Goal: Transaction & Acquisition: Subscribe to service/newsletter

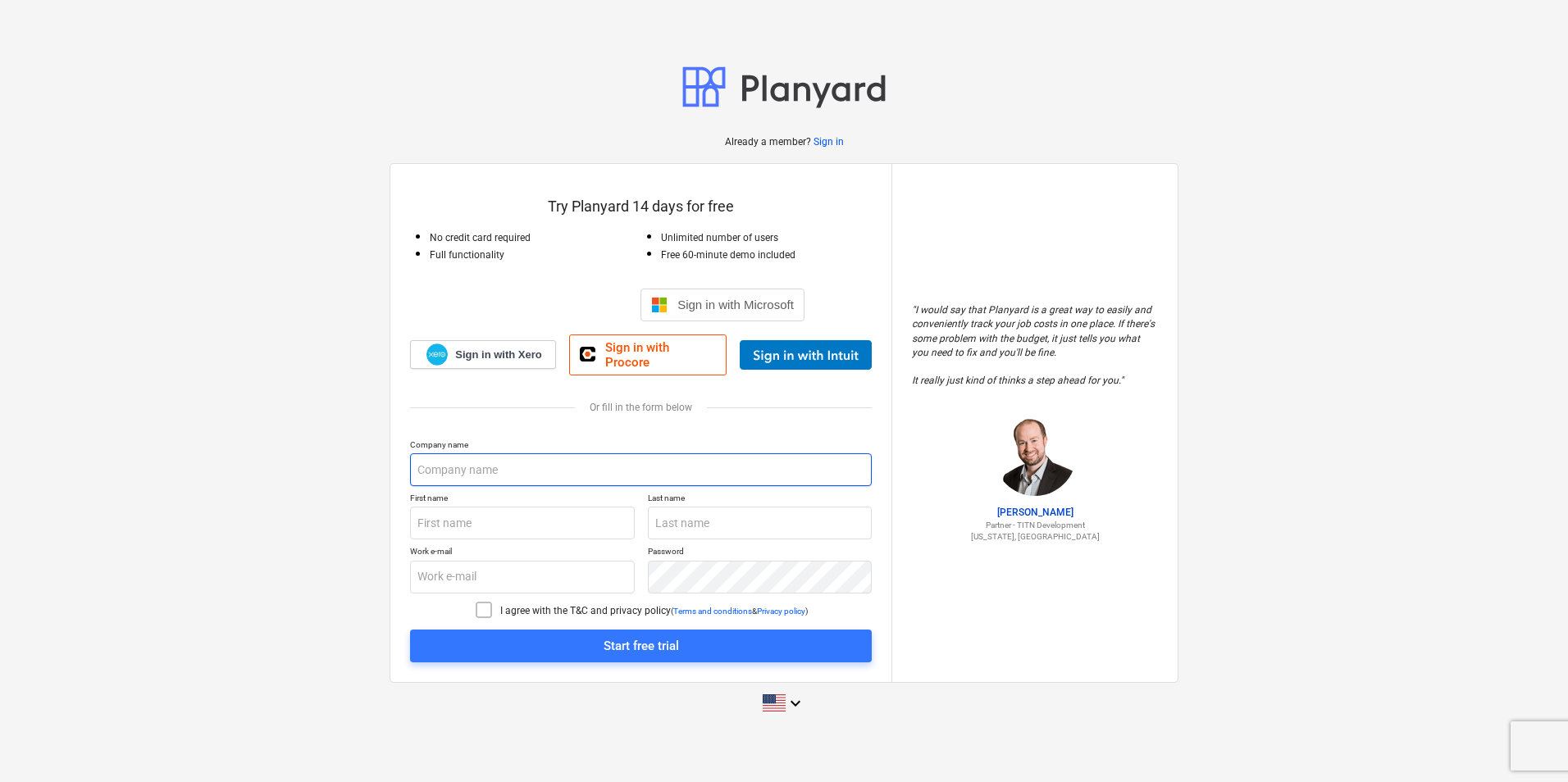
click at [536, 470] on input "text" at bounding box center [641, 470] width 462 height 33
type input "[PERSON_NAME] Oaks Village Owners Inc"
type input "Glenroy"
type input "Wood"
type input "[EMAIL_ADDRESS][DOMAIN_NAME]"
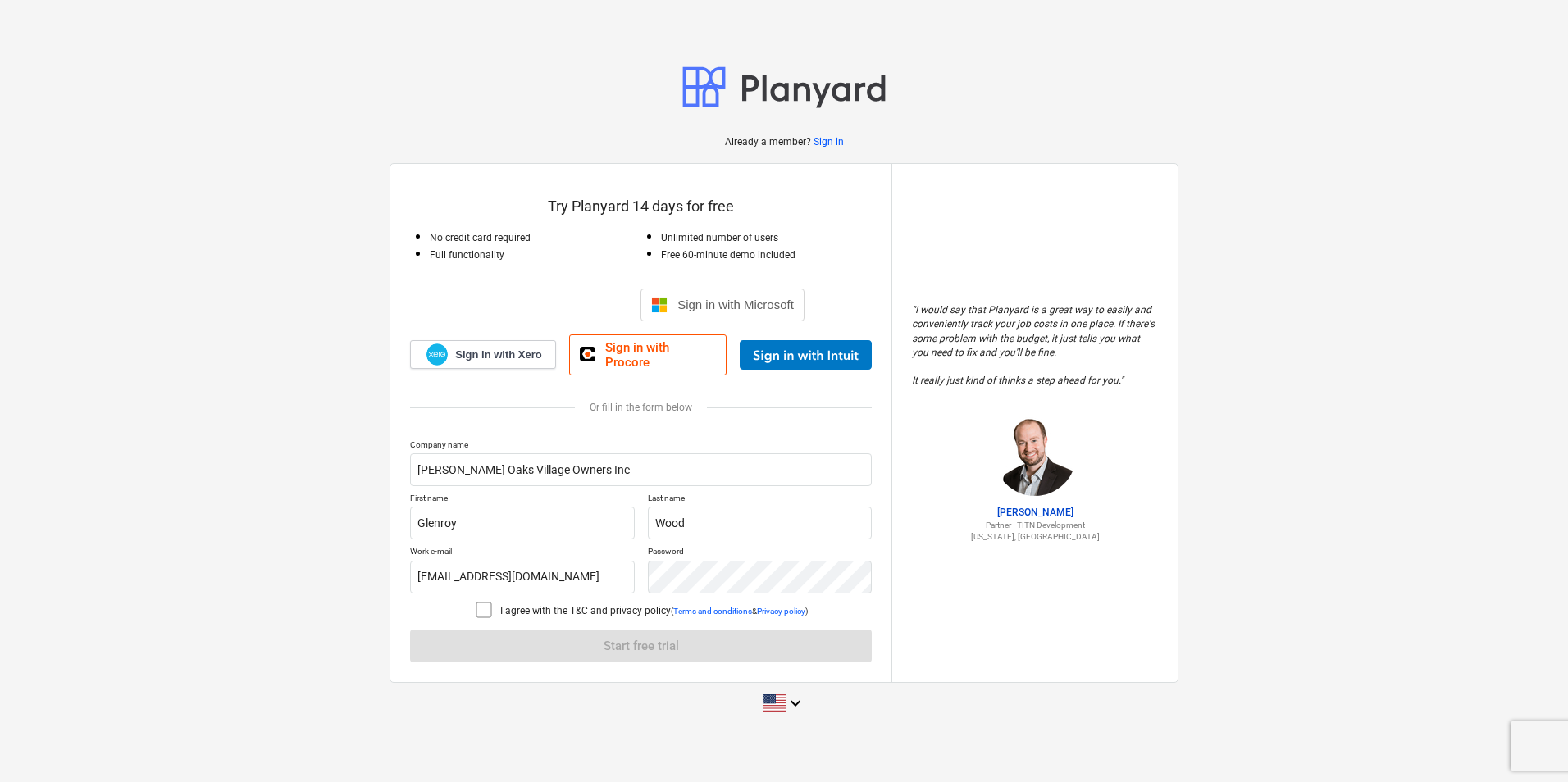
drag, startPoint x: 488, startPoint y: 602, endPoint x: 511, endPoint y: 602, distance: 23.0
click at [488, 603] on icon at bounding box center [484, 609] width 15 height 15
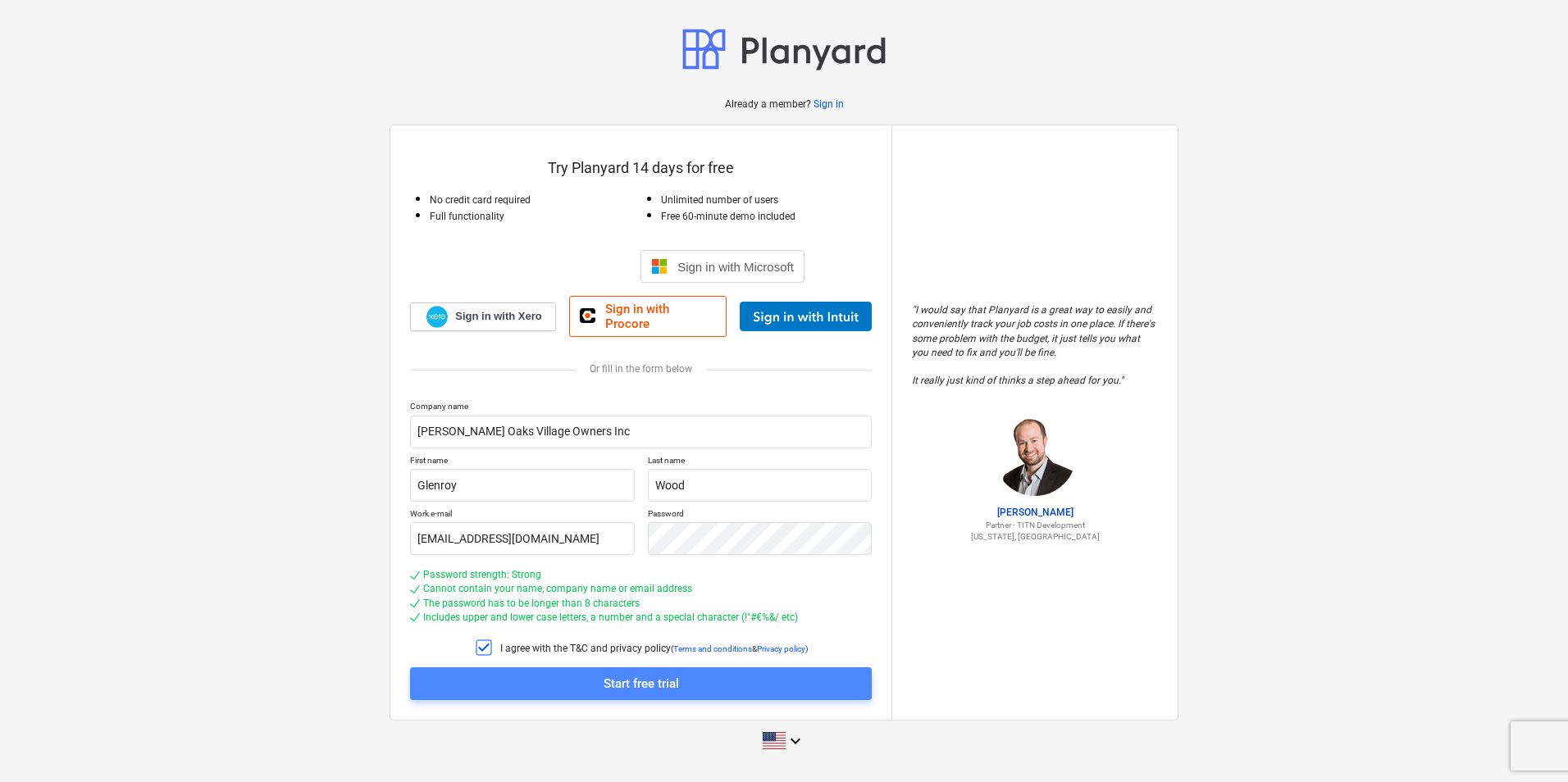
click at [638, 679] on div "Start free trial" at bounding box center [641, 684] width 75 height 22
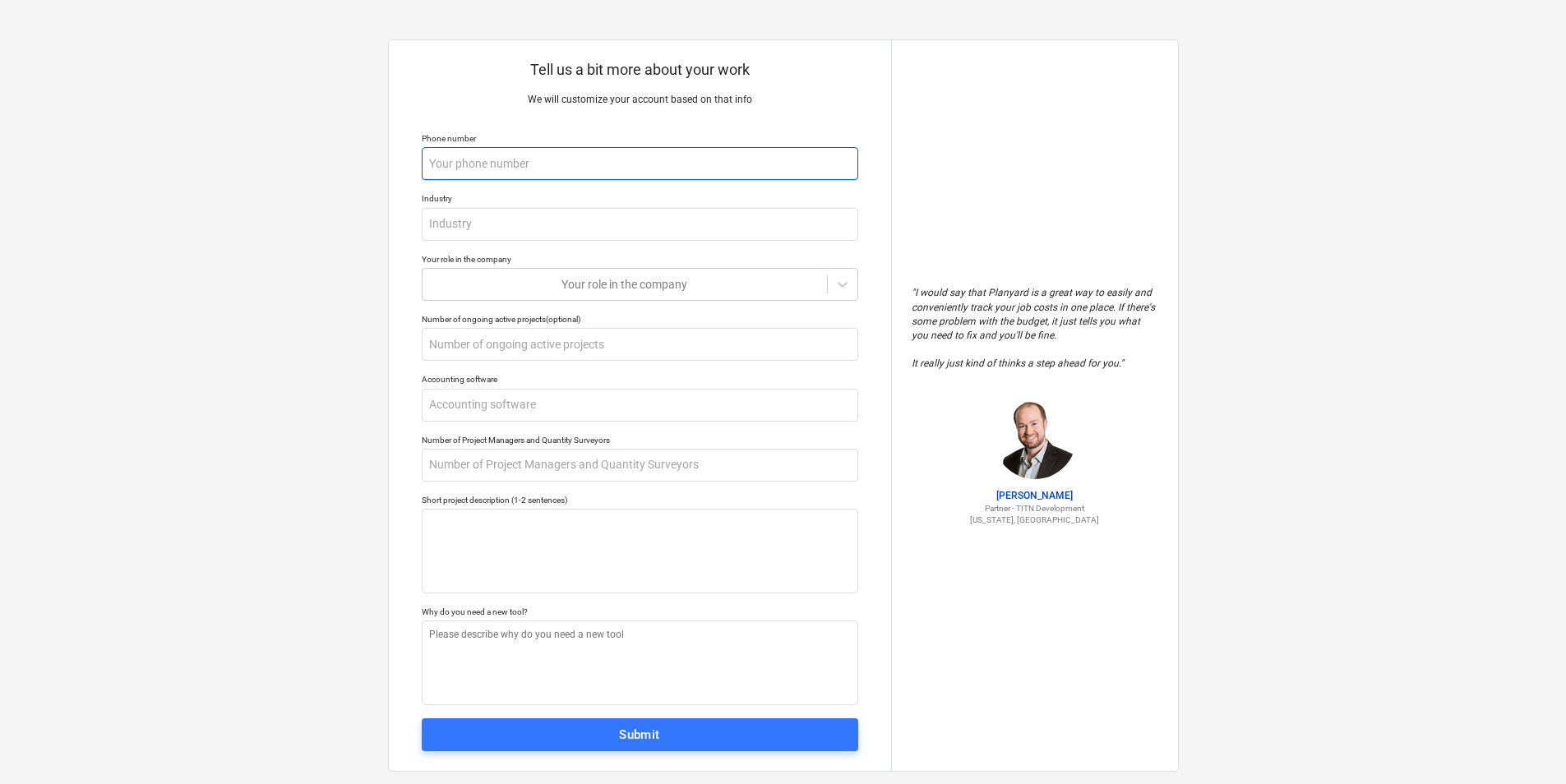
click at [583, 167] on input "text" at bounding box center [640, 164] width 436 height 33
click at [539, 164] on input "text" at bounding box center [640, 164] width 436 height 33
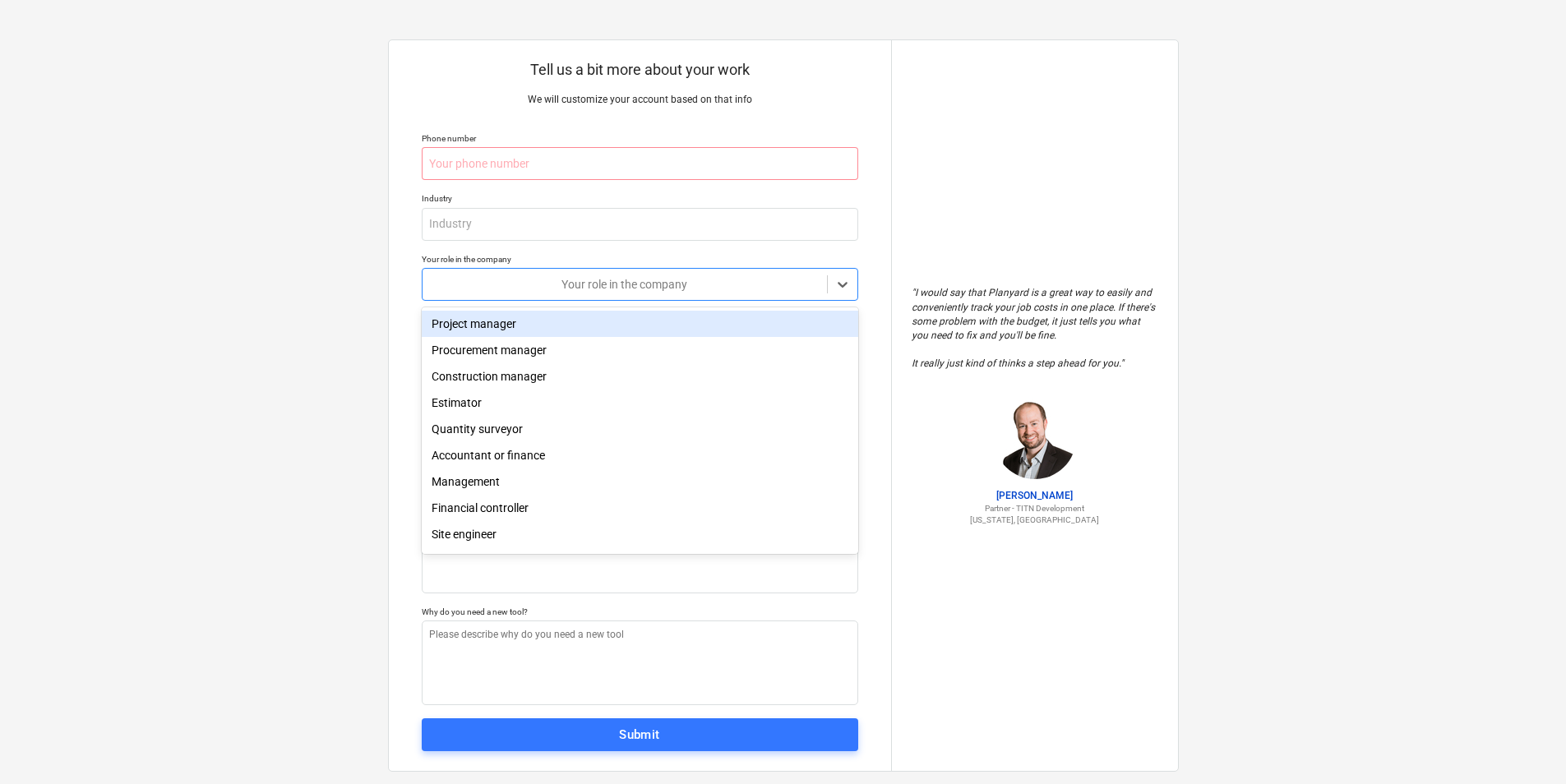
click at [605, 289] on div at bounding box center [625, 284] width 388 height 16
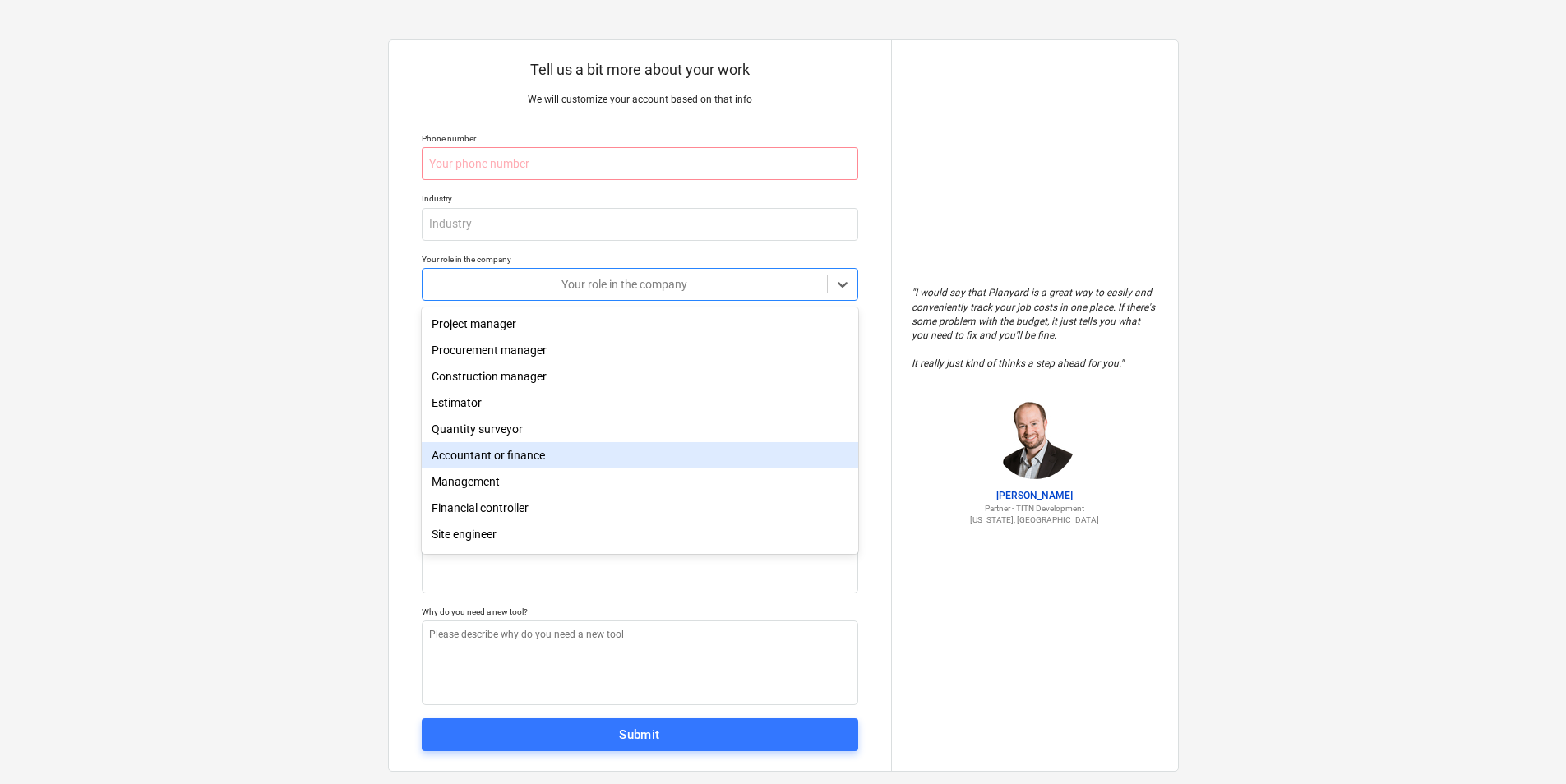
scroll to position [58, 0]
click at [538, 461] on div "Financial controller" at bounding box center [640, 459] width 436 height 26
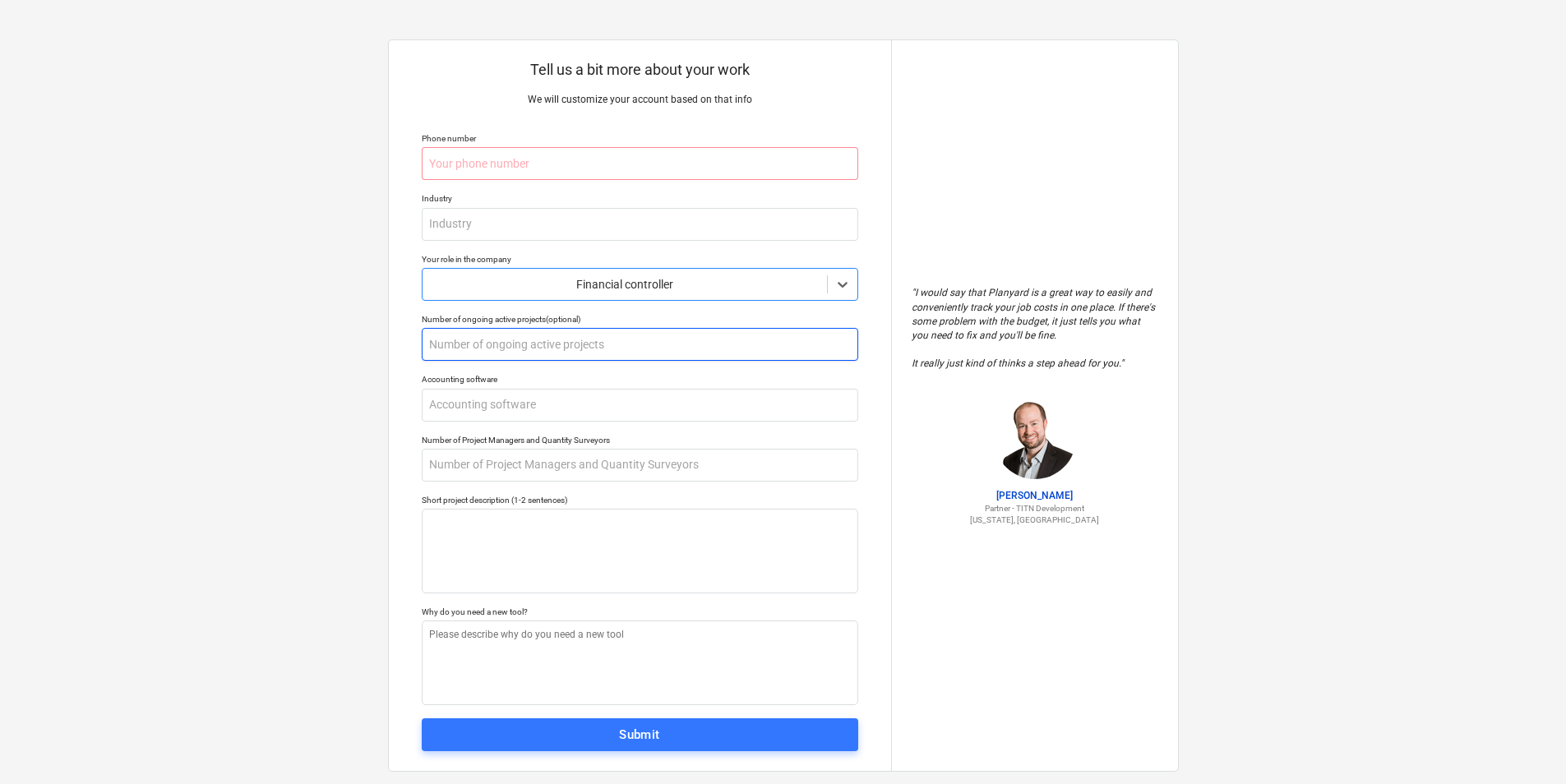
click at [548, 342] on input "text" at bounding box center [640, 344] width 436 height 33
click at [511, 216] on input "text" at bounding box center [640, 224] width 436 height 33
click at [491, 170] on input "text" at bounding box center [640, 164] width 436 height 33
type textarea "x"
type input "7"
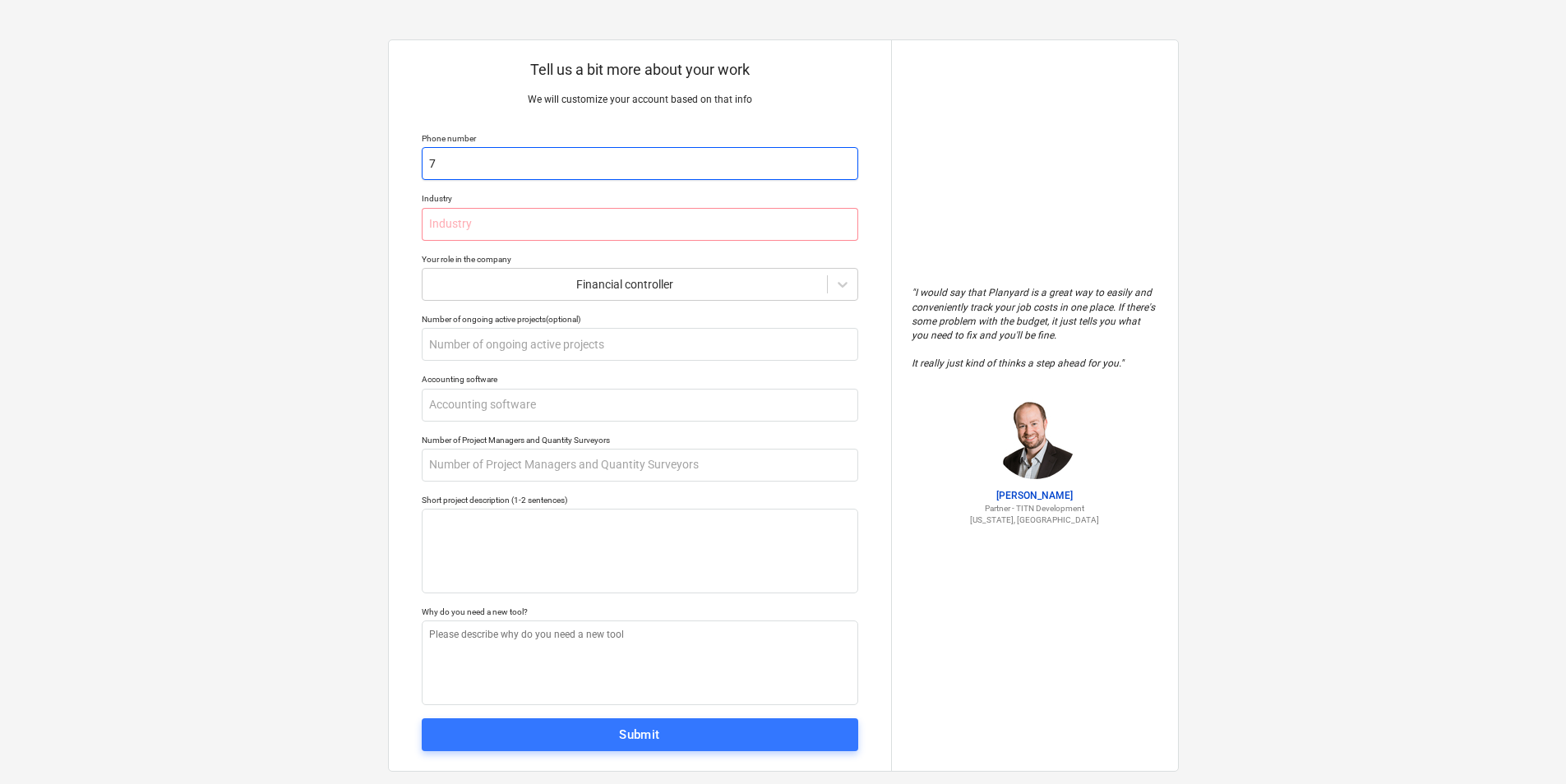
type textarea "x"
type input "71"
type textarea "x"
type input "718"
type textarea "x"
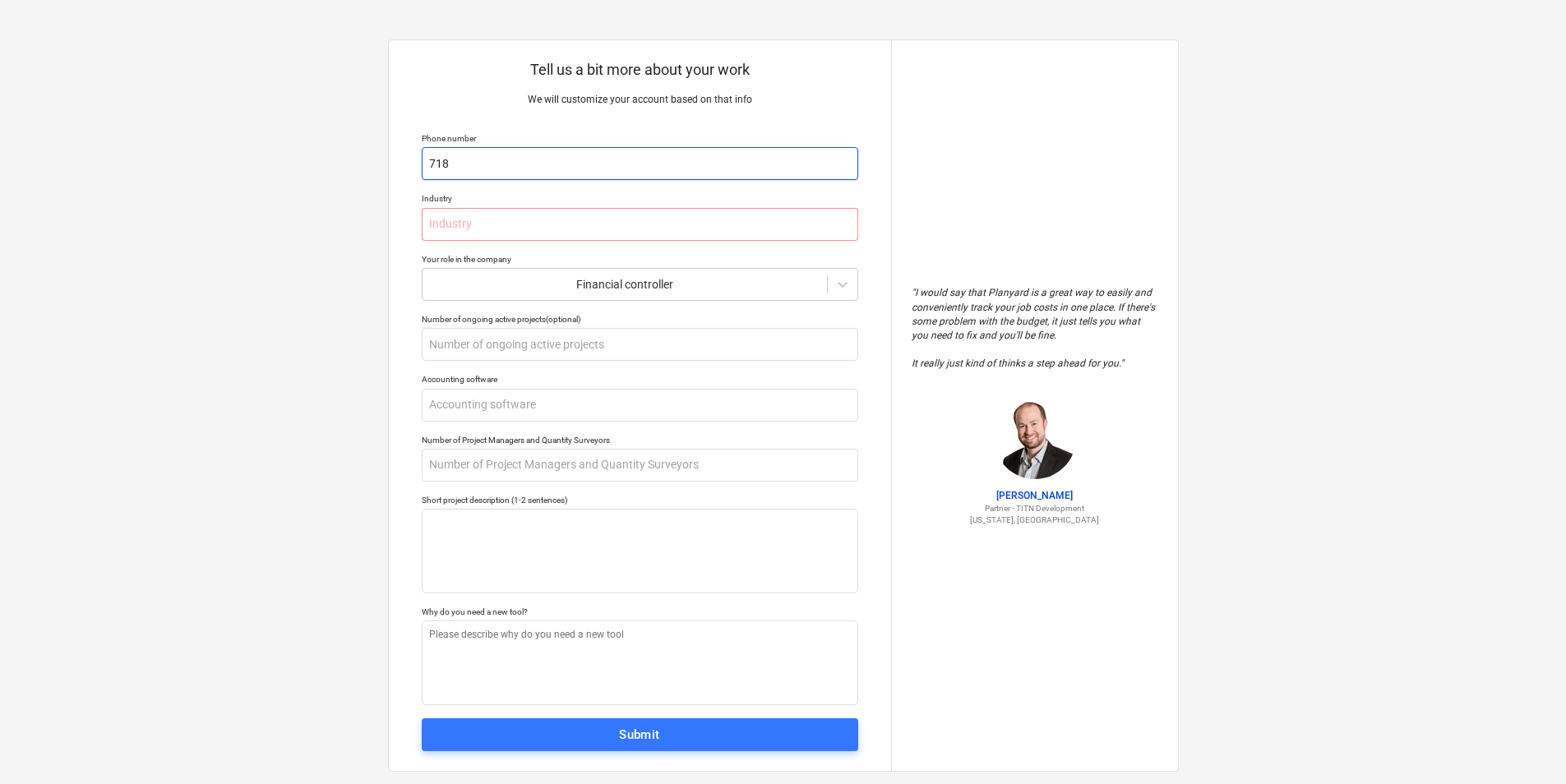
type input "7183"
type textarea "x"
type input "71834"
type textarea "x"
type input "718347"
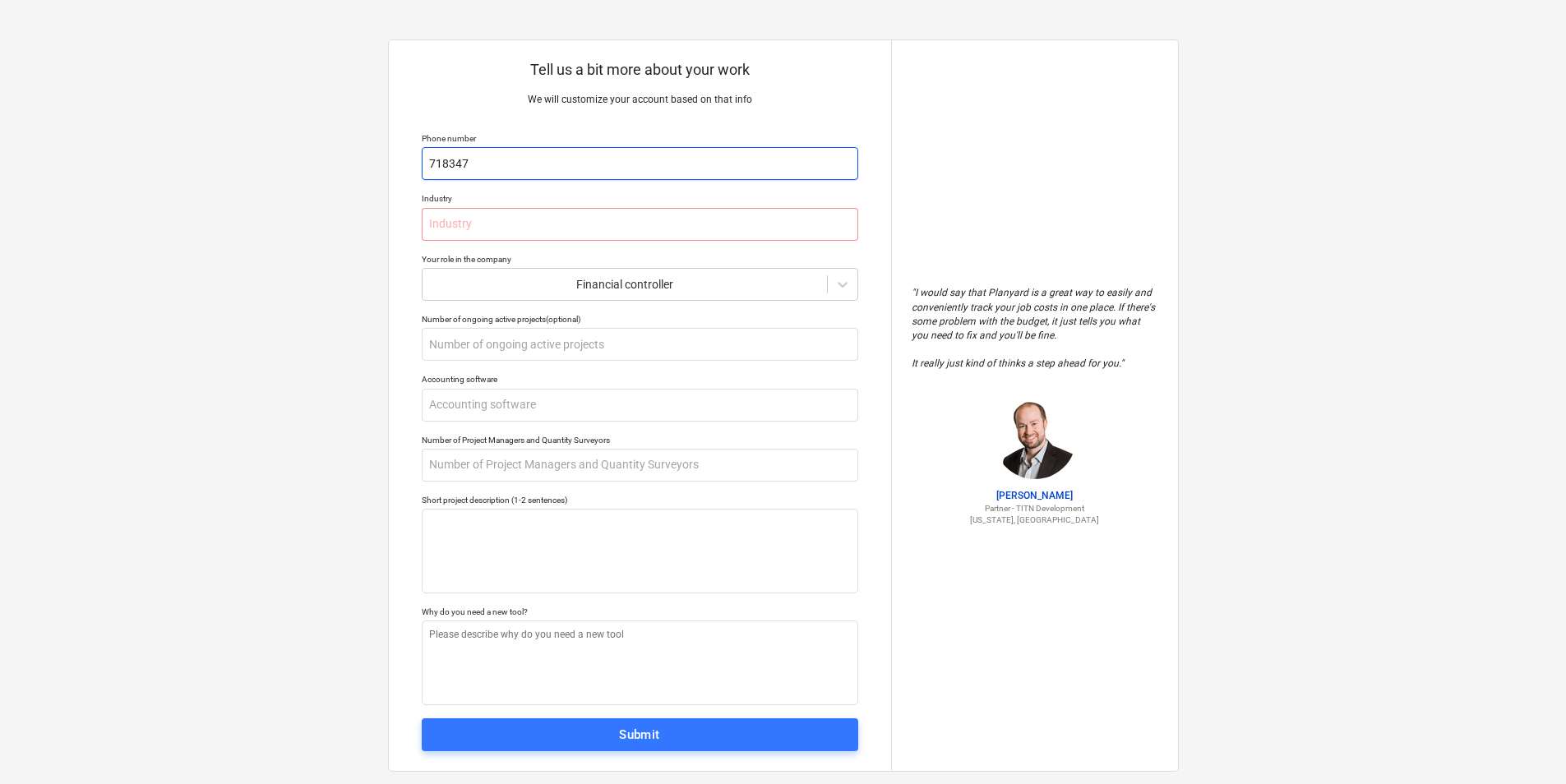
type textarea "x"
type input "7183472"
type textarea "x"
type input "71834723"
type textarea "x"
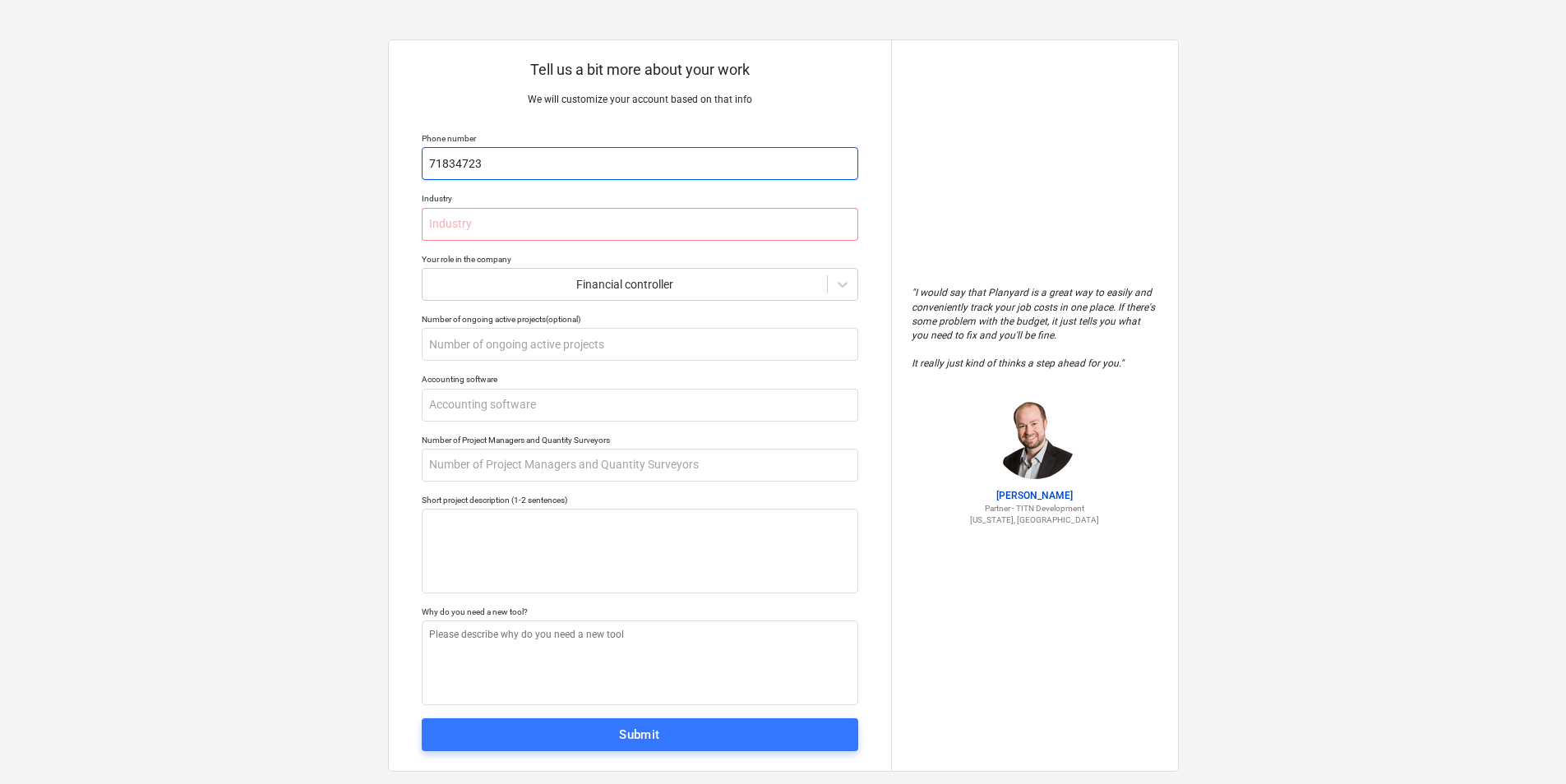
type input "718347233"
type textarea "x"
type input "7183472337"
type textarea "x"
type input "R"
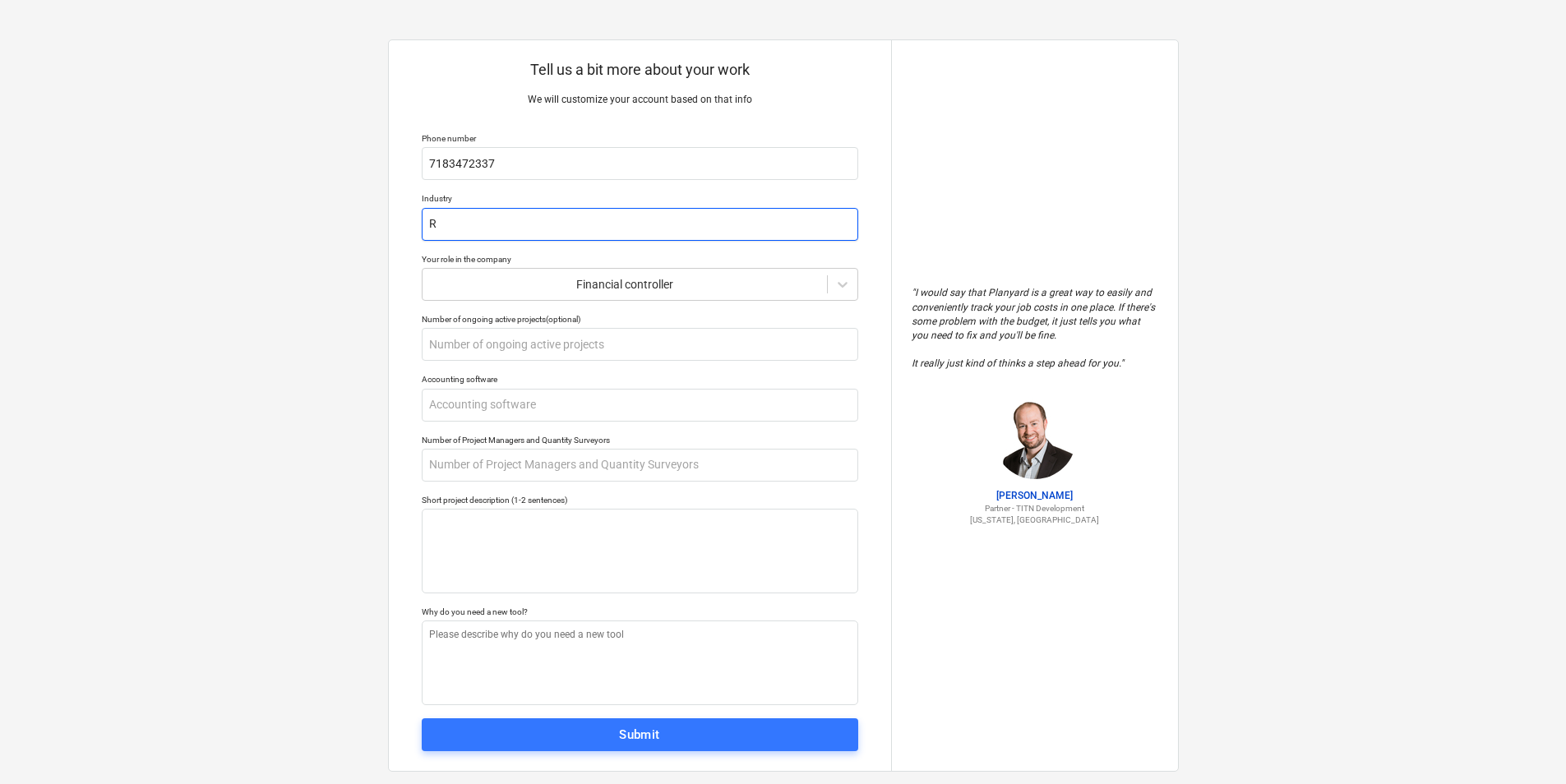
type textarea "x"
type input "Re"
type textarea "x"
type input "Rea"
type textarea "x"
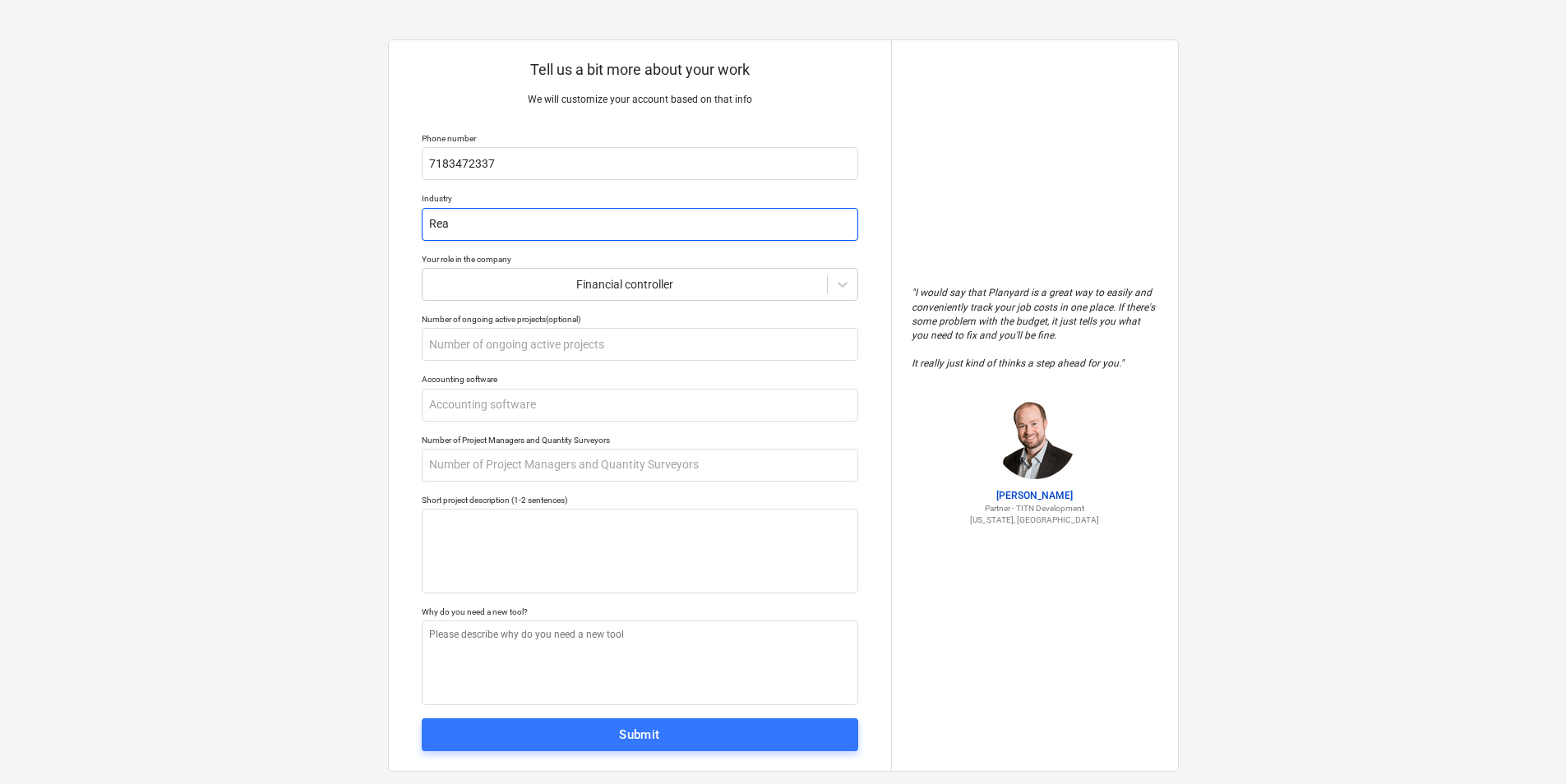
type input "Real"
type textarea "x"
type input "Real"
type textarea "x"
type input "Real E"
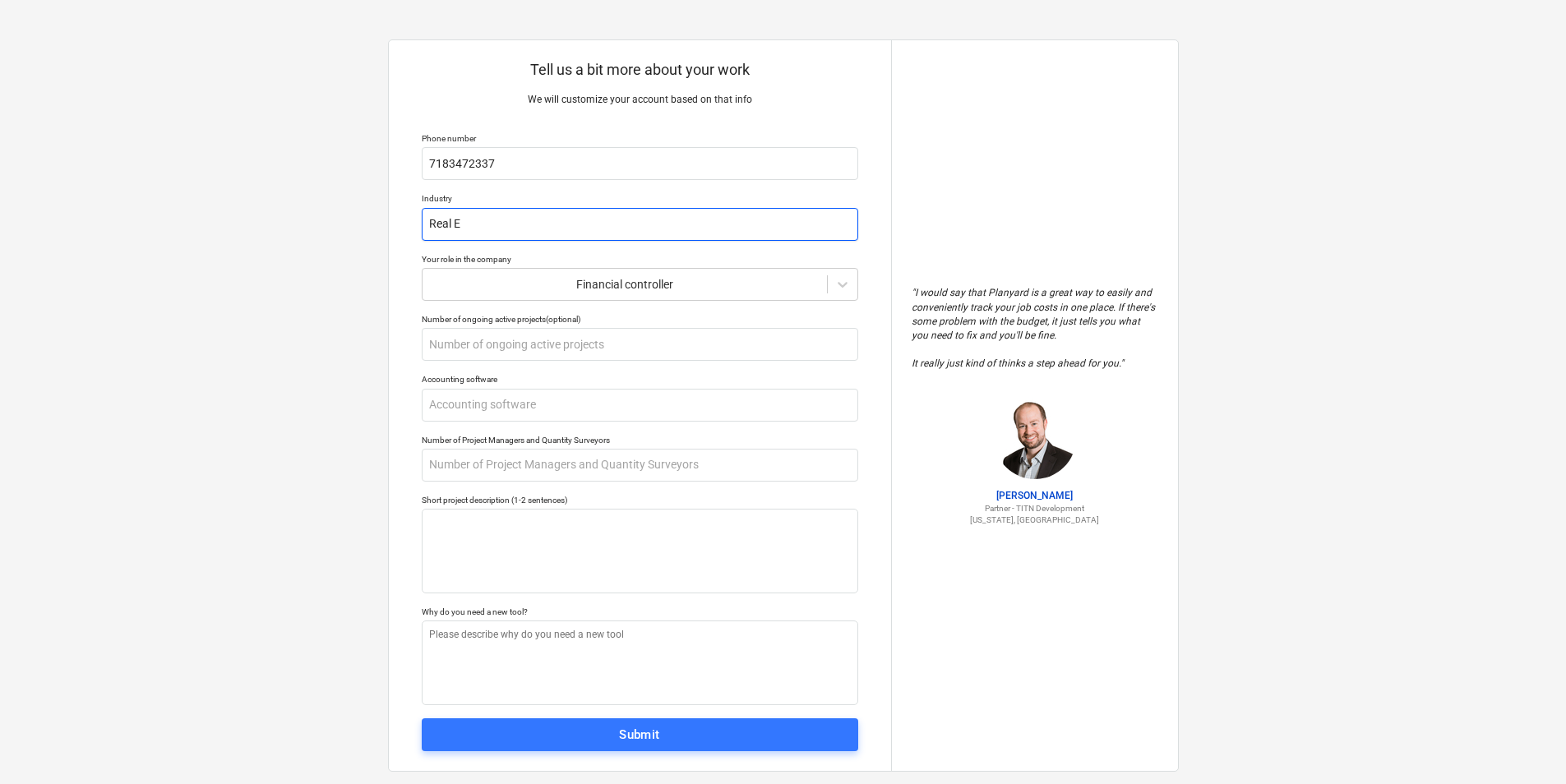
type textarea "x"
type input "Real Es"
type textarea "x"
type input "Real Est"
type textarea "x"
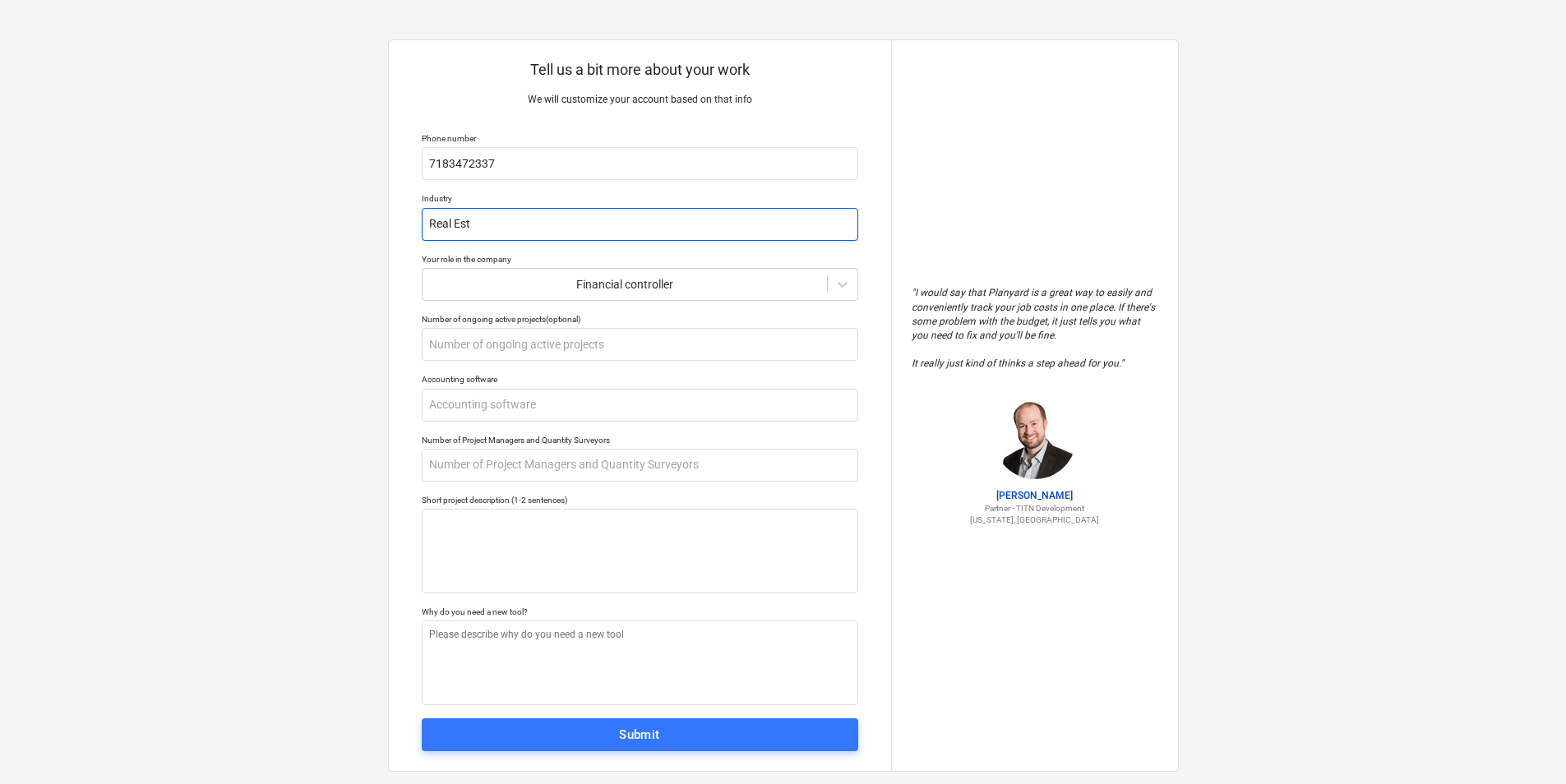
type input "Real Esta"
type textarea "x"
type input "Real Estat"
type textarea "x"
type input "Real Estate"
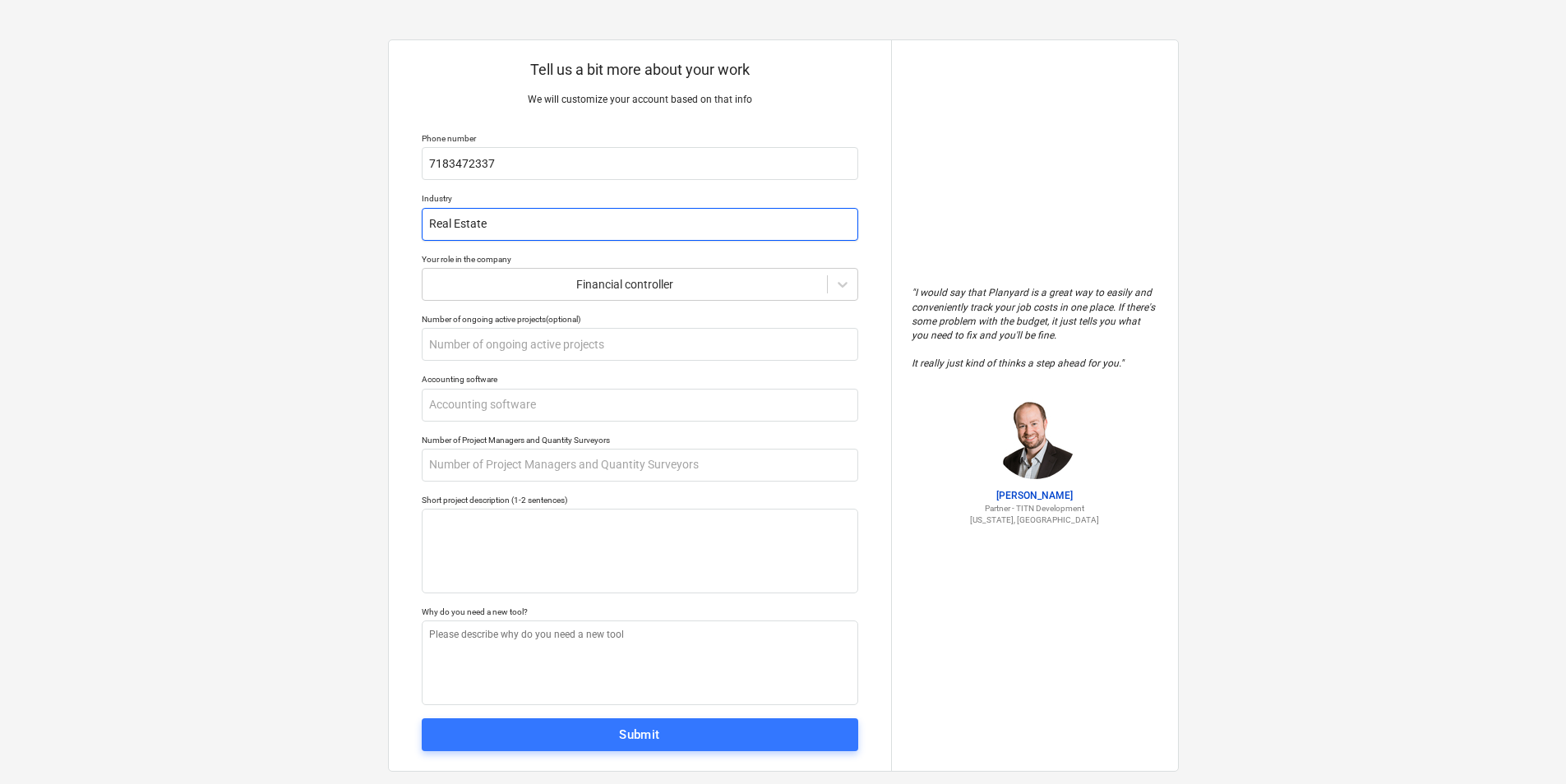
type textarea "x"
type input "Real Estate"
type textarea "x"
type input "Real Estate M"
type textarea "x"
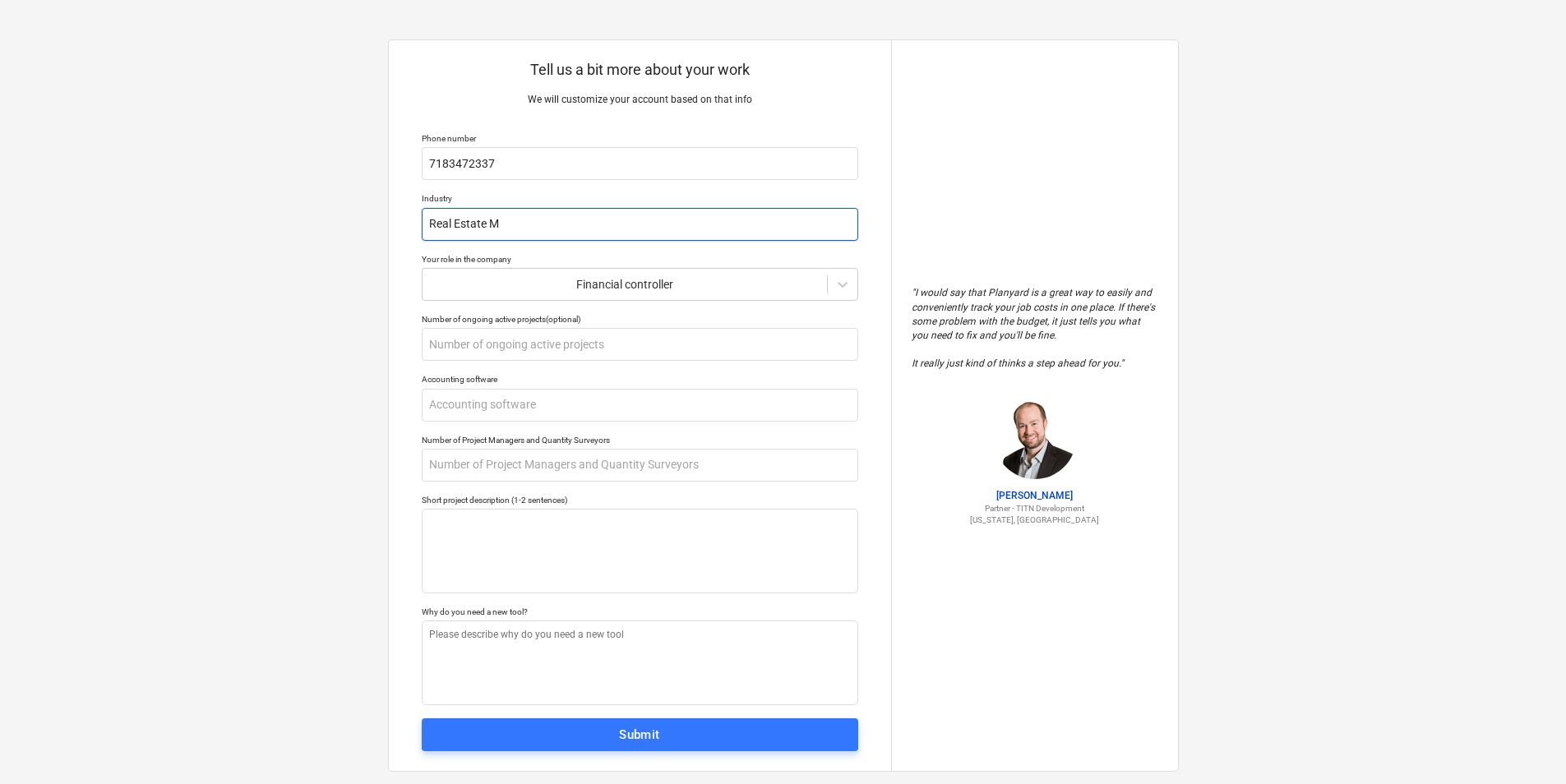
type input "Real Estate Ma"
type textarea "x"
type input "Real Estate Man"
type textarea "x"
type input "Real Estate Mana"
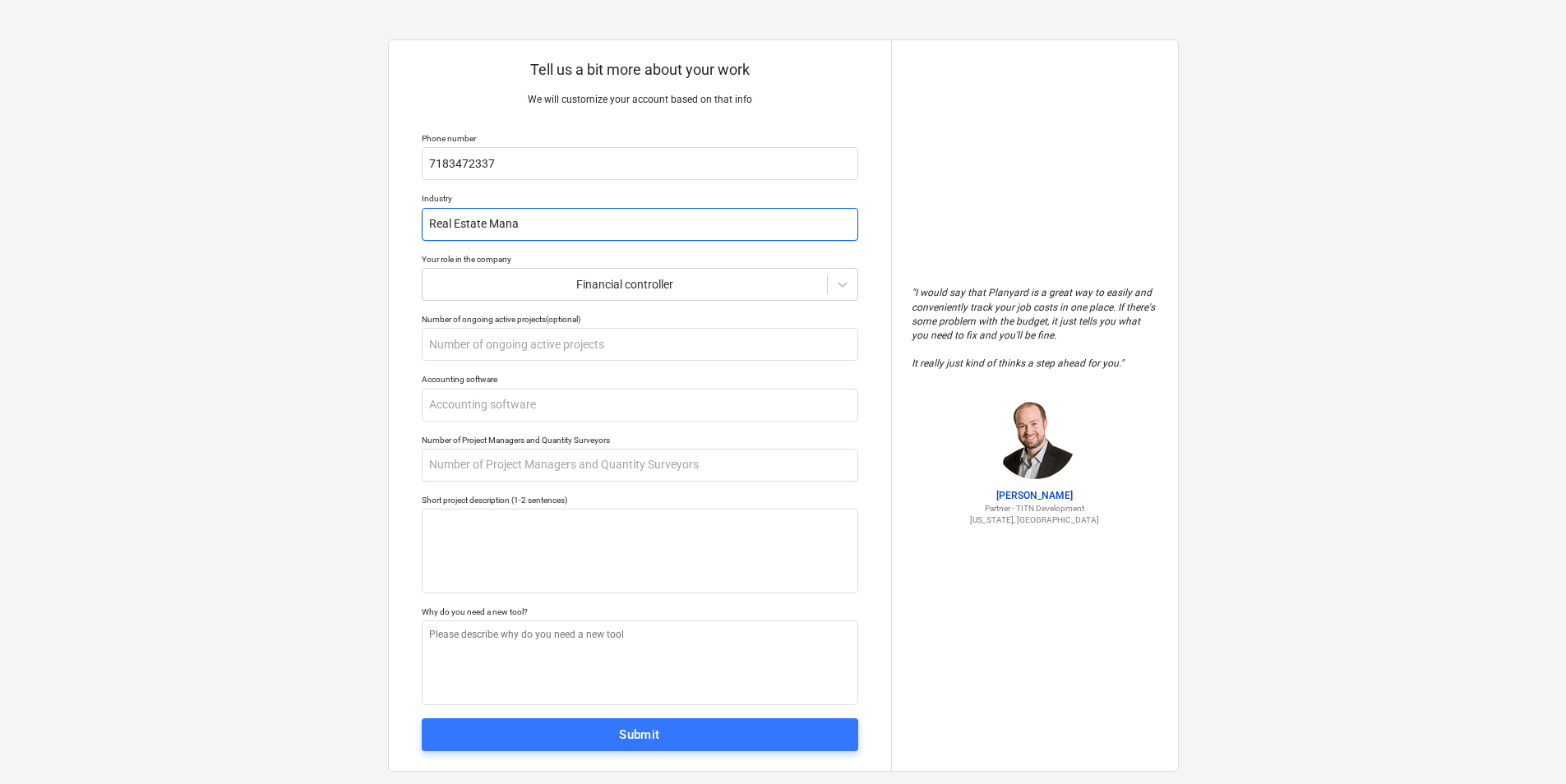
type textarea "x"
type input "Real Estate Manag"
type textarea "x"
type input "Real Estate Manage"
type textarea "x"
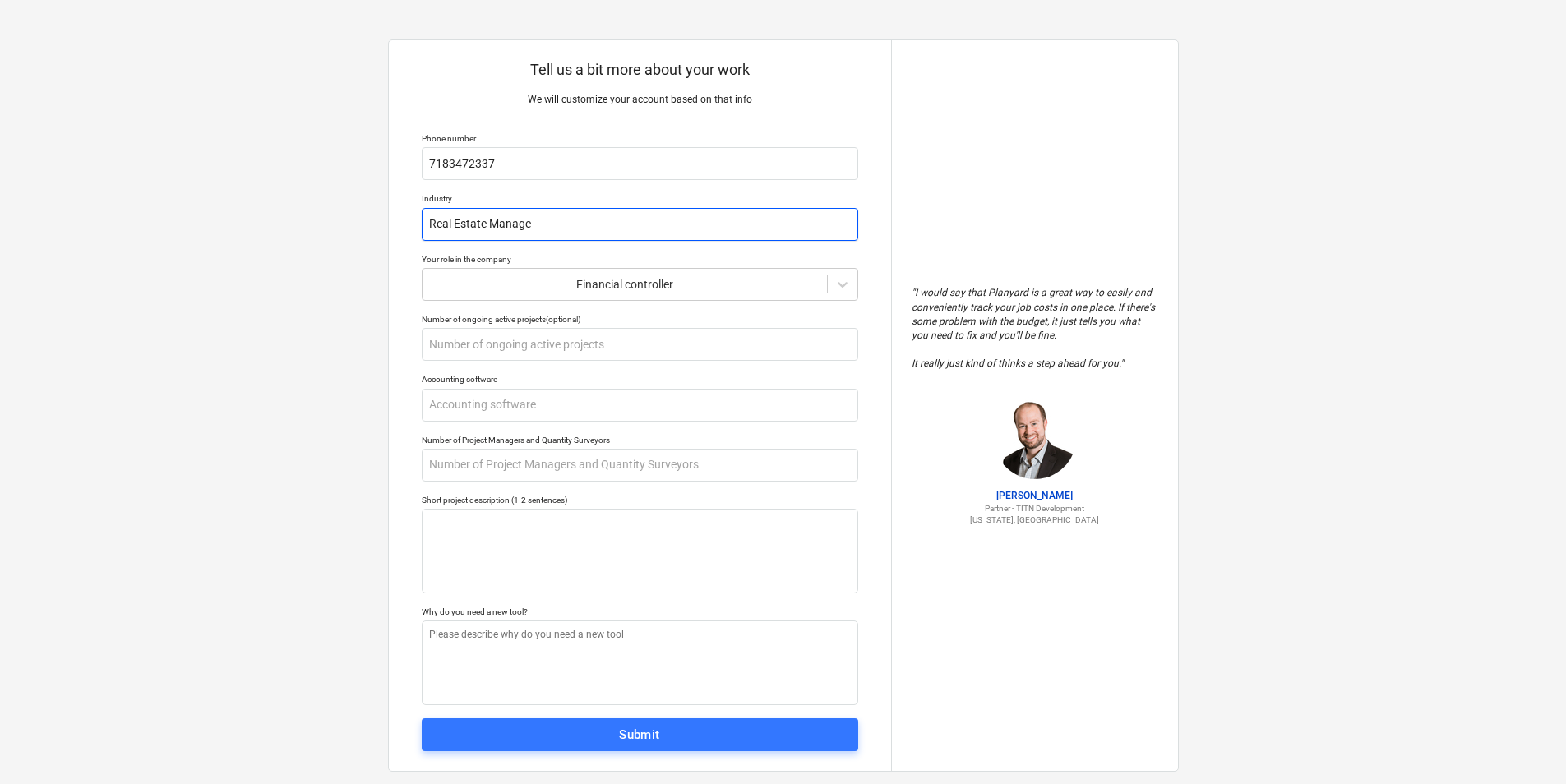
type input "Real Estate Managem"
type textarea "x"
type input "Real Estate Manageme"
type textarea "x"
type input "Real Estate Managemen"
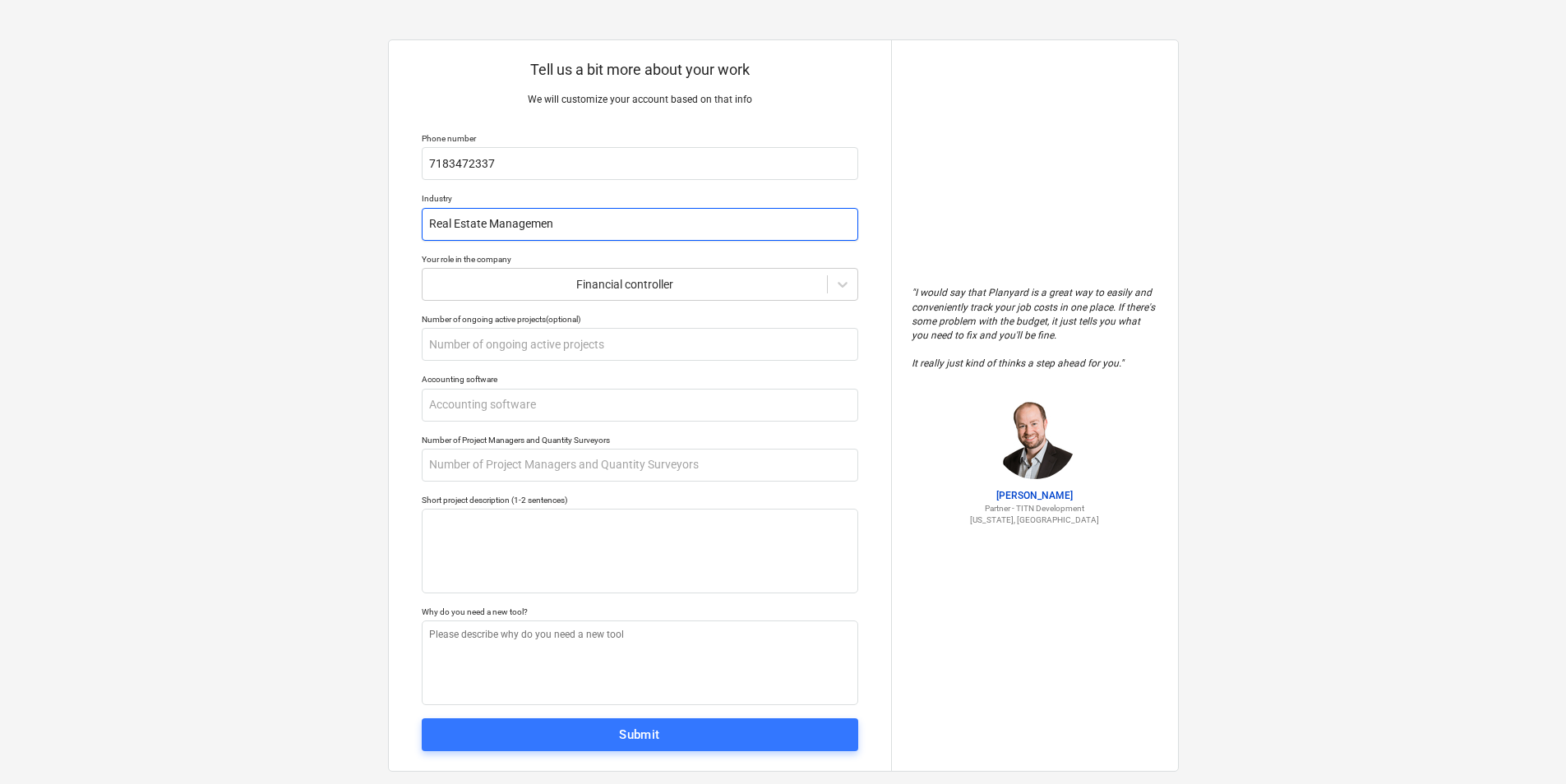
type textarea "x"
type input "Real Estate Management"
click at [488, 410] on input "text" at bounding box center [640, 405] width 436 height 33
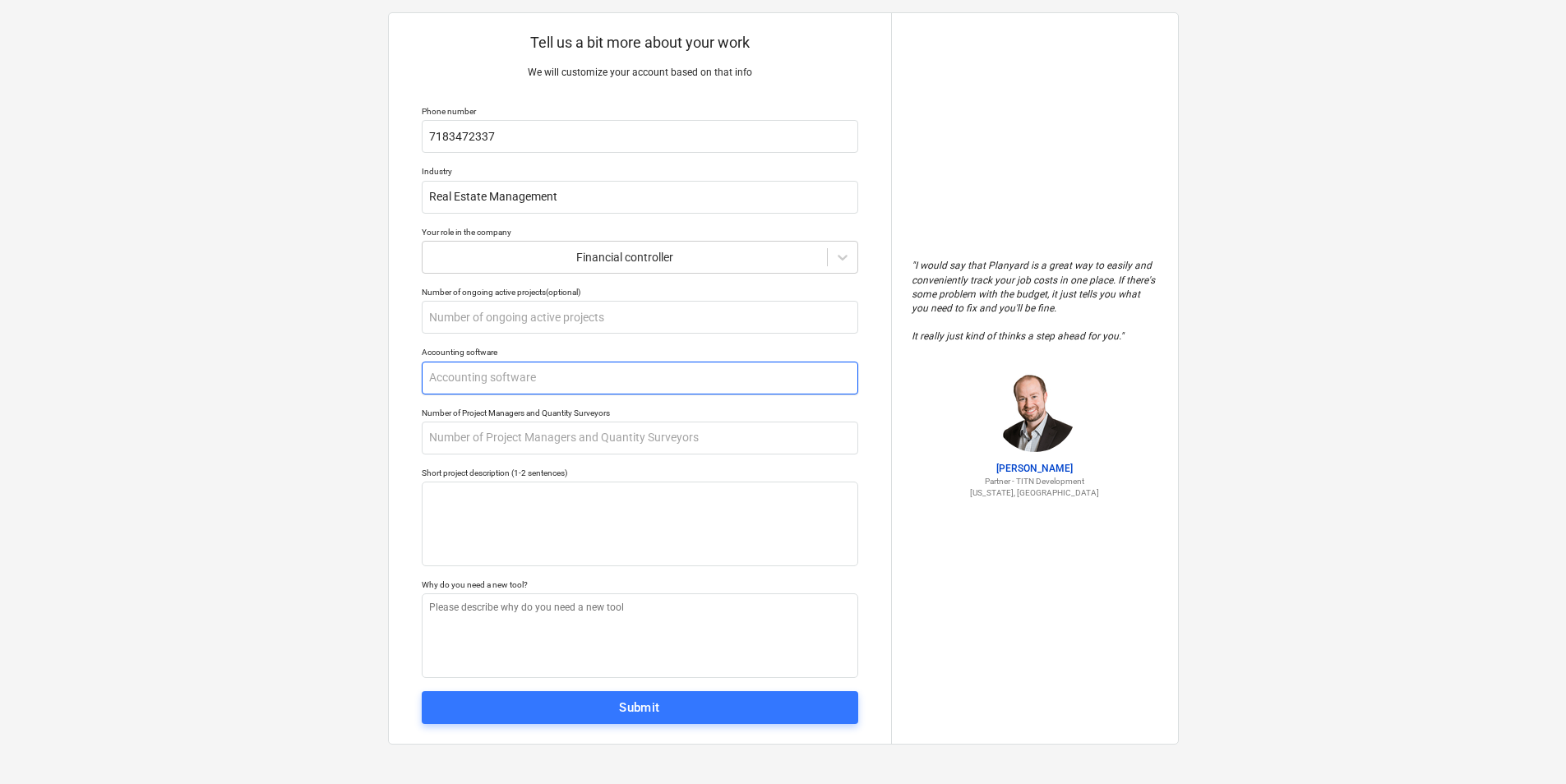
click at [519, 378] on input "text" at bounding box center [640, 378] width 436 height 33
type textarea "x"
type input "Q"
type textarea "x"
type input "Qu"
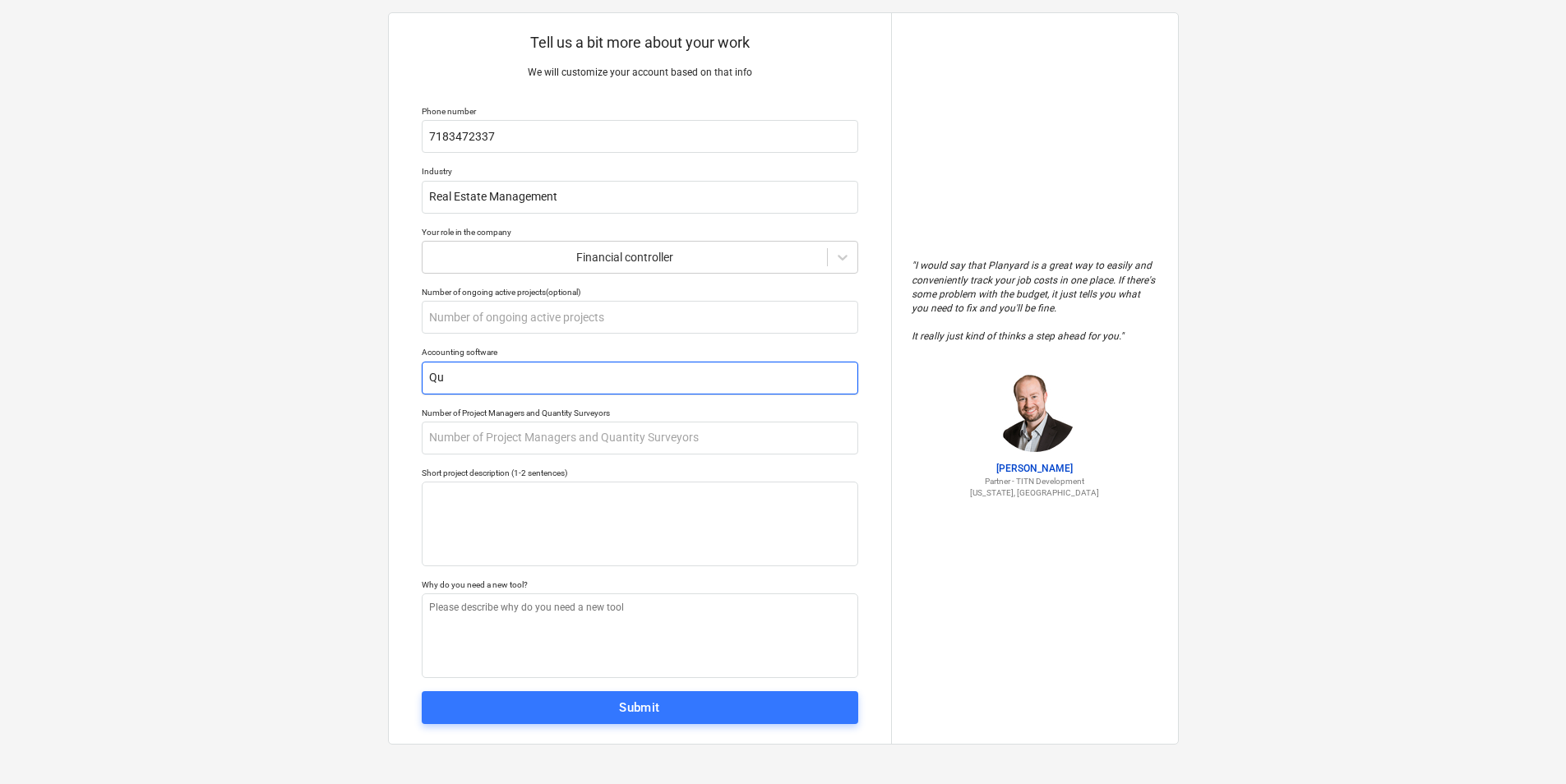
type textarea "x"
type input "Qui"
type textarea "x"
type input "Quic"
type textarea "x"
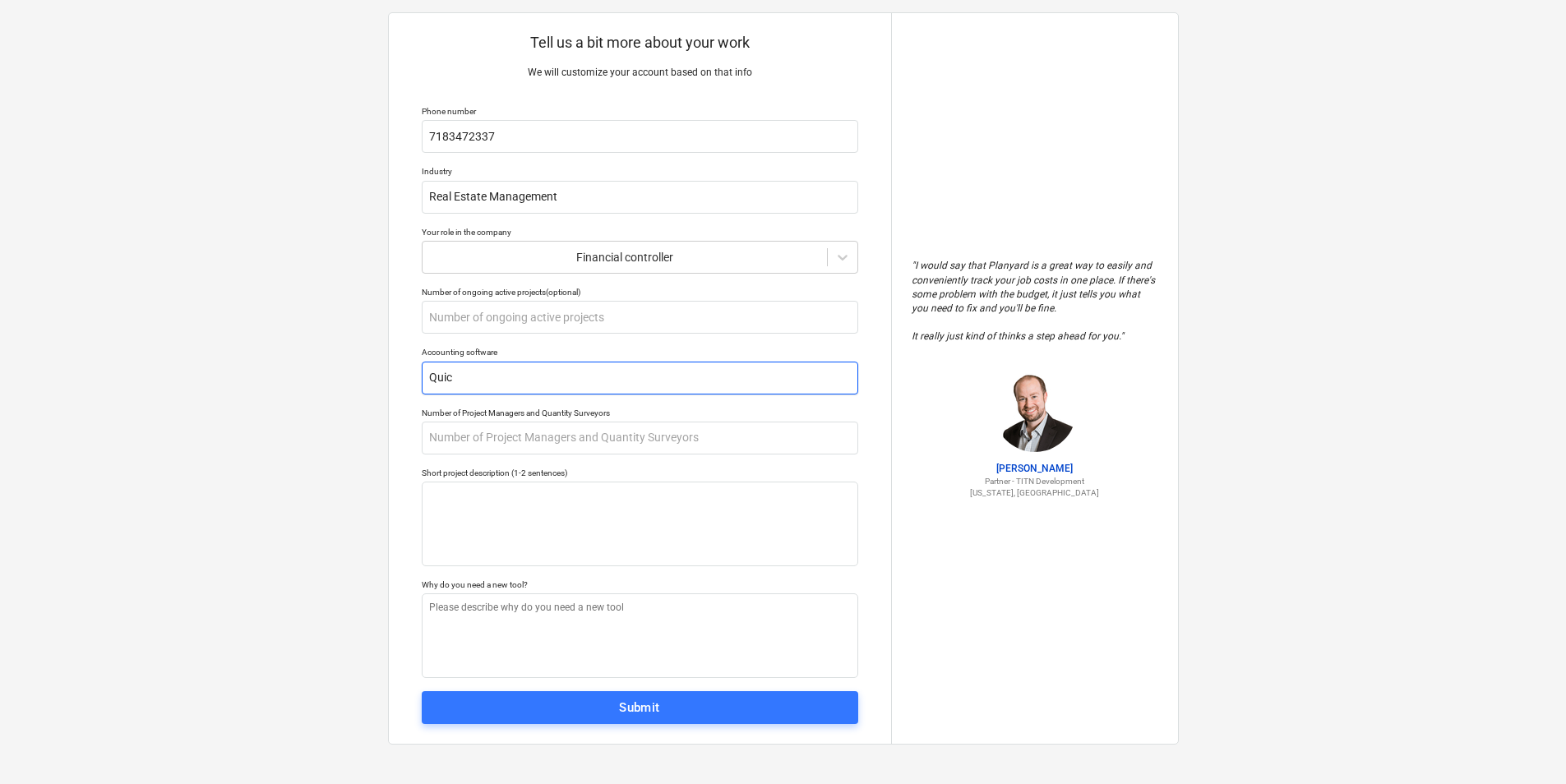
type input "Quick"
type textarea "x"
type input "QuickB"
type textarea "x"
type input "Quick"
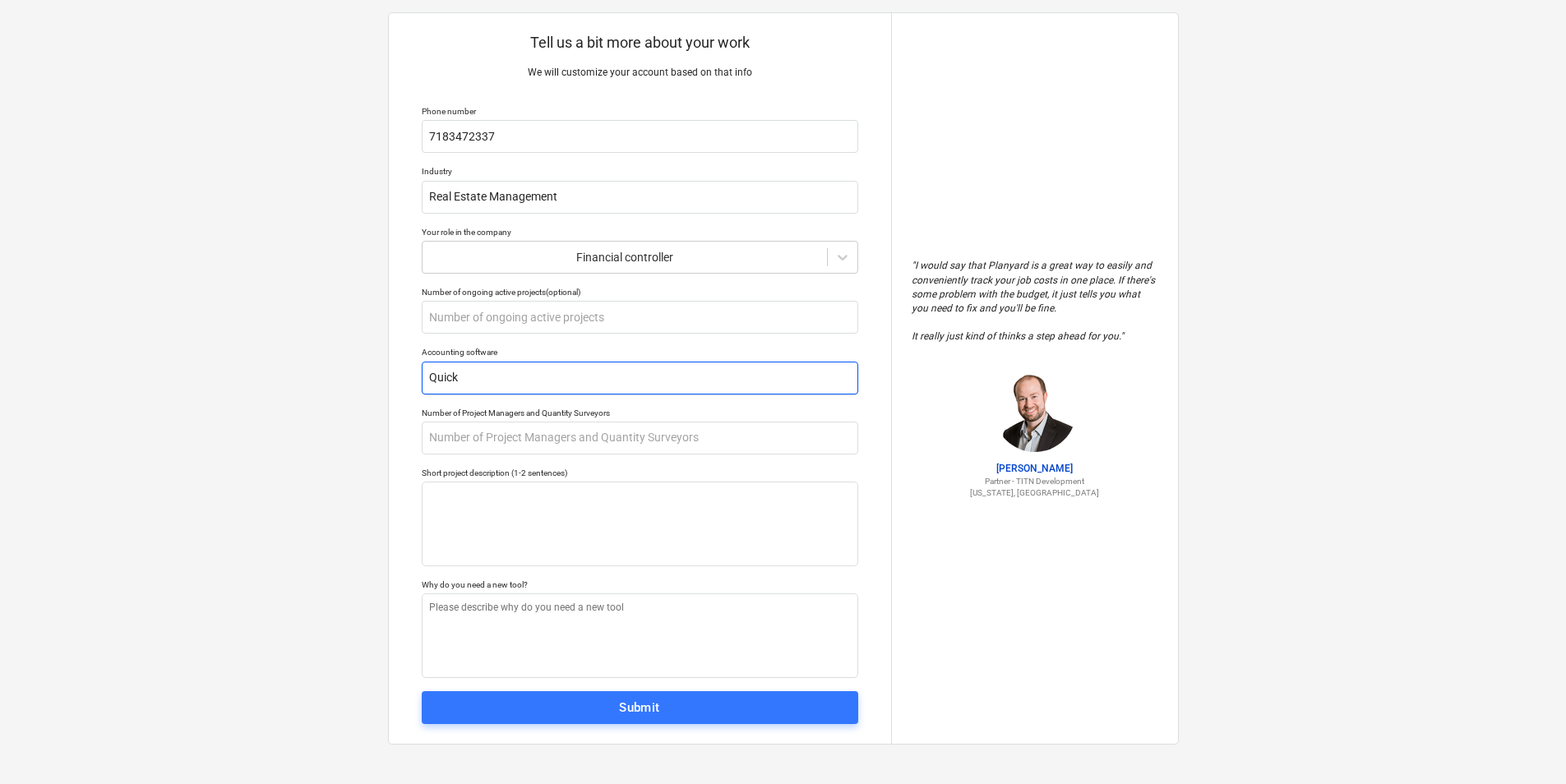
type textarea "x"
type input "QuickB"
type textarea "x"
type input "QuickBo"
type textarea "x"
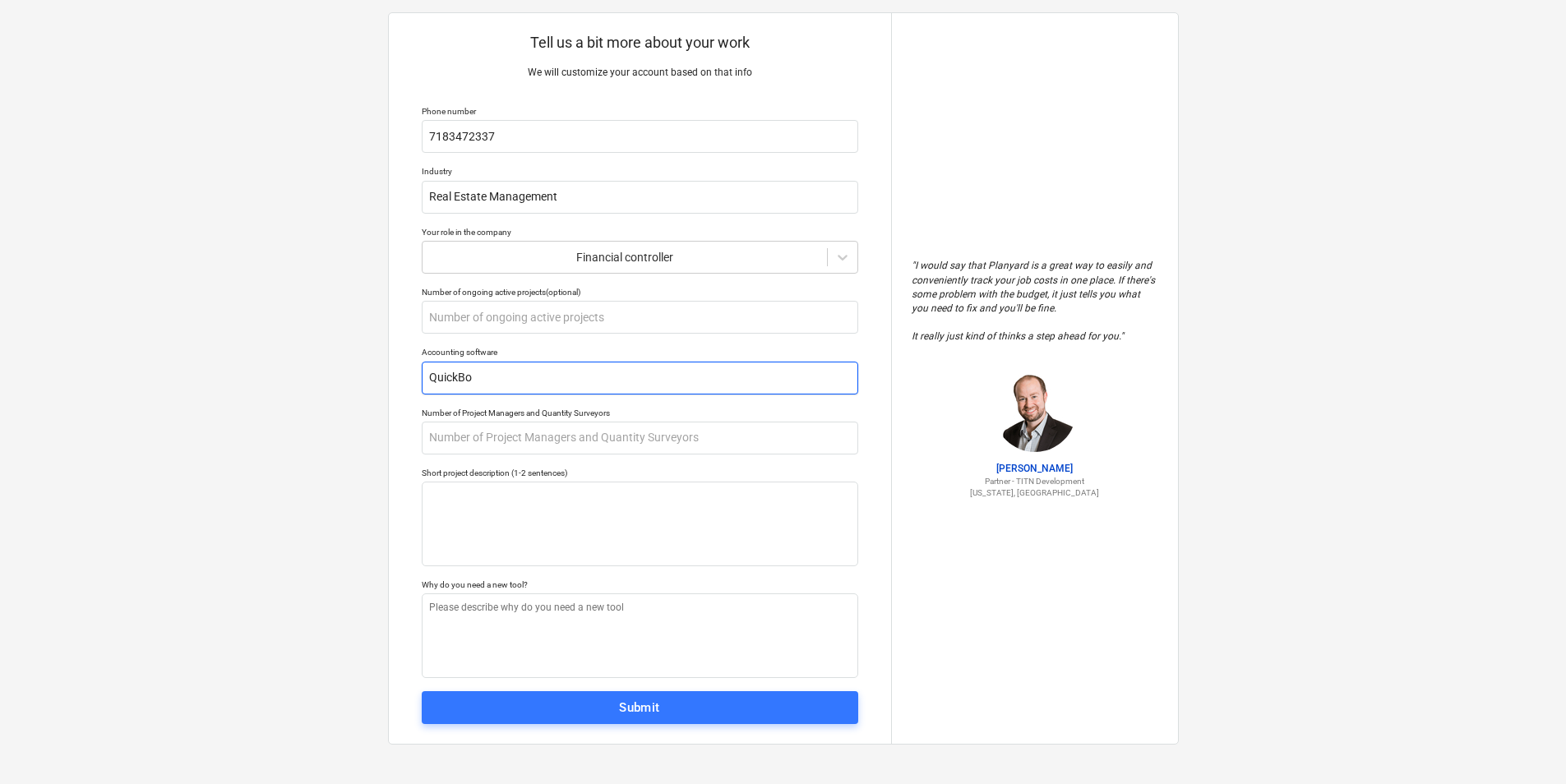
type input "QuickBoo"
type textarea "x"
type input "QuickBook"
type textarea "x"
type input "QuickBooks"
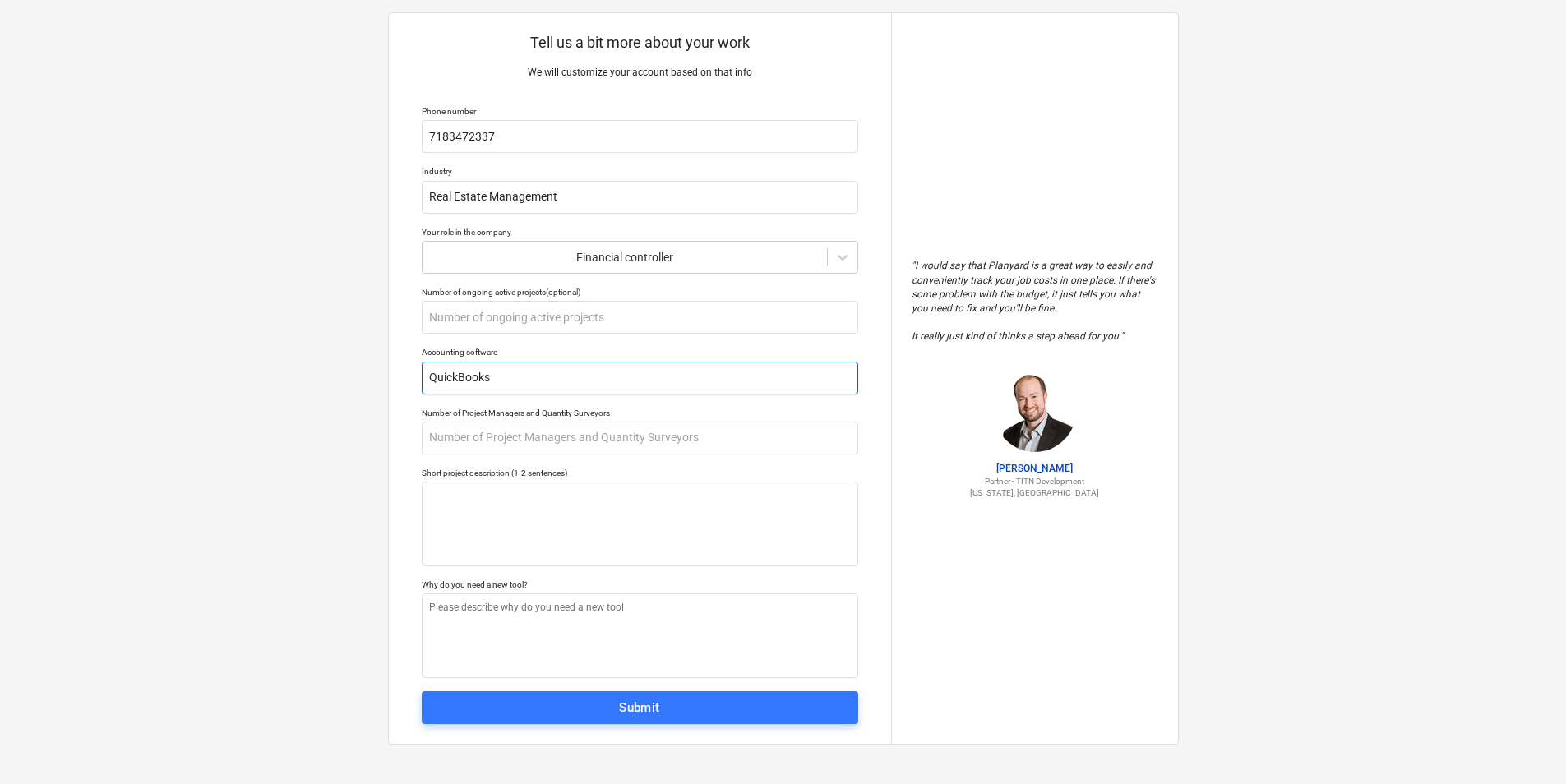
type textarea "x"
type input "QuickBooks"
type textarea "x"
type input "QuickBooks D"
type textarea "x"
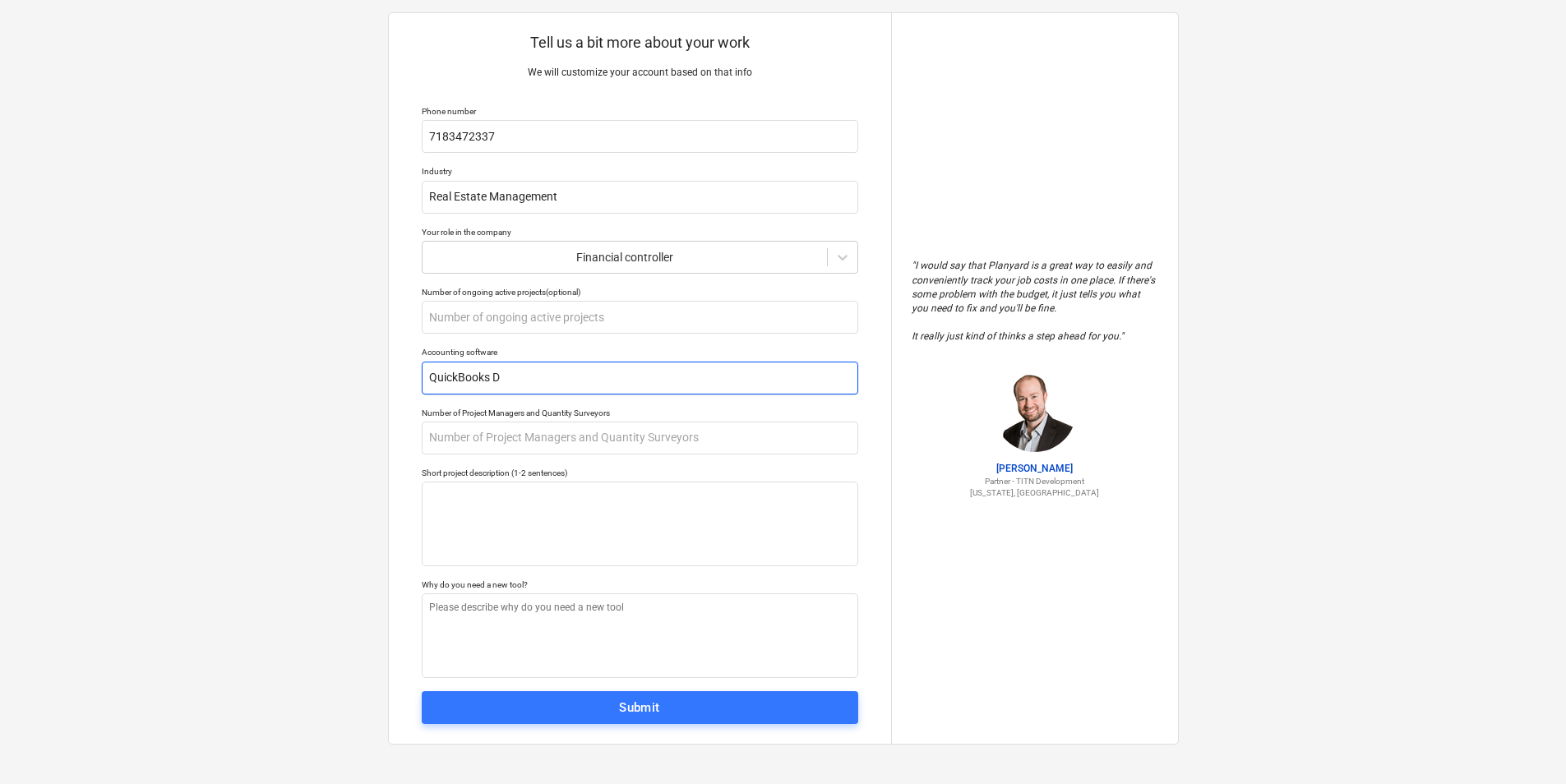
type input "QuickBooks De"
type textarea "x"
type input "QuickBooks Des"
type textarea "x"
type input "QuickBooks Desk"
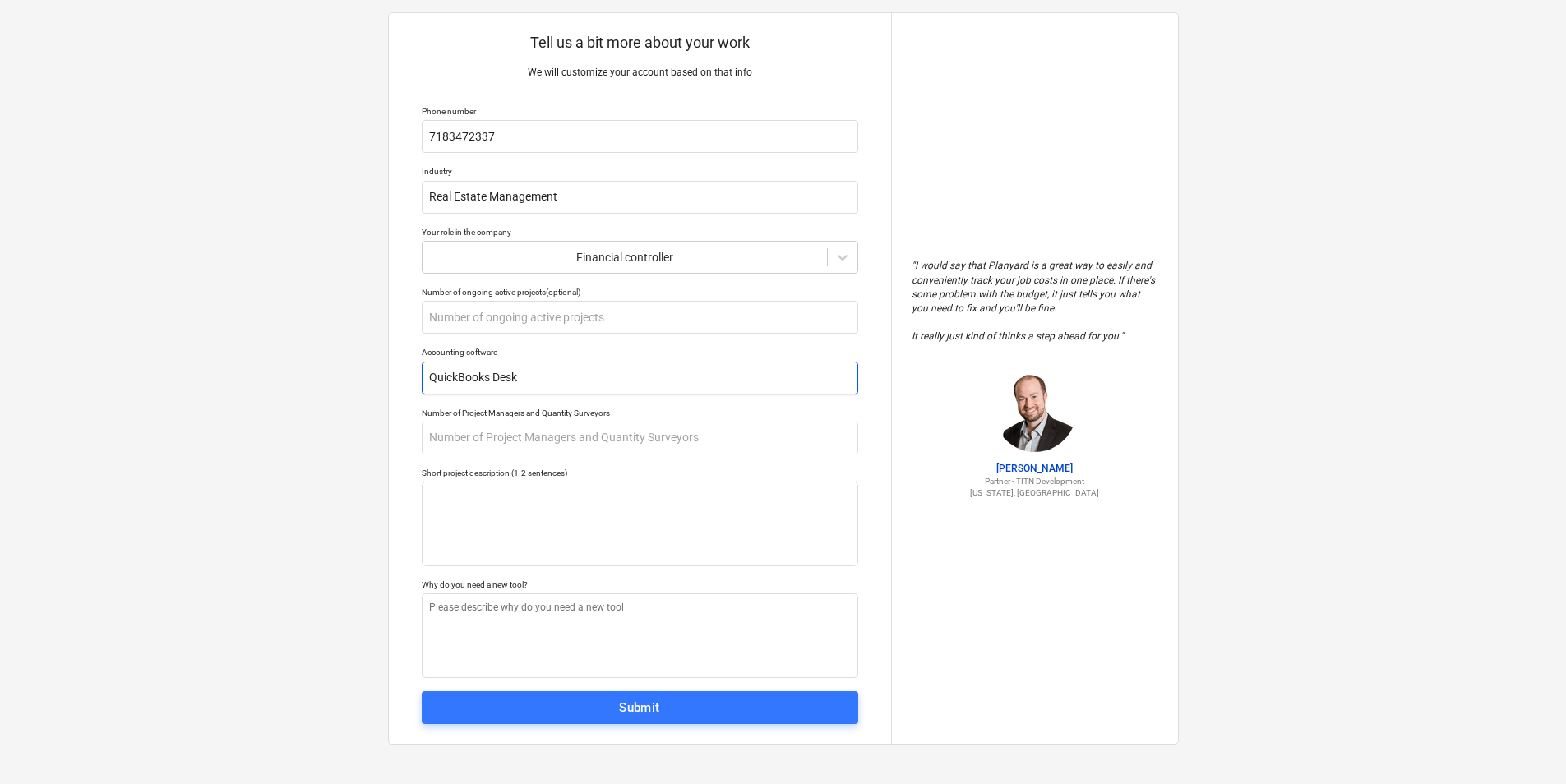
type textarea "x"
type input "QuickBooks Deskt"
type textarea "x"
type input "QuickBooks Deskto"
type textarea "x"
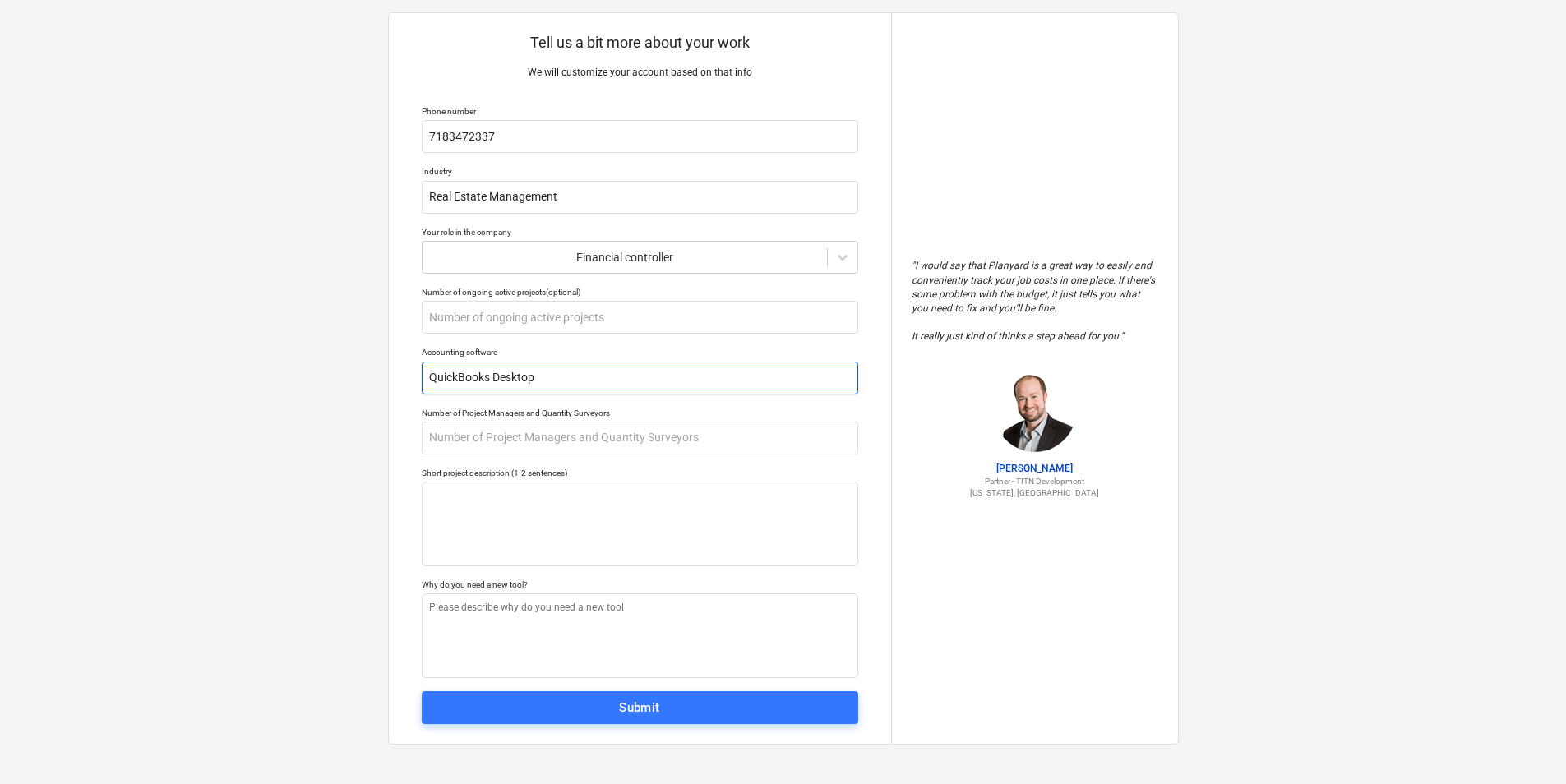
type input "QuickBooks Desktop"
click at [599, 434] on input "text" at bounding box center [640, 438] width 436 height 33
type textarea "x"
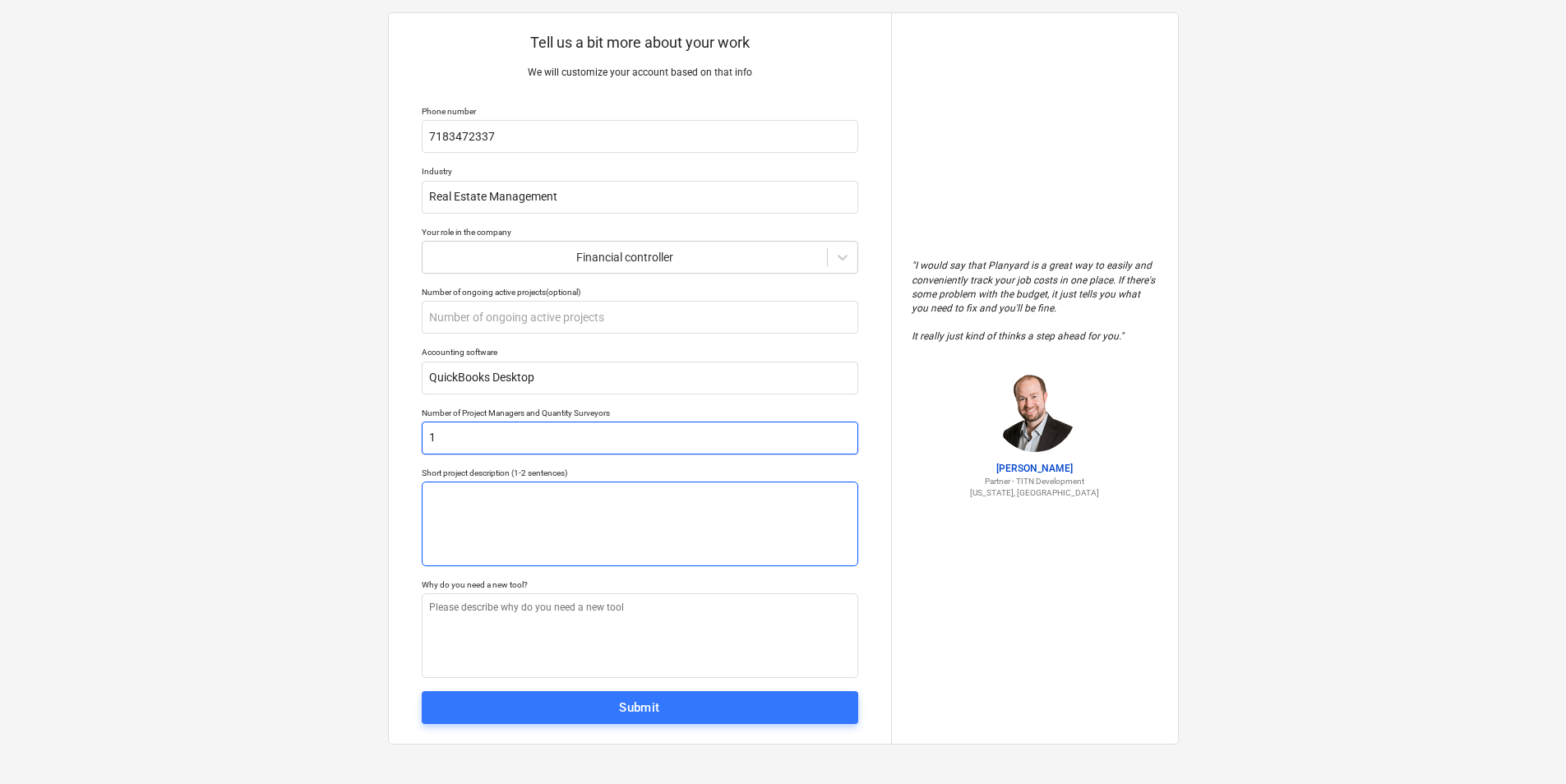
type input "1"
click at [562, 525] on textarea at bounding box center [640, 524] width 436 height 85
click at [489, 524] on textarea at bounding box center [640, 524] width 436 height 85
type textarea "x"
type textarea "L"
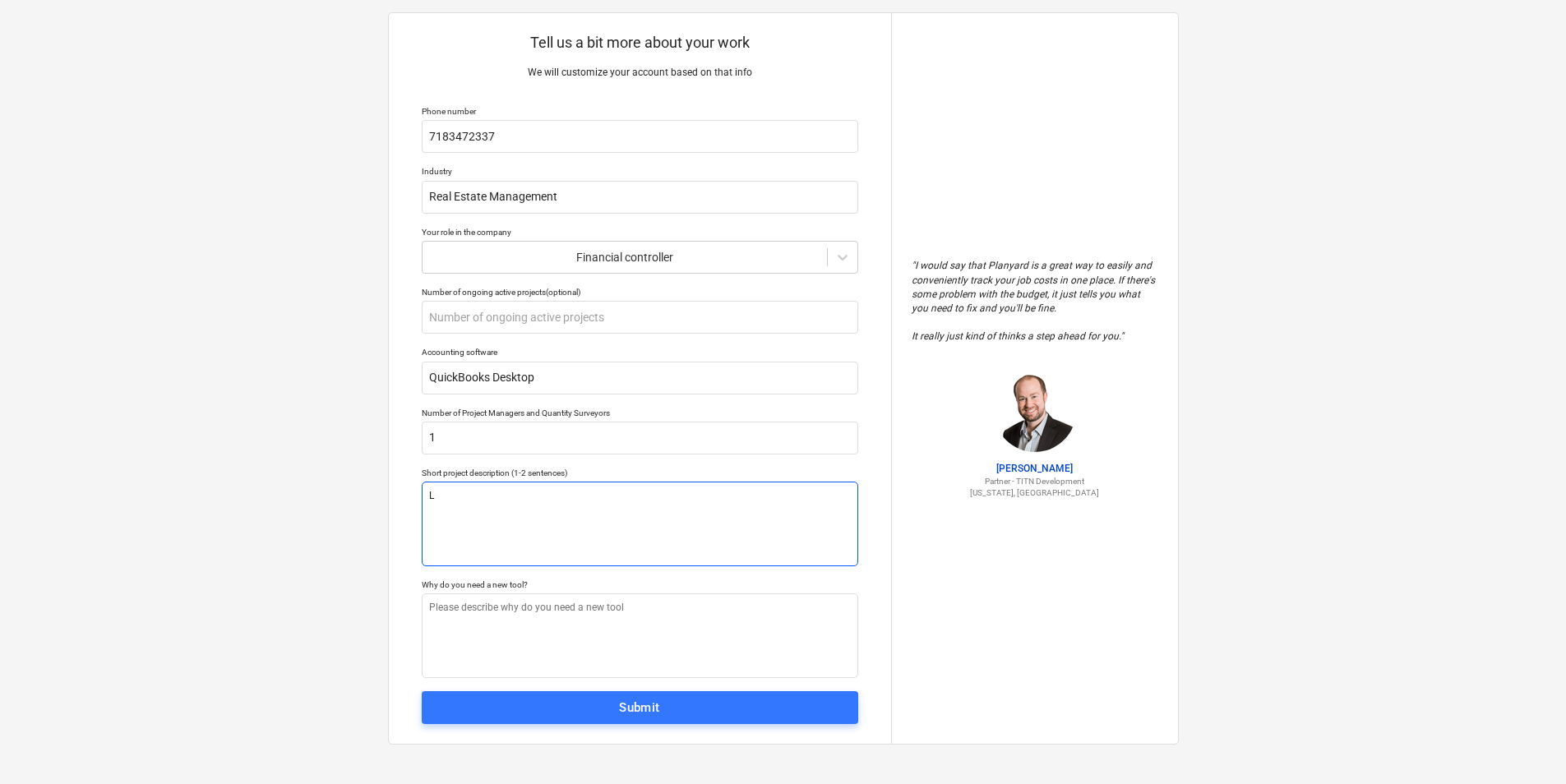
type textarea "x"
type textarea "Lo"
type textarea "x"
type textarea "Loo"
type textarea "x"
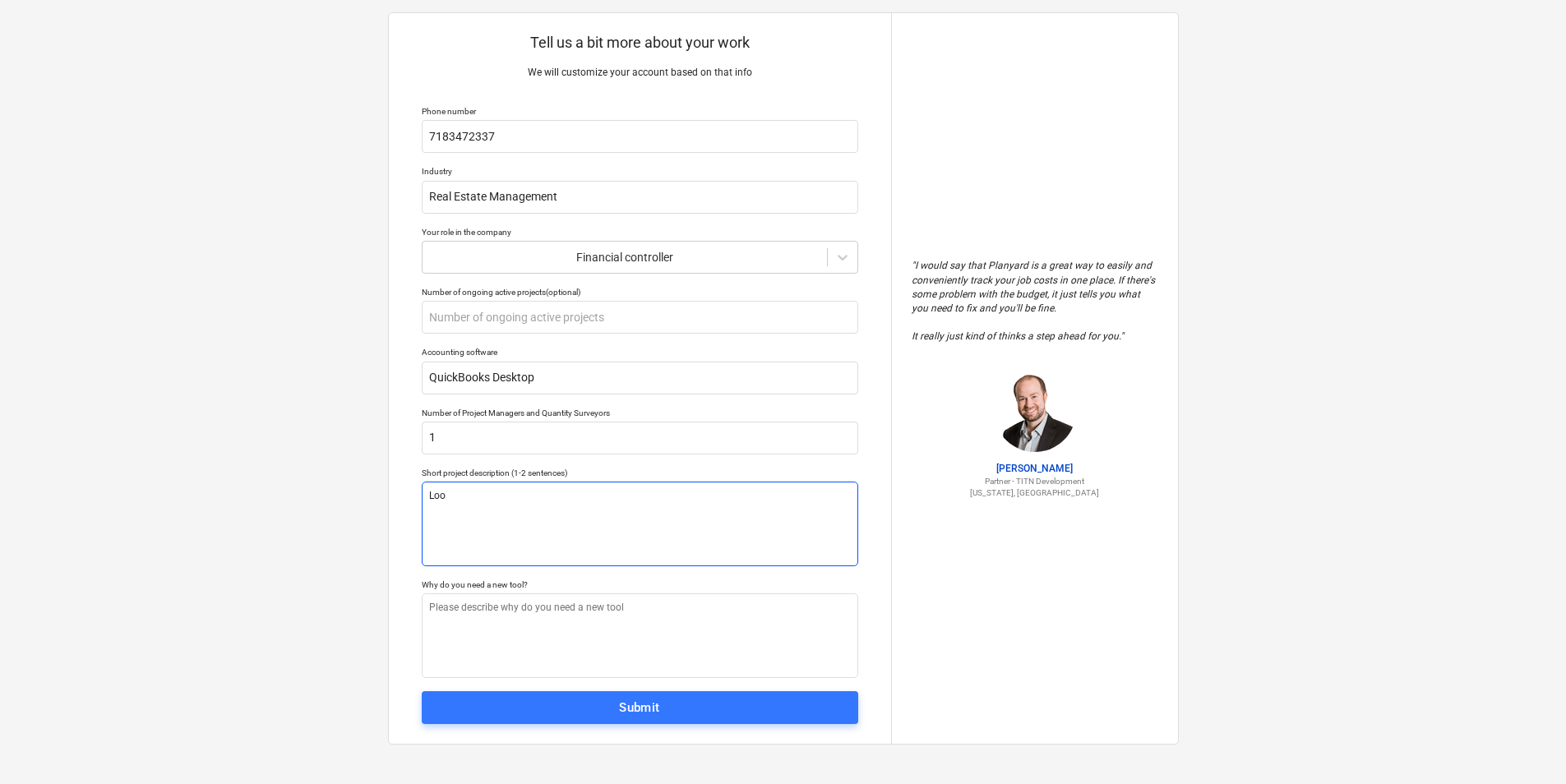
type textarea "Look"
type textarea "x"
type textarea "Looki"
type textarea "x"
type textarea "Lookin"
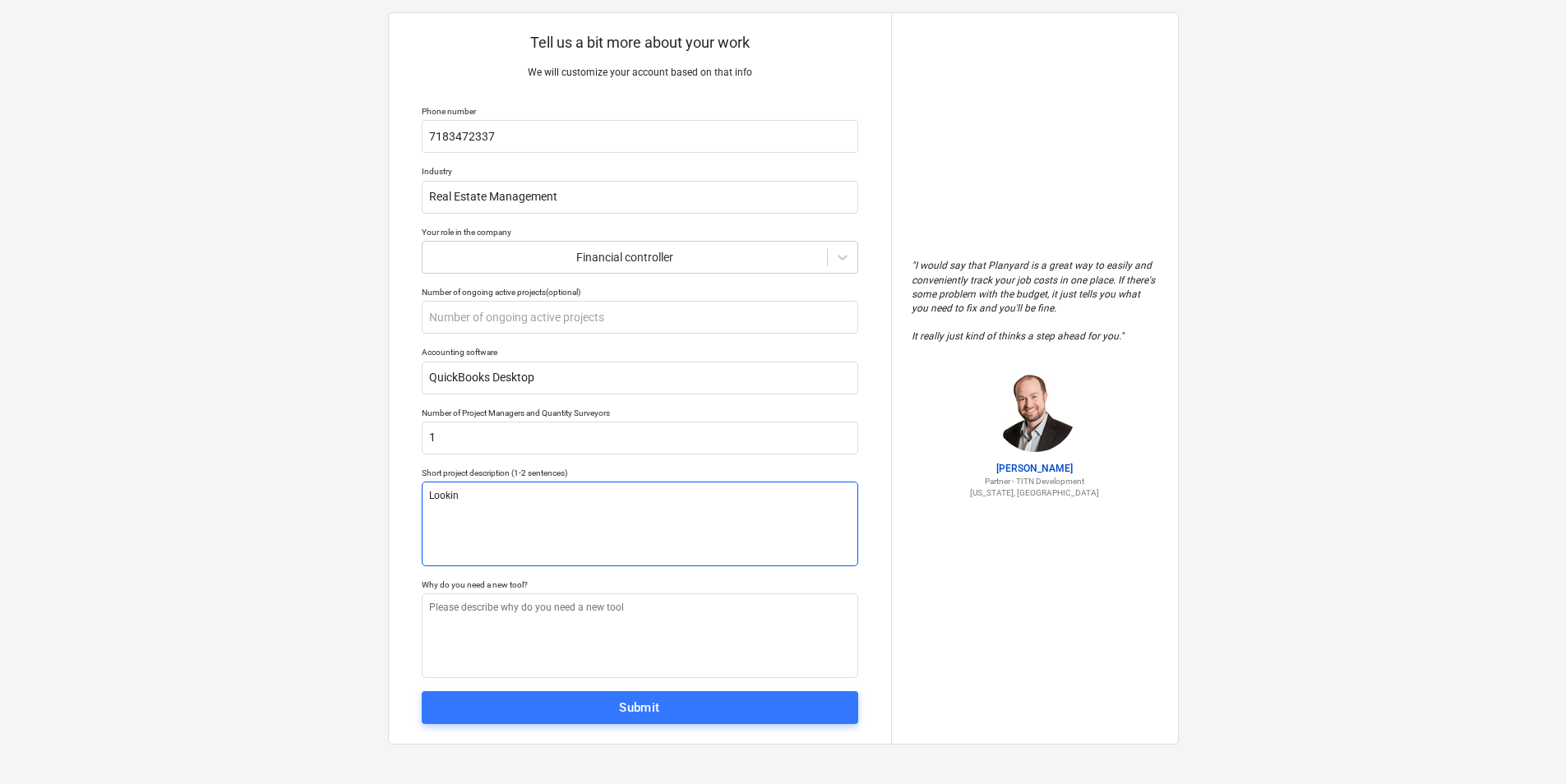
type textarea "x"
type textarea "Looking"
type textarea "x"
type textarea "Looking"
type textarea "x"
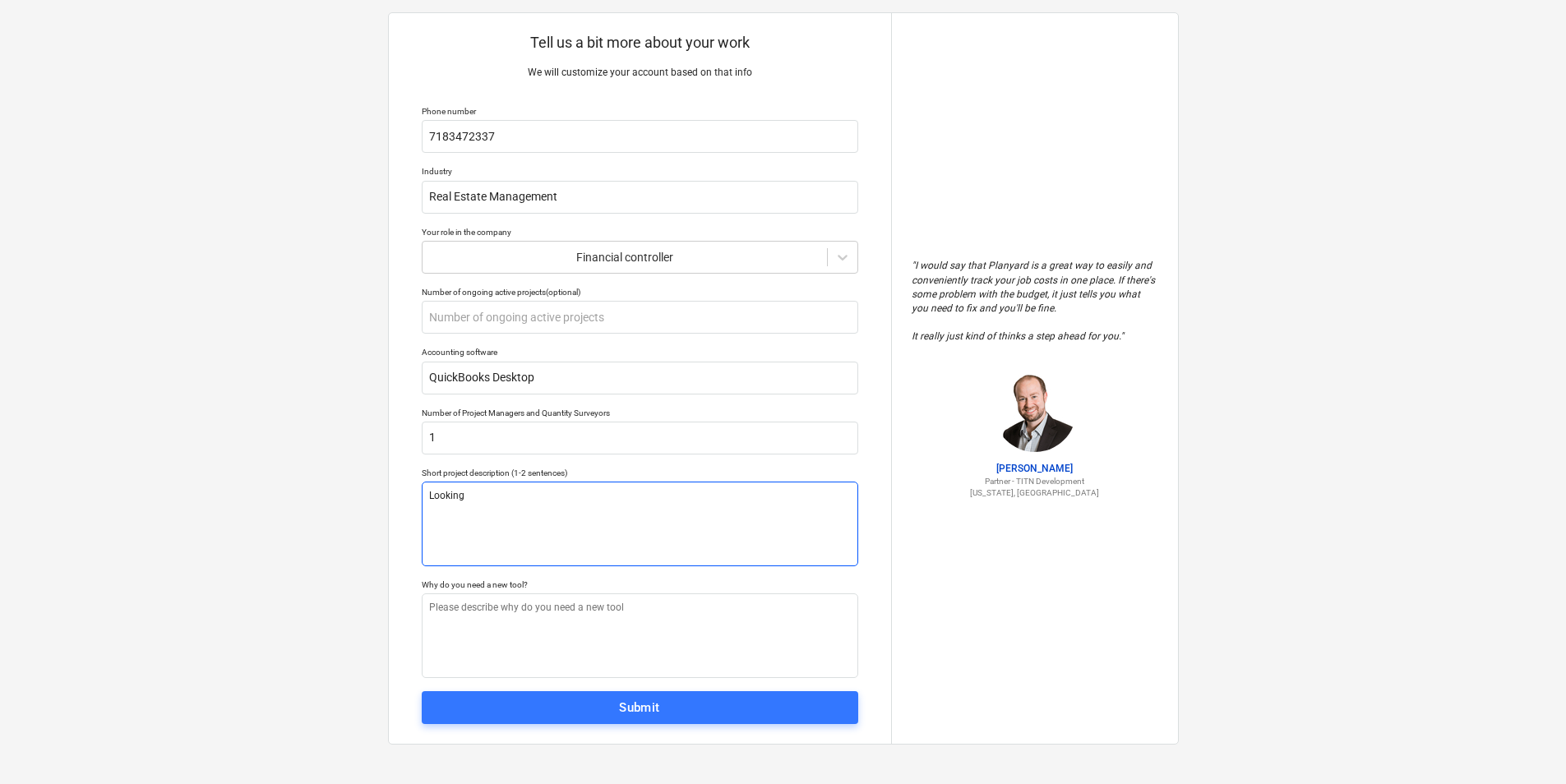
type textarea "Looking t"
type textarea "x"
type textarea "Looking to"
type textarea "x"
type textarea "Looking to"
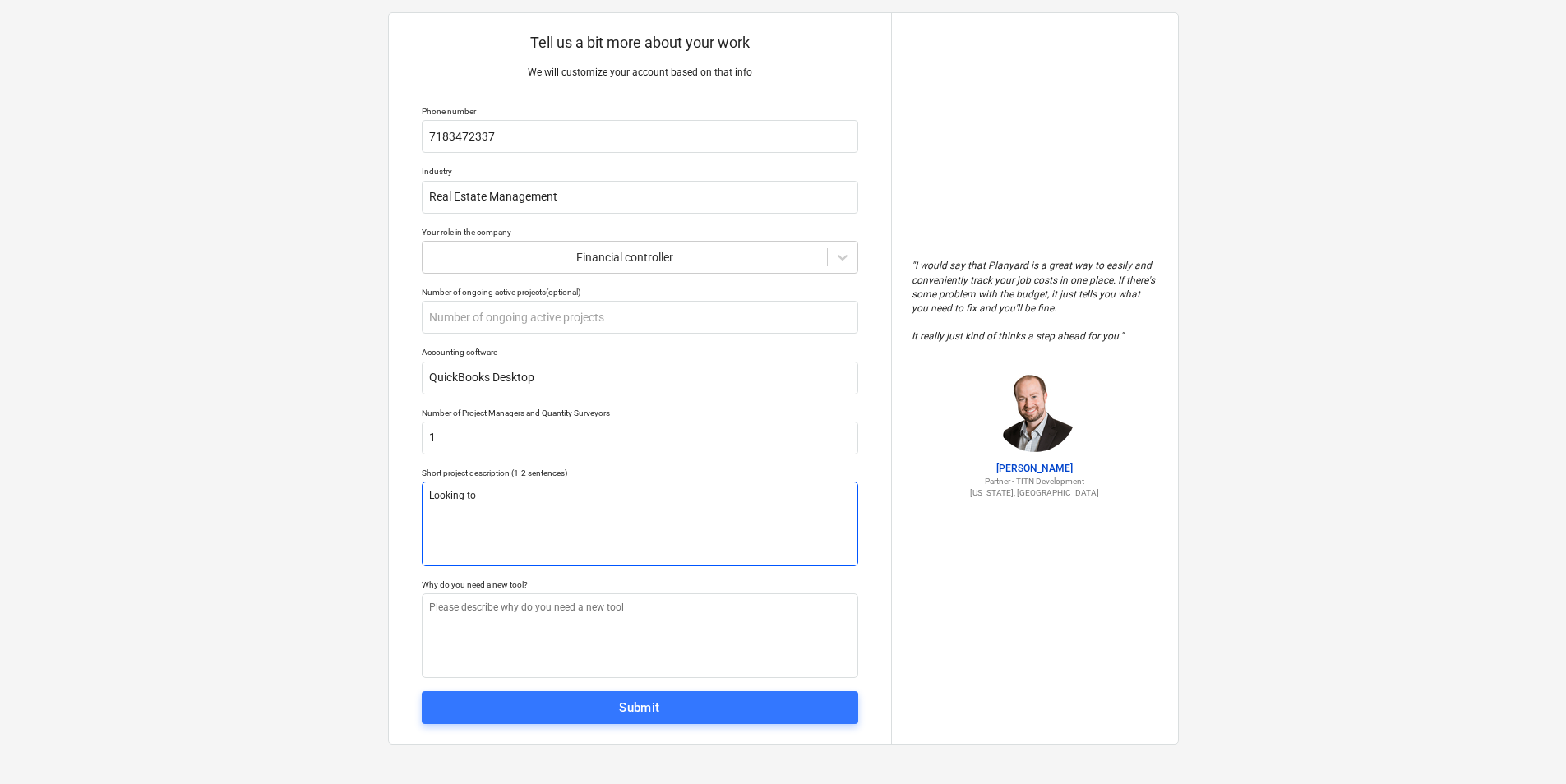
type textarea "x"
type textarea "Looking to m"
type textarea "x"
type textarea "Looking to ma"
type textarea "x"
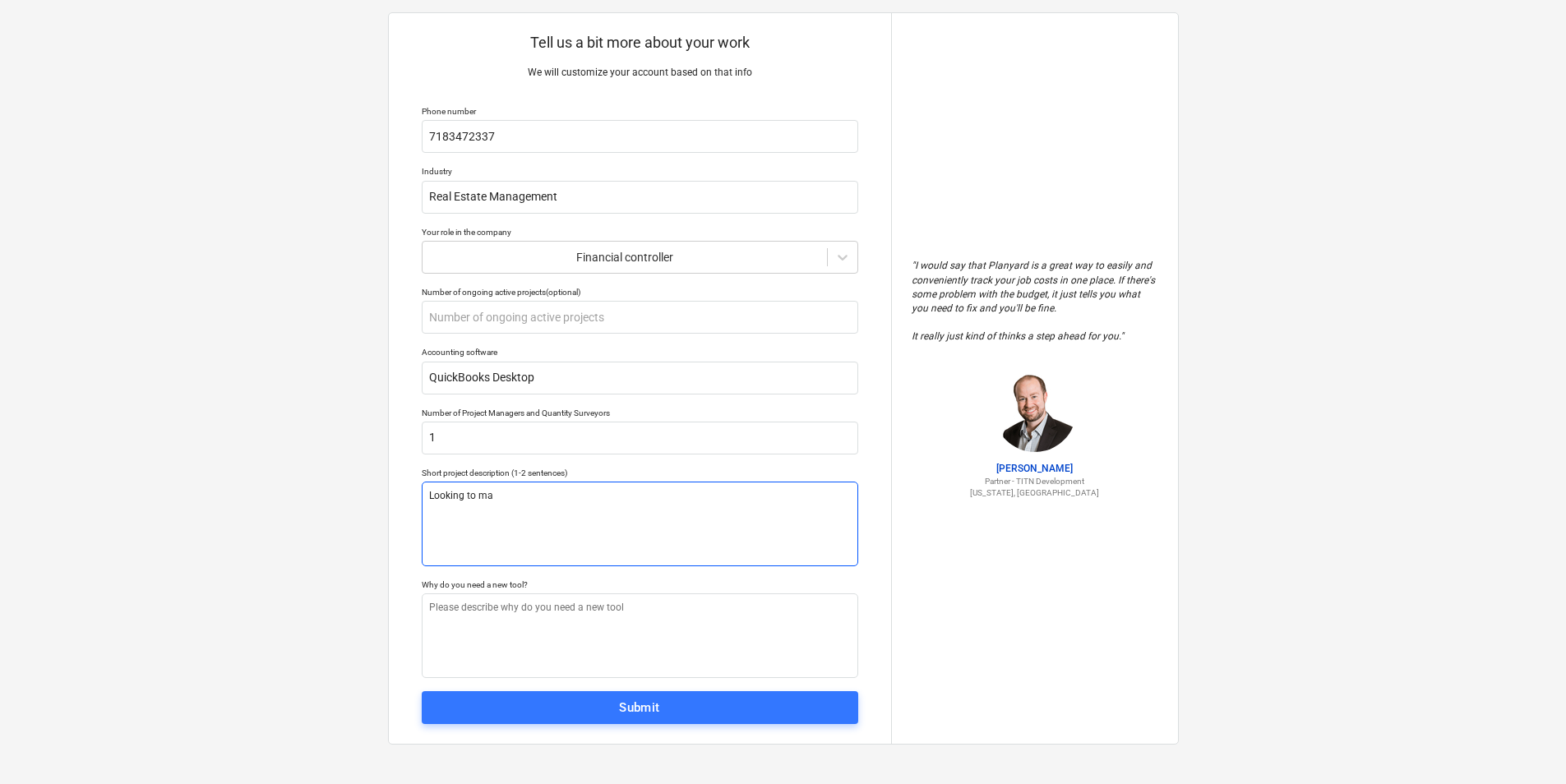
type textarea "Looking to man"
type textarea "x"
type textarea "Looking to manag"
type textarea "x"
type textarea "Looking to manage"
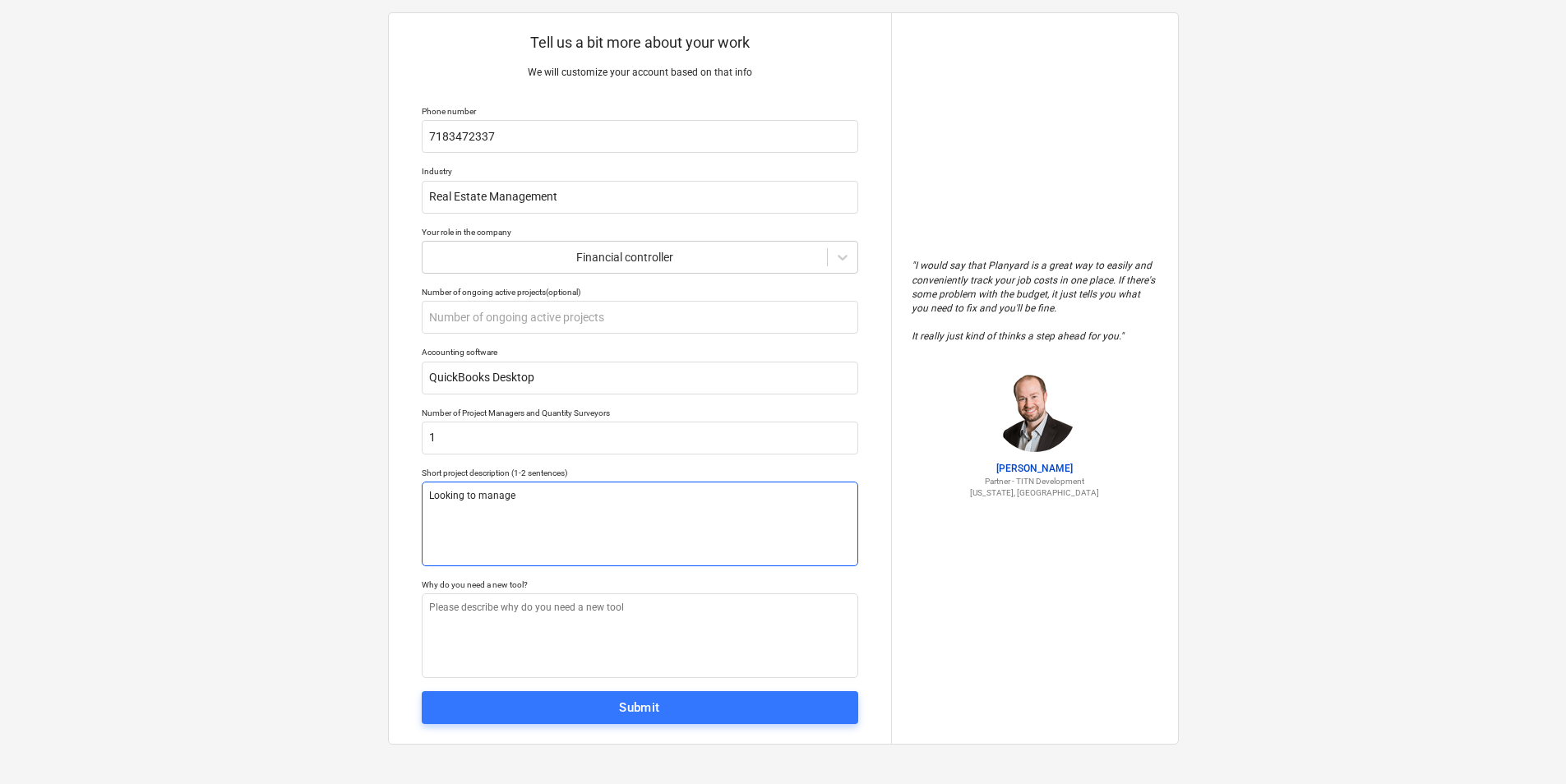
type textarea "x"
type textarea "Looking to managem"
type textarea "x"
type textarea "Looking to manageme"
type textarea "x"
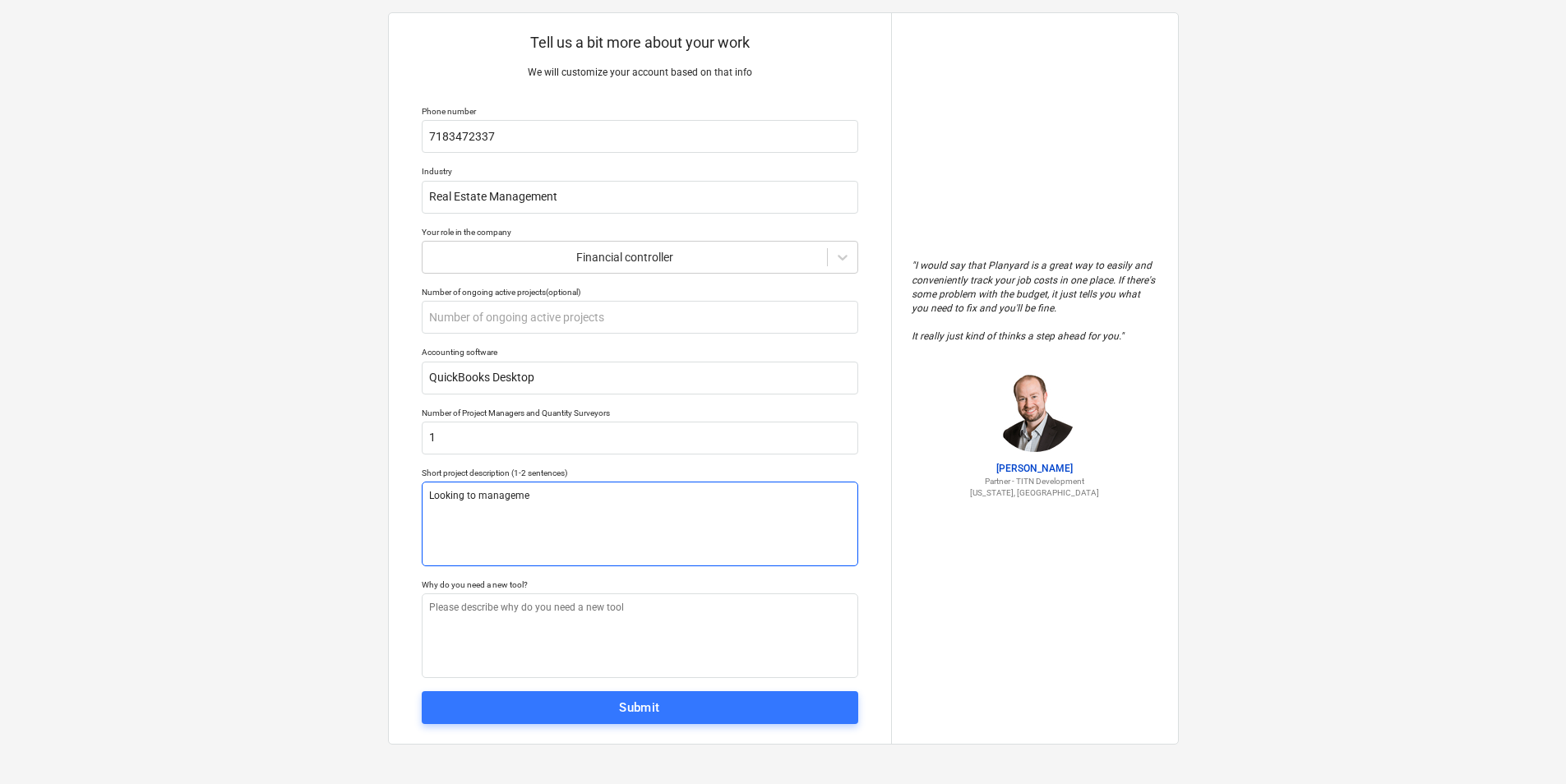
type textarea "Looking to managemen"
type textarea "x"
type textarea "Looking to management"
type textarea "x"
type textarea "Looking to management"
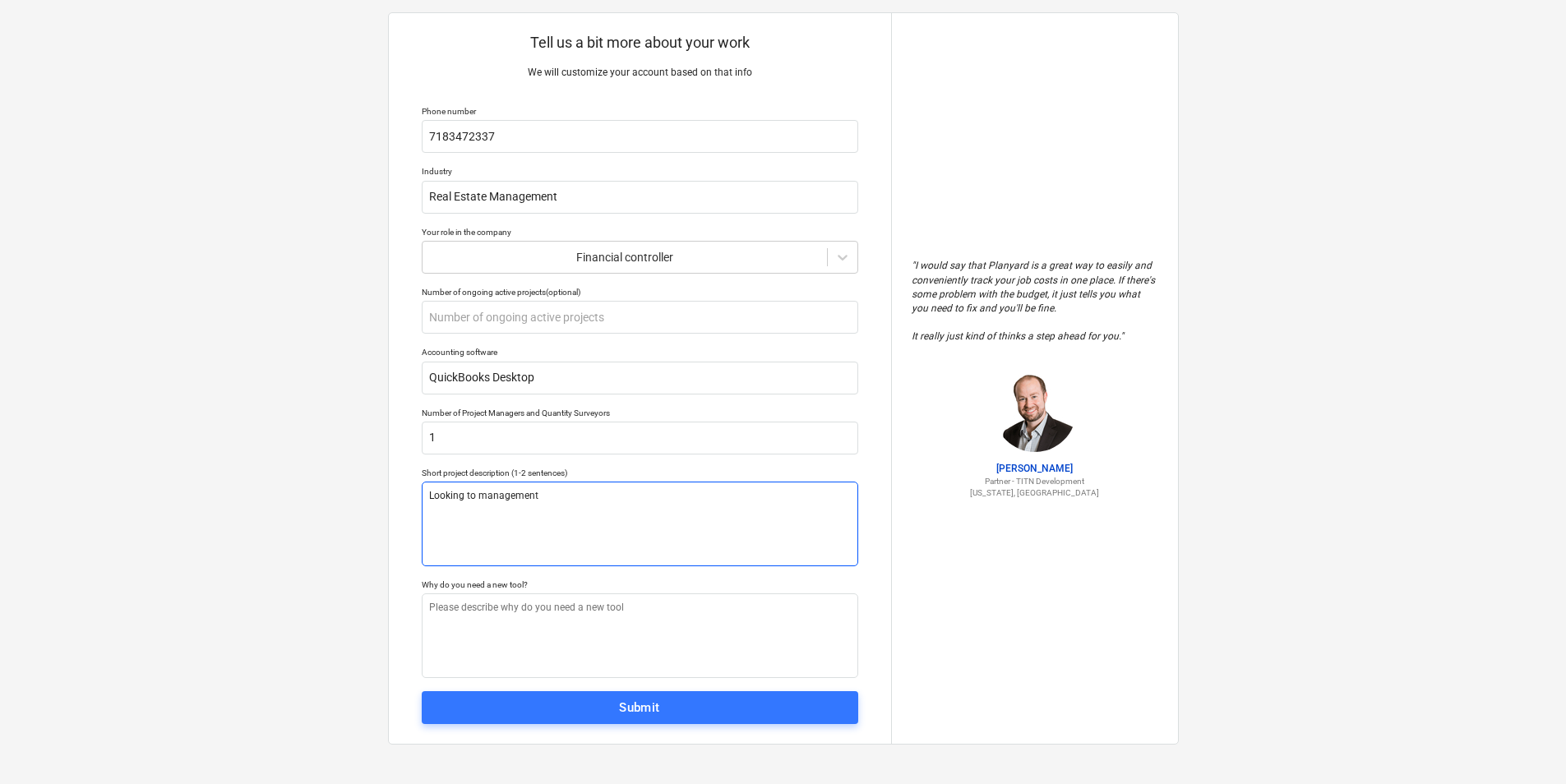
type textarea "x"
type textarea "Looking to management"
type textarea "x"
type textarea "Looking to managemen"
type textarea "x"
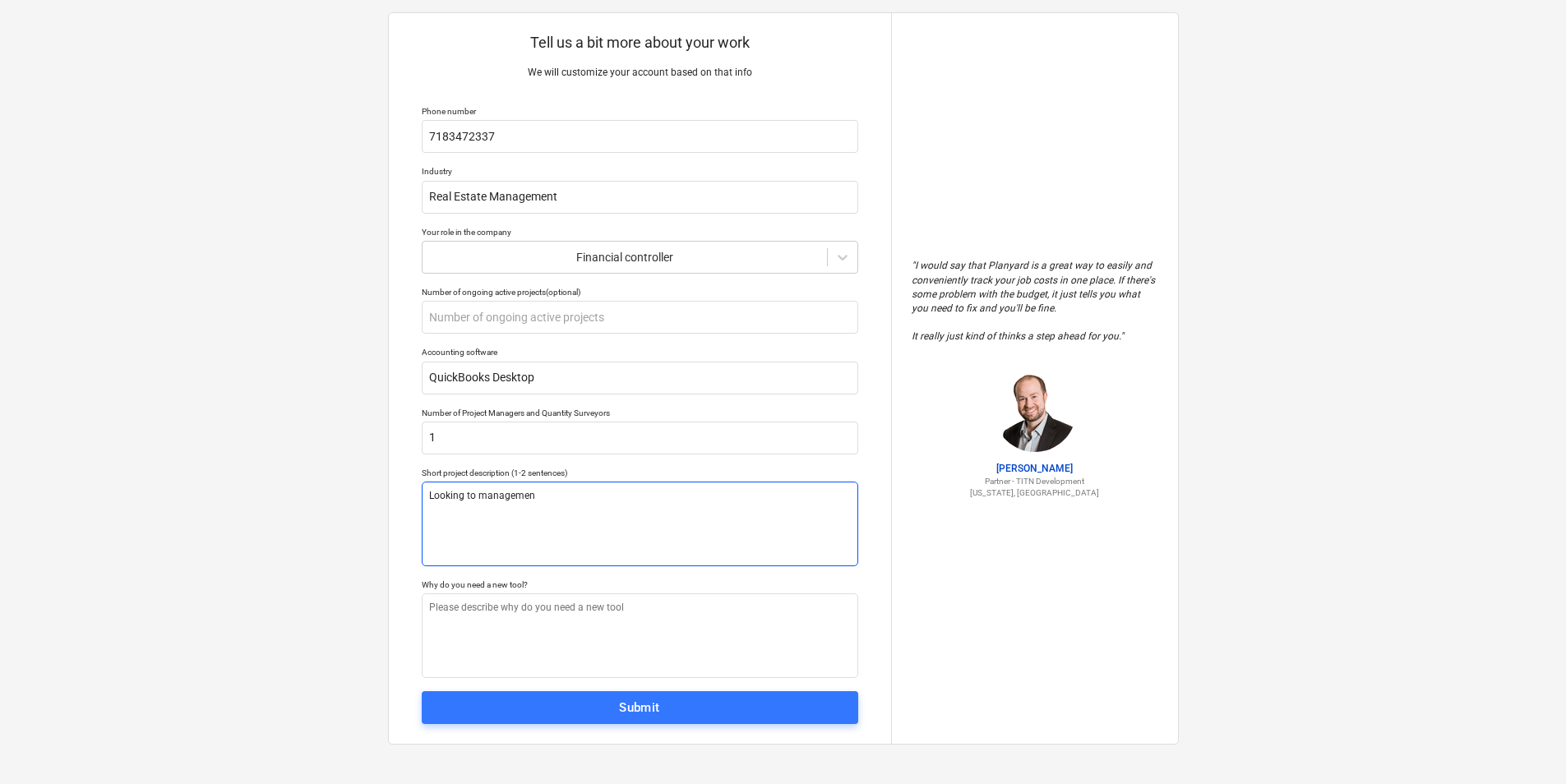
type textarea "Looking to manageme"
type textarea "x"
type textarea "Looking to managem"
type textarea "x"
type textarea "Looking to manage"
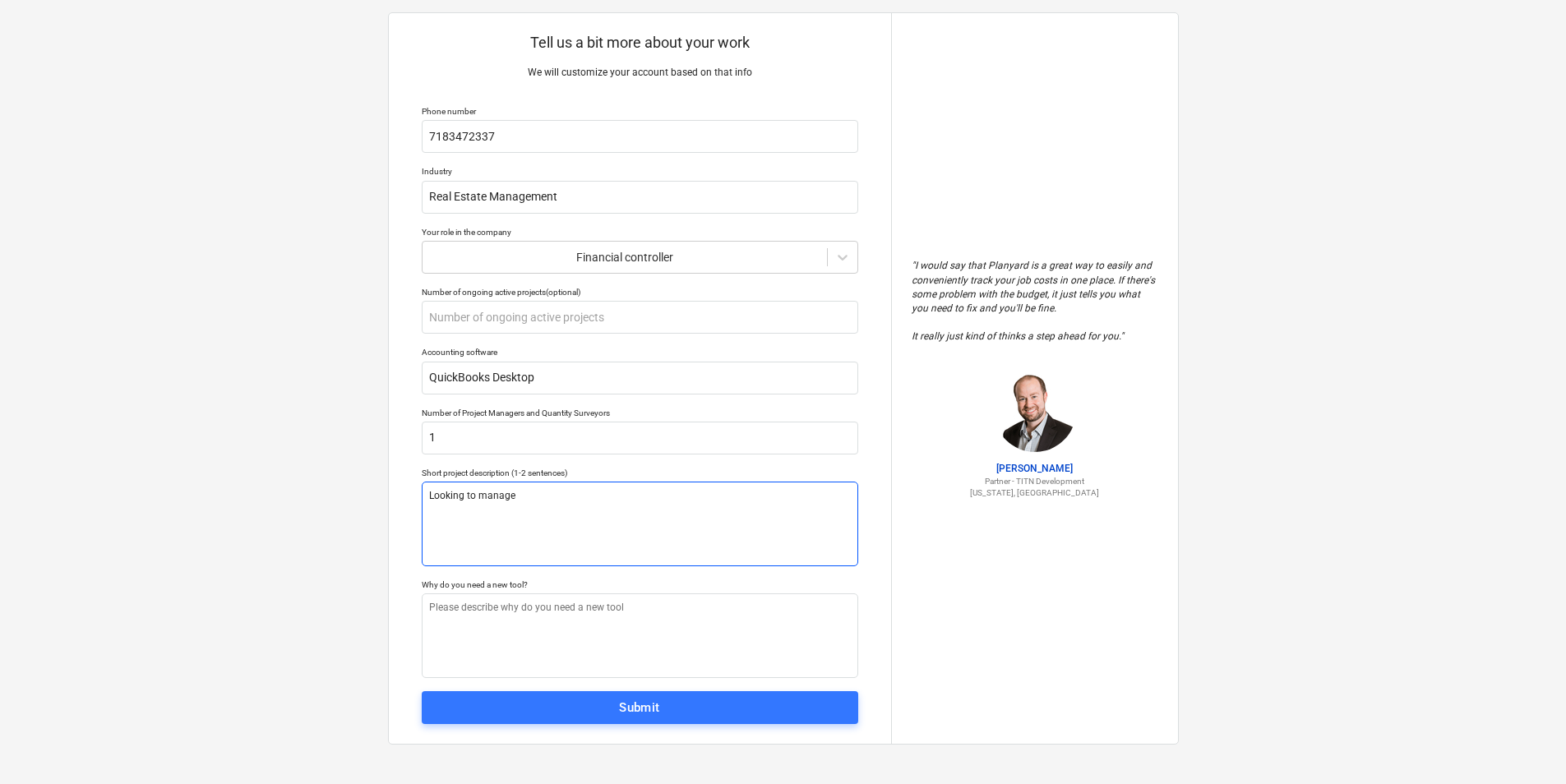
type textarea "x"
type textarea "Looking to manage"
type textarea "x"
type textarea "Looking to manage c"
type textarea "x"
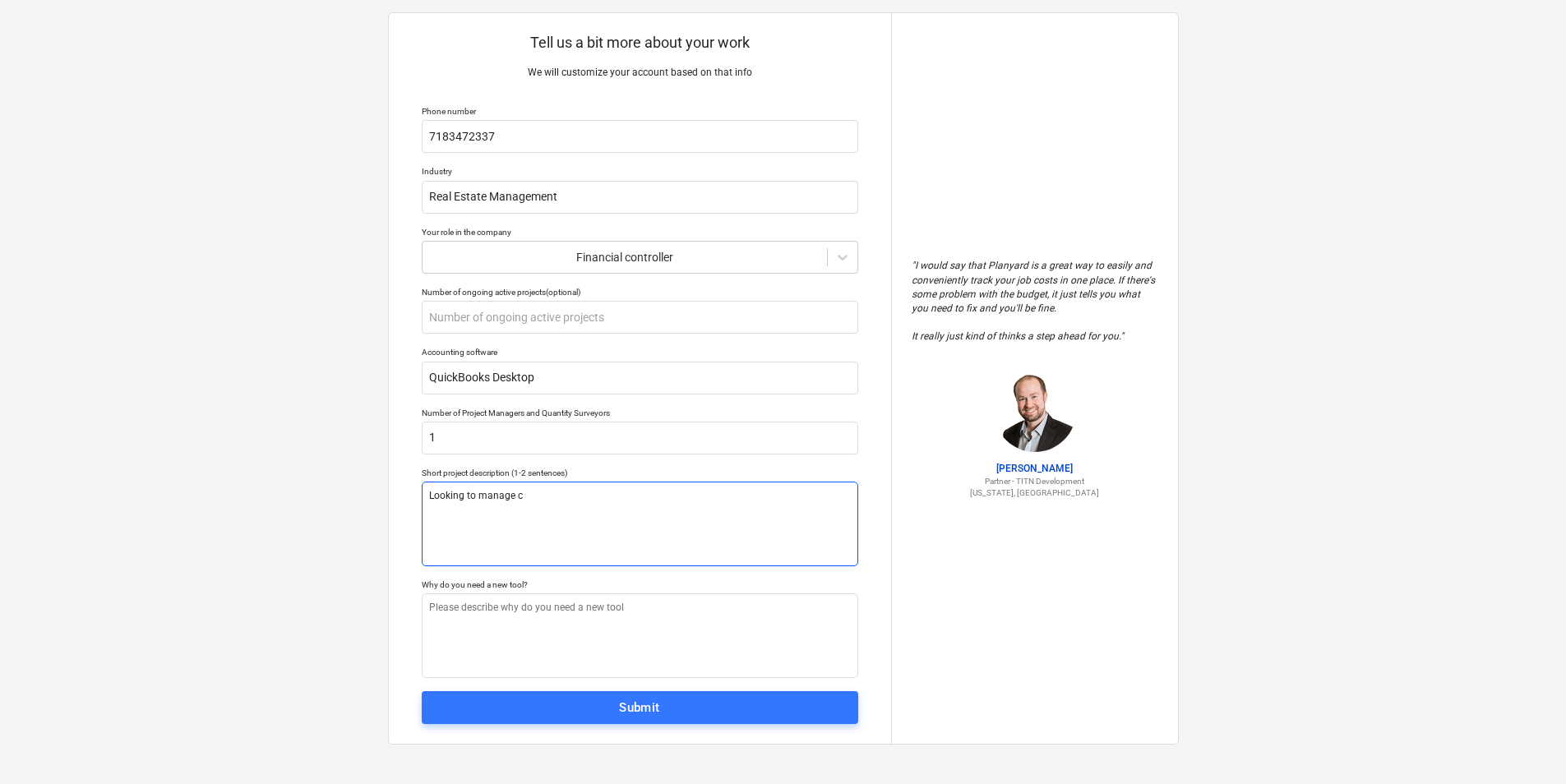
type textarea "Looking to manage co"
type textarea "x"
type textarea "Looking to manage con"
type textarea "x"
type textarea "Looking to manage cons"
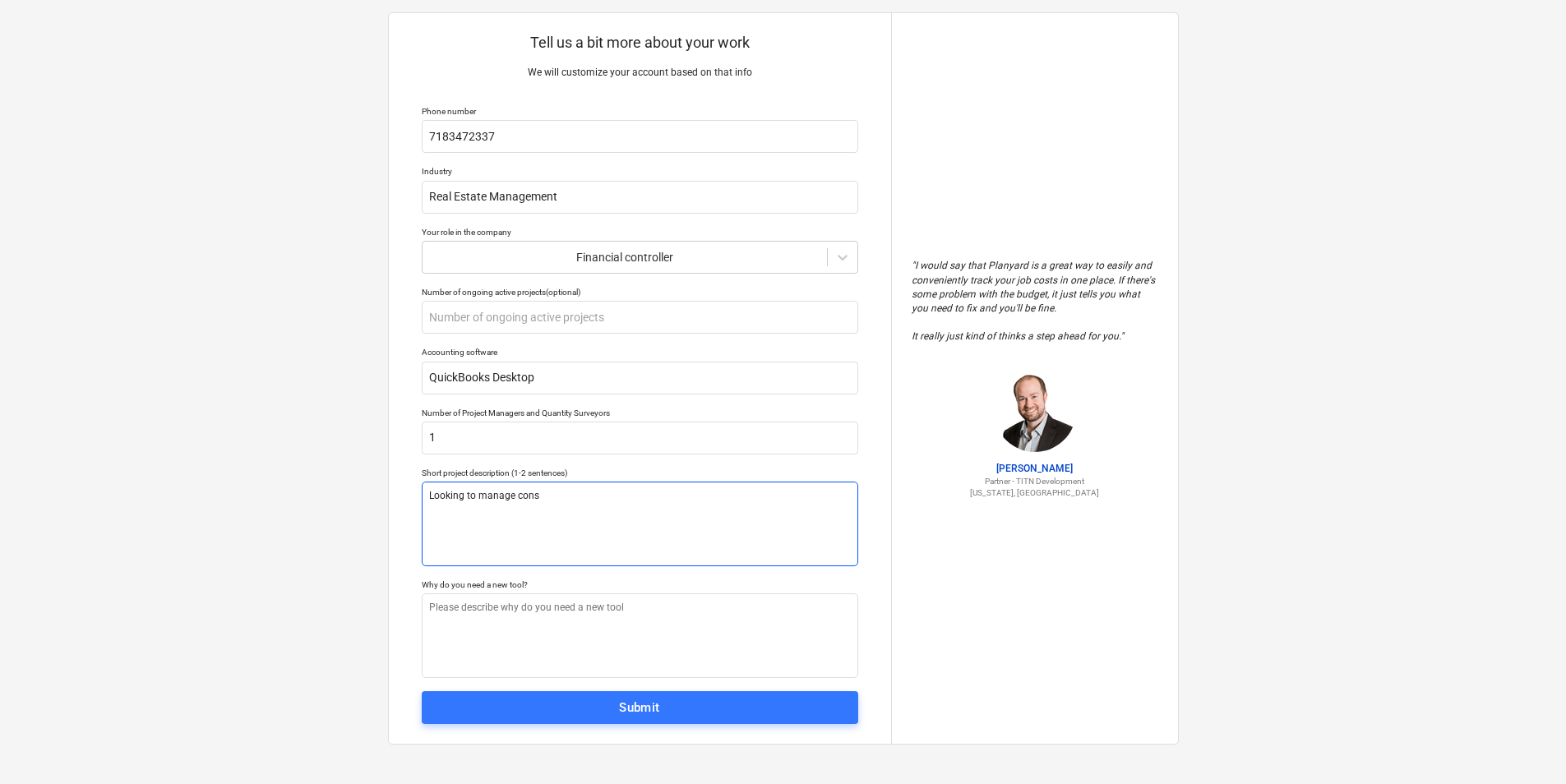
type textarea "x"
type textarea "Looking to manage const"
type textarea "x"
type textarea "Looking to manage constr"
type textarea "x"
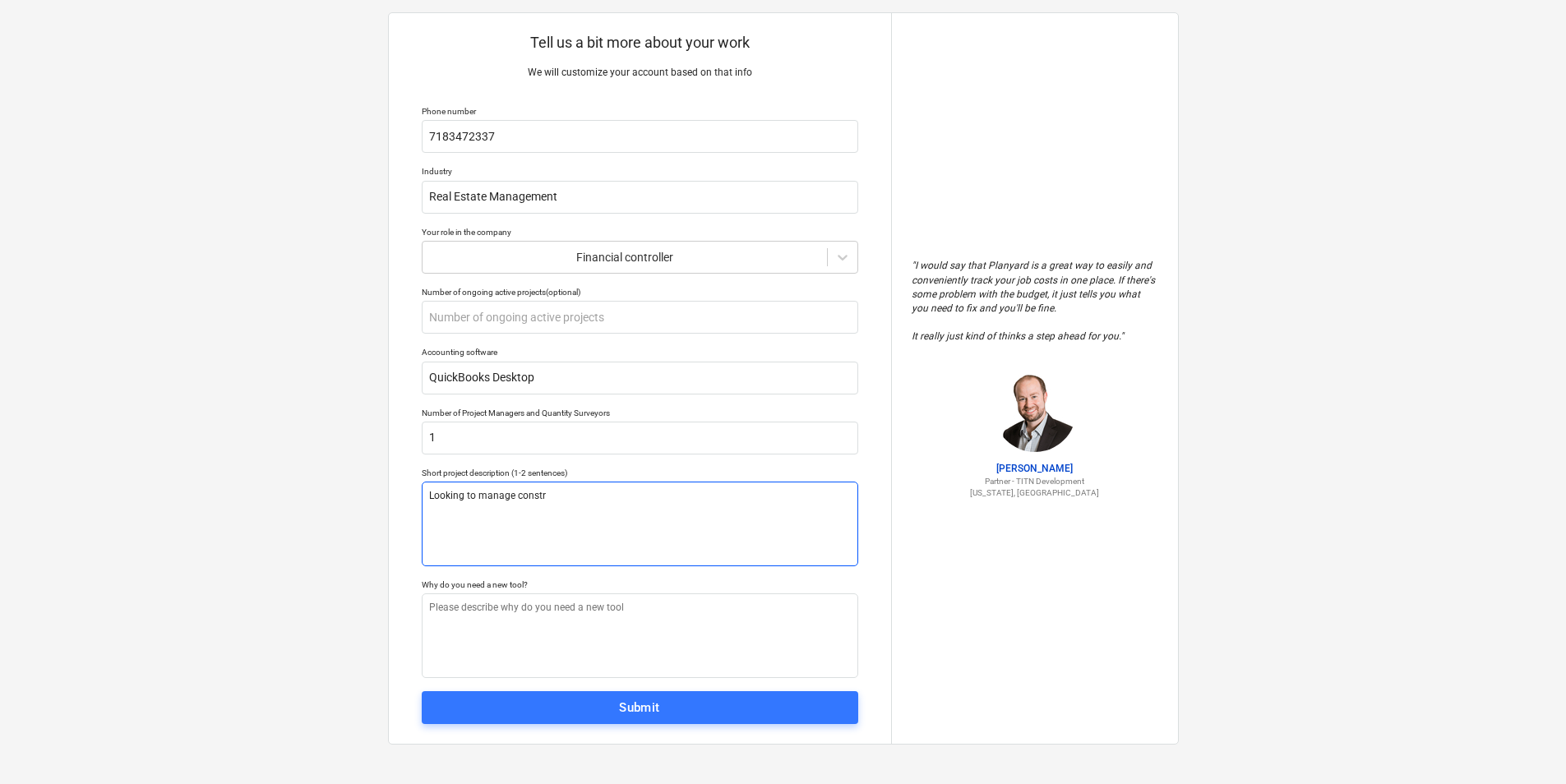
type textarea "Looking to manage constru"
type textarea "x"
type textarea "Looking to manage construc"
type textarea "x"
type textarea "Looking to manage construct"
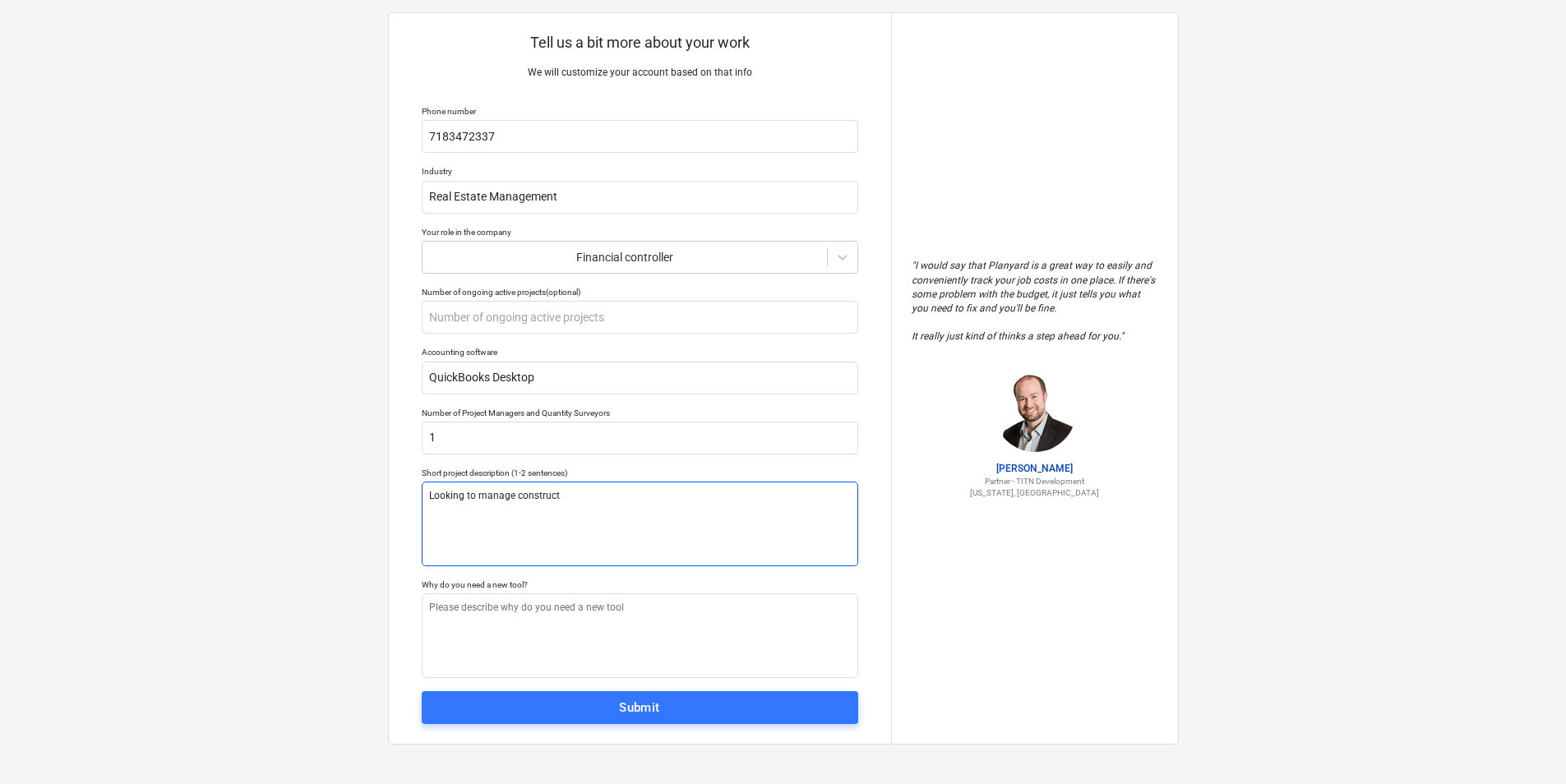
type textarea "x"
type textarea "Looking to manage constructi"
type textarea "x"
type textarea "Looking to manage constructio"
type textarea "x"
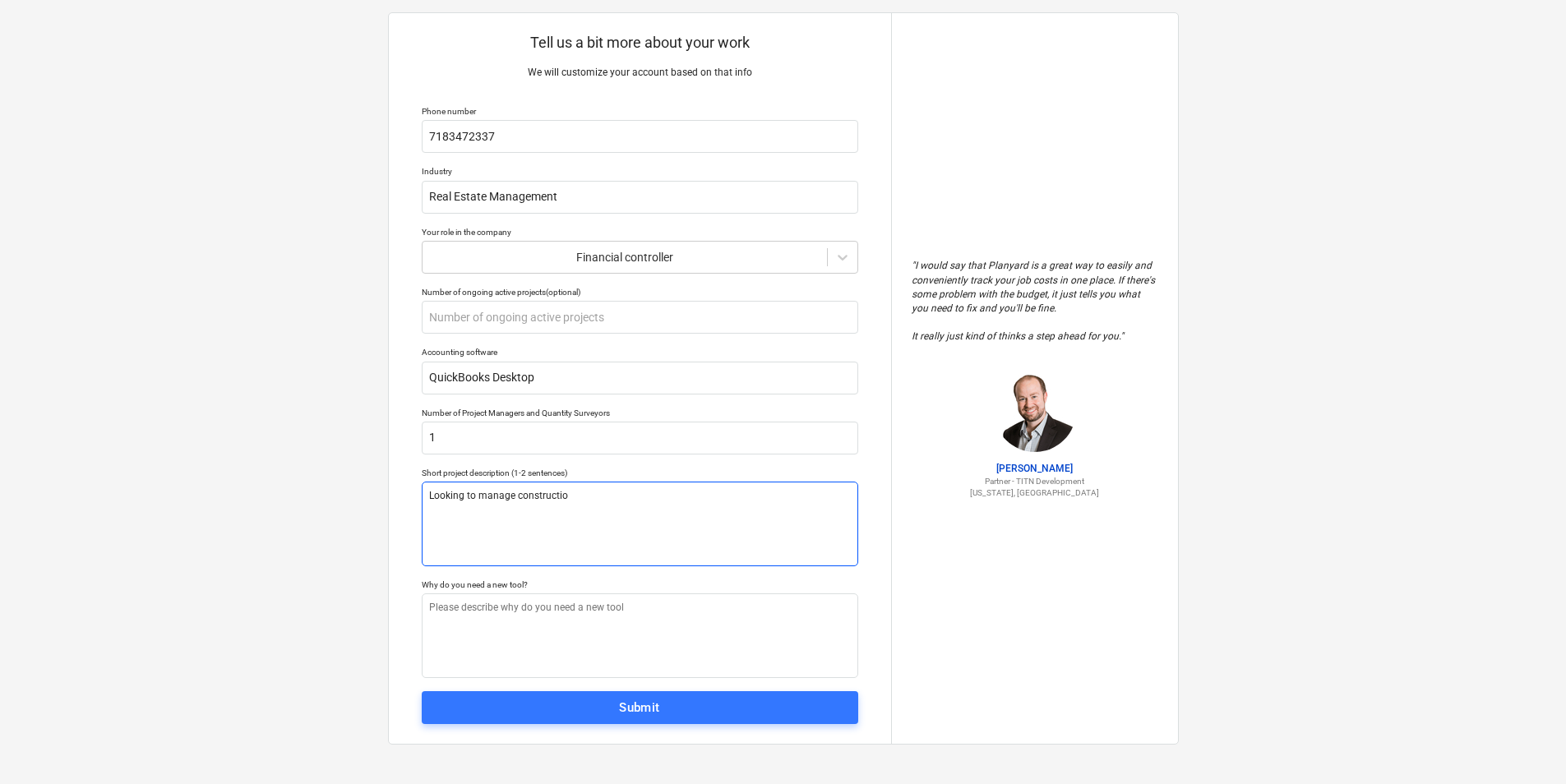
type textarea "Looking to manage construction"
type textarea "x"
type textarea "Looking to manage construction"
type textarea "x"
type textarea "Looking to manage construction p"
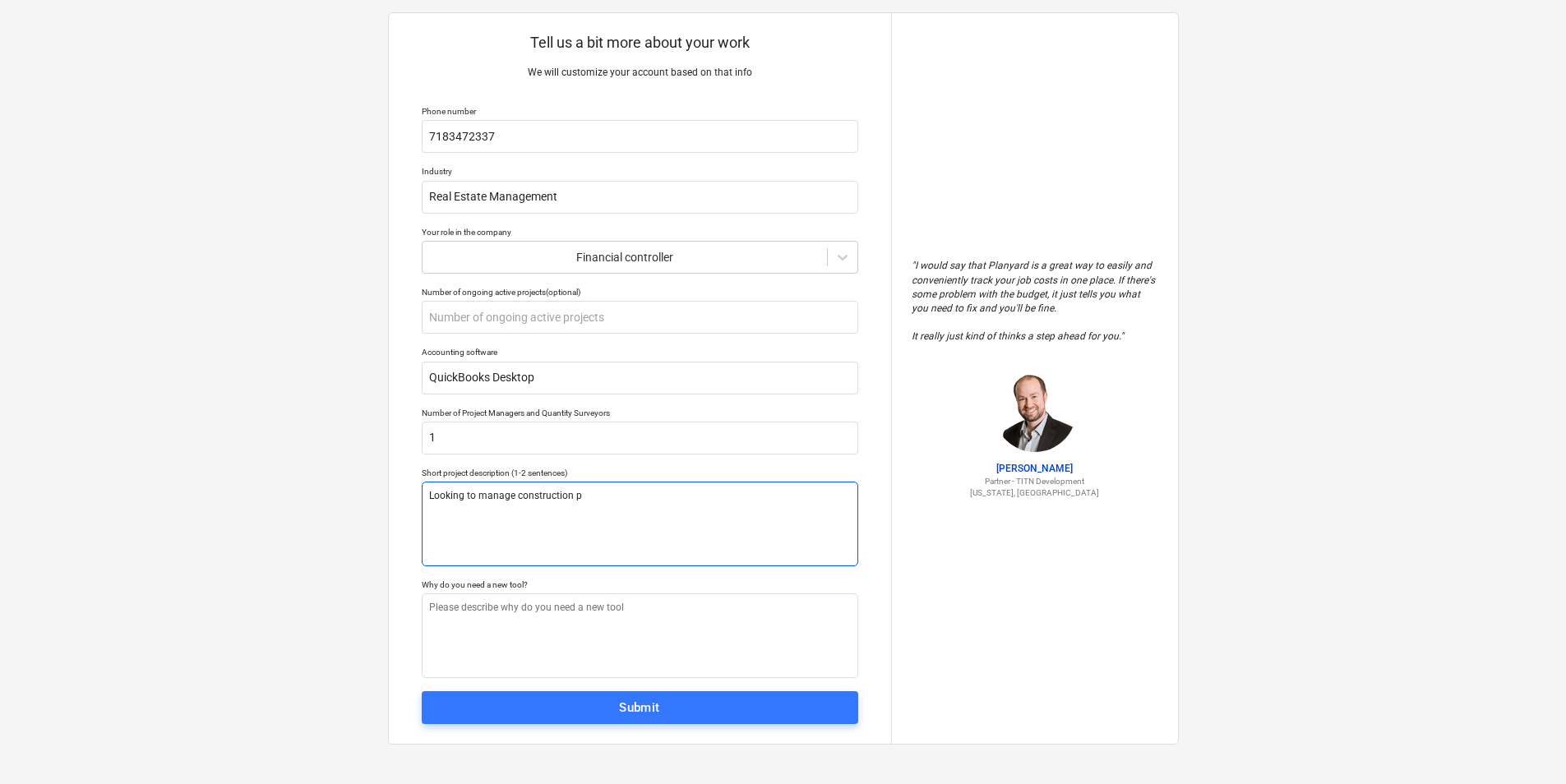
type textarea "x"
type textarea "Looking to manage construction pr"
type textarea "x"
drag, startPoint x: 629, startPoint y: 500, endPoint x: 408, endPoint y: 497, distance: 221.0
click at [408, 497] on div "Tell us a bit more about your work We will customize your account based on that…" at bounding box center [640, 378] width 502 height 730
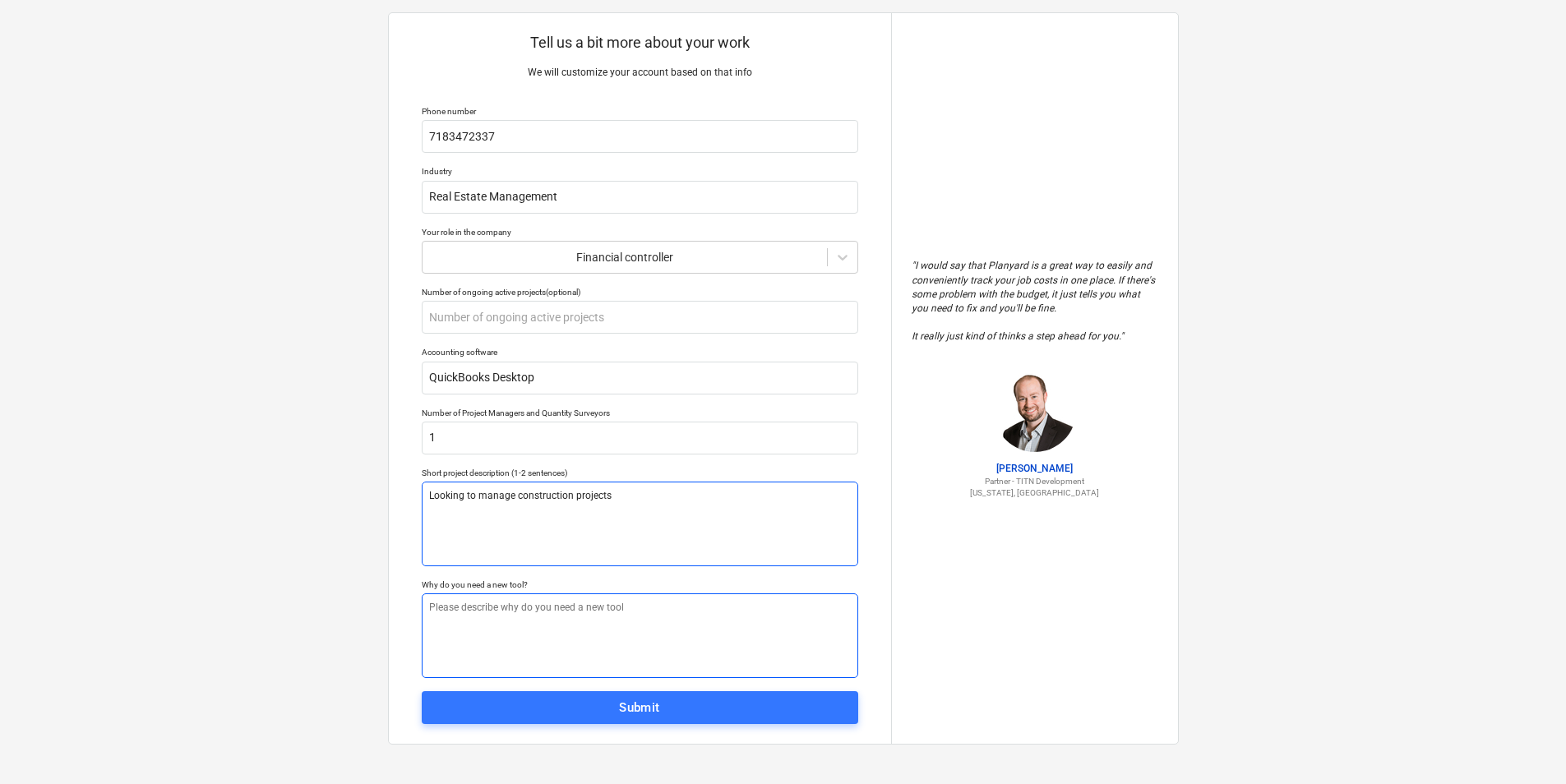
type textarea "Looking to manage construction projects"
click at [556, 612] on textarea at bounding box center [640, 636] width 436 height 85
paste textarea "Looking to manage construction projects"
type textarea "x"
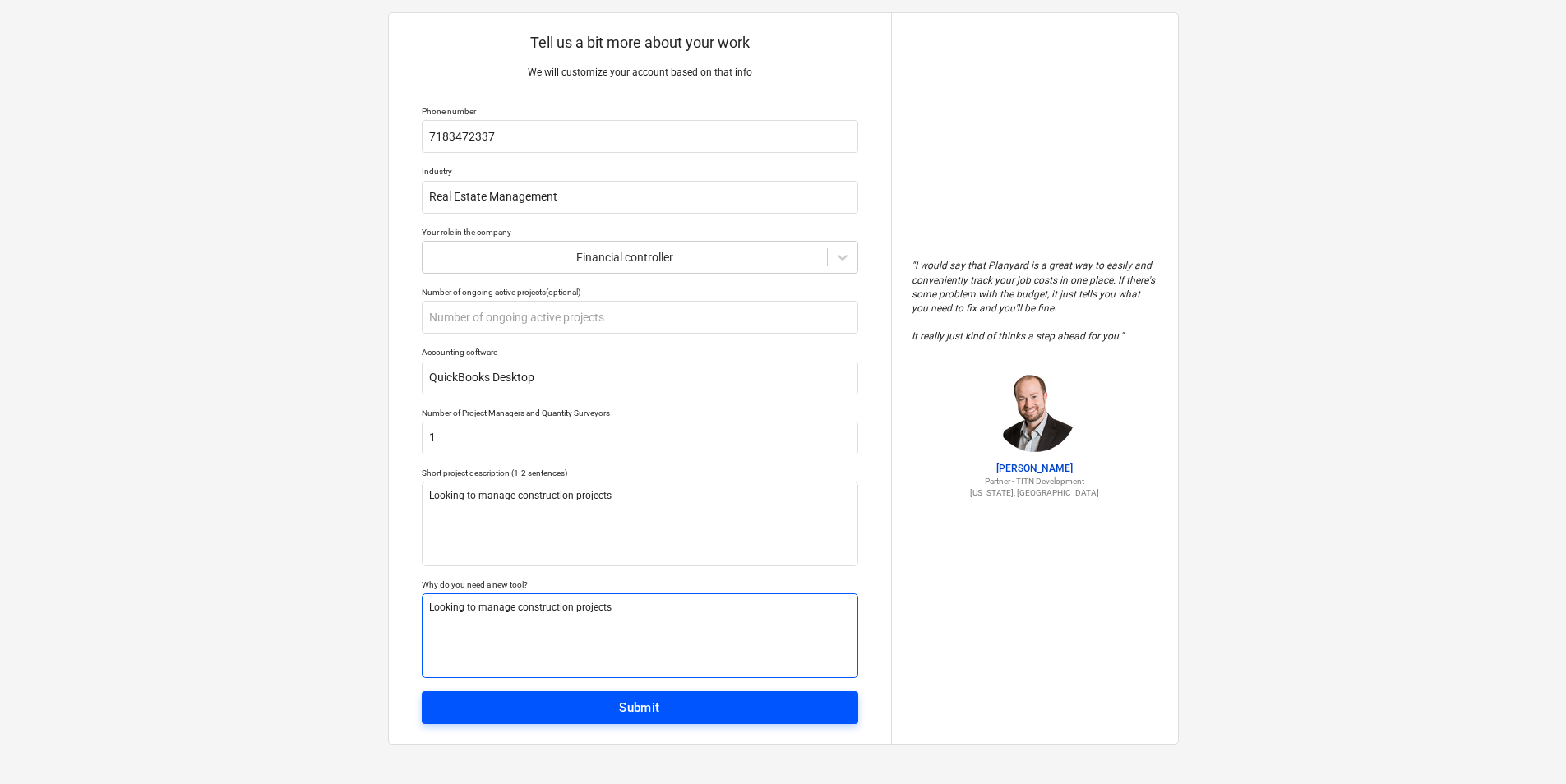
type textarea "Looking to manage construction projects"
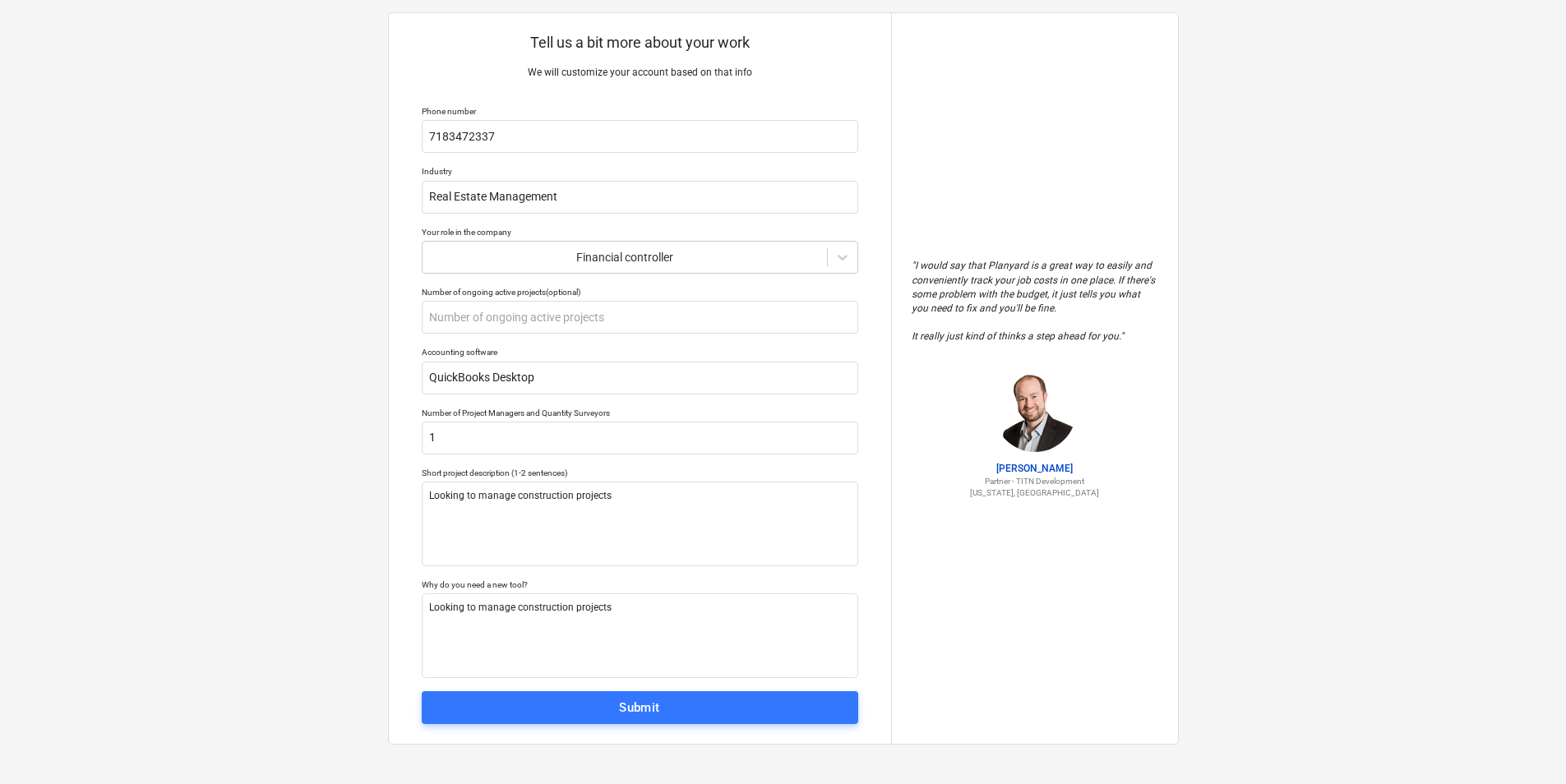
click at [628, 706] on div "Submit" at bounding box center [639, 707] width 41 height 22
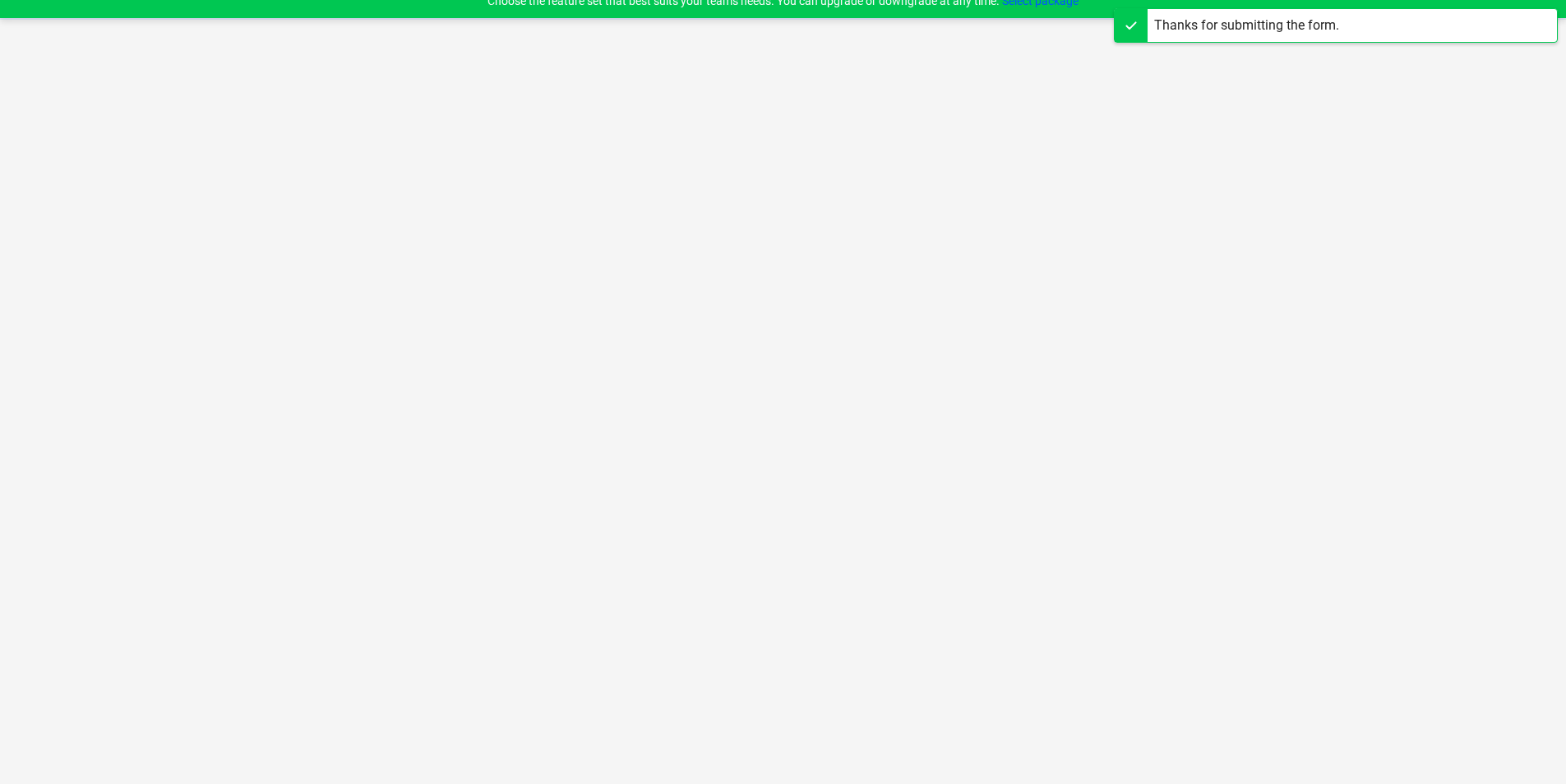
scroll to position [16, 0]
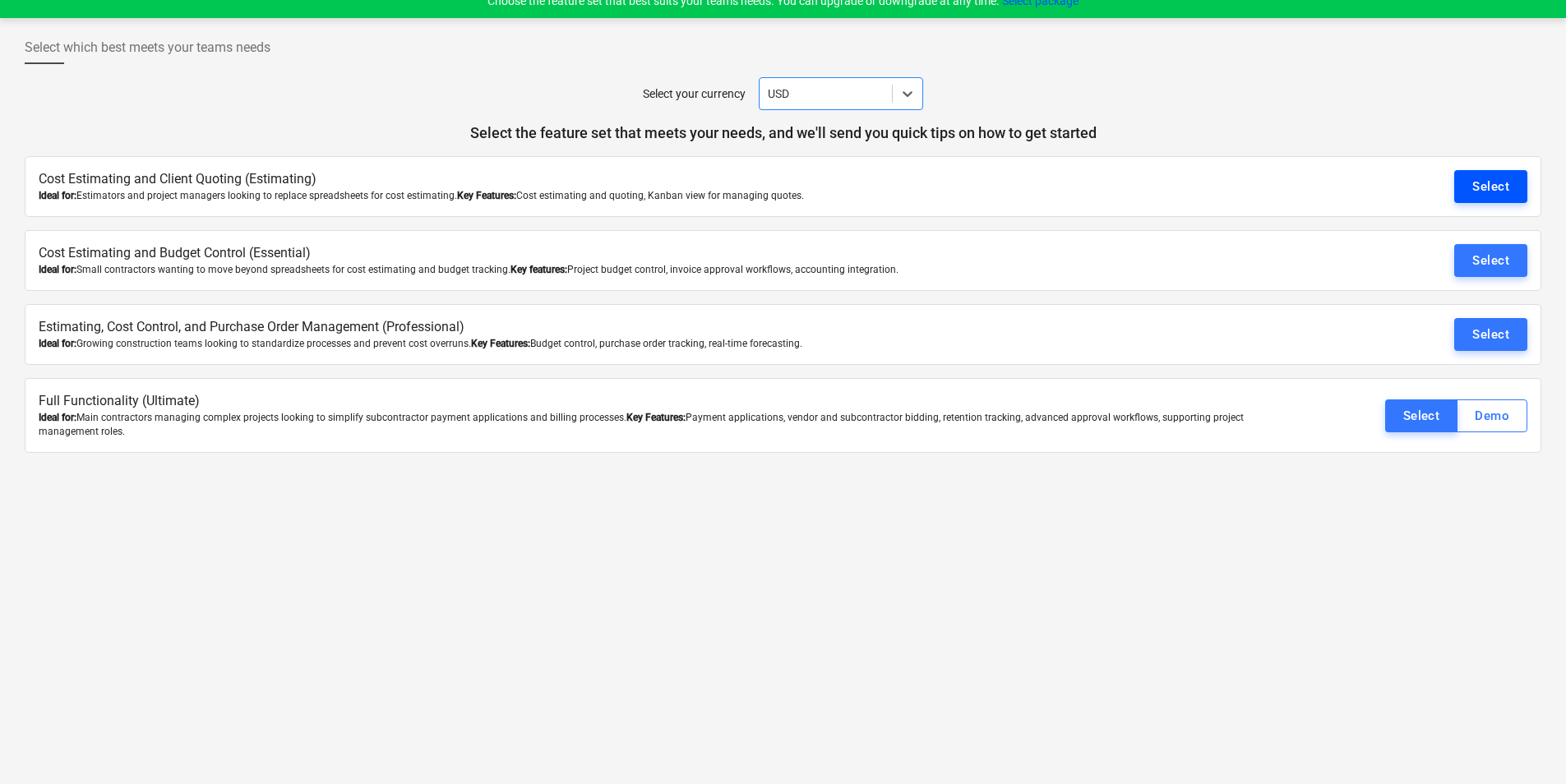
click at [1483, 194] on div "Select" at bounding box center [1491, 186] width 37 height 22
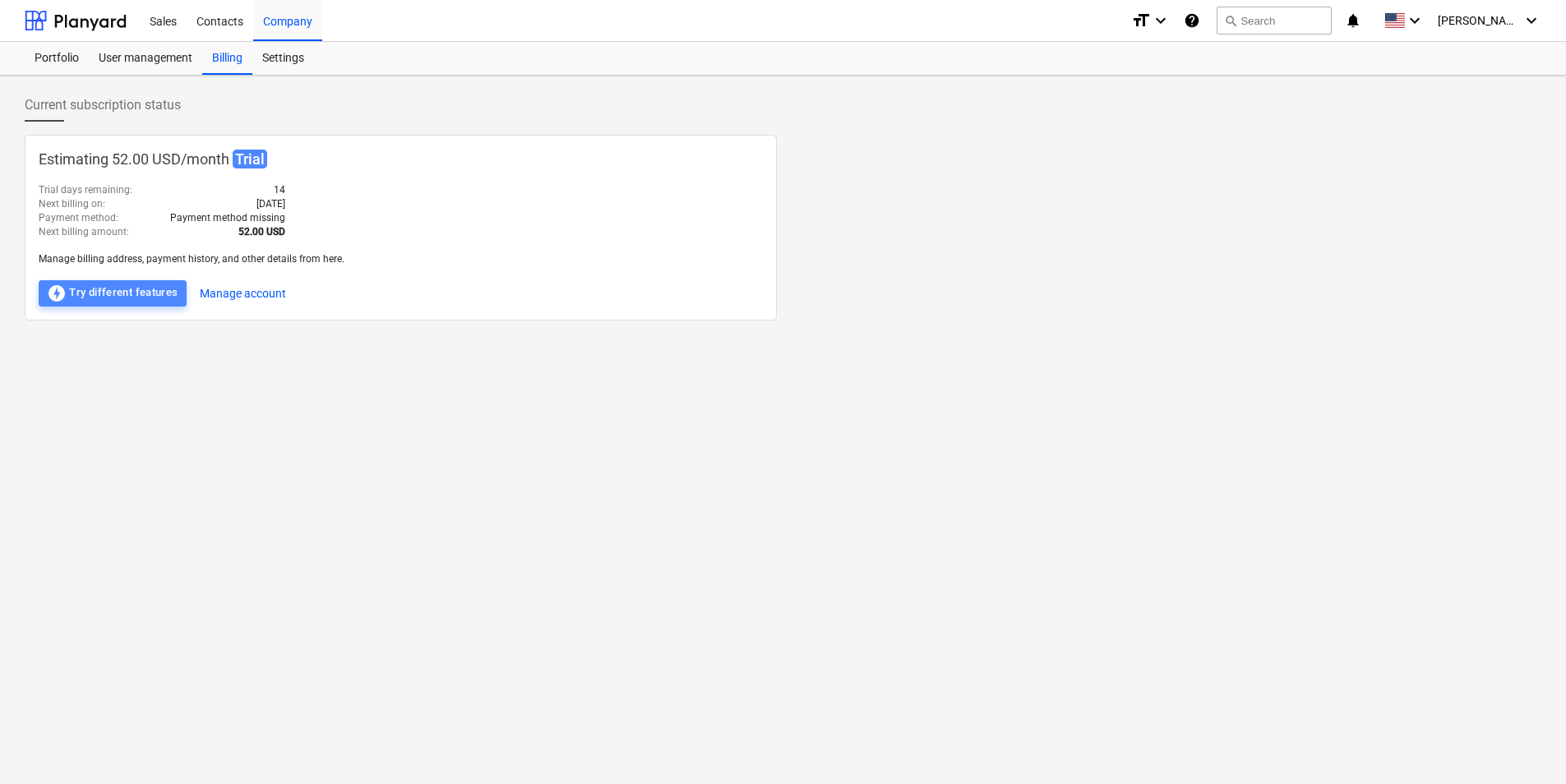
click at [123, 292] on div "offline_bolt Try different features" at bounding box center [113, 293] width 132 height 20
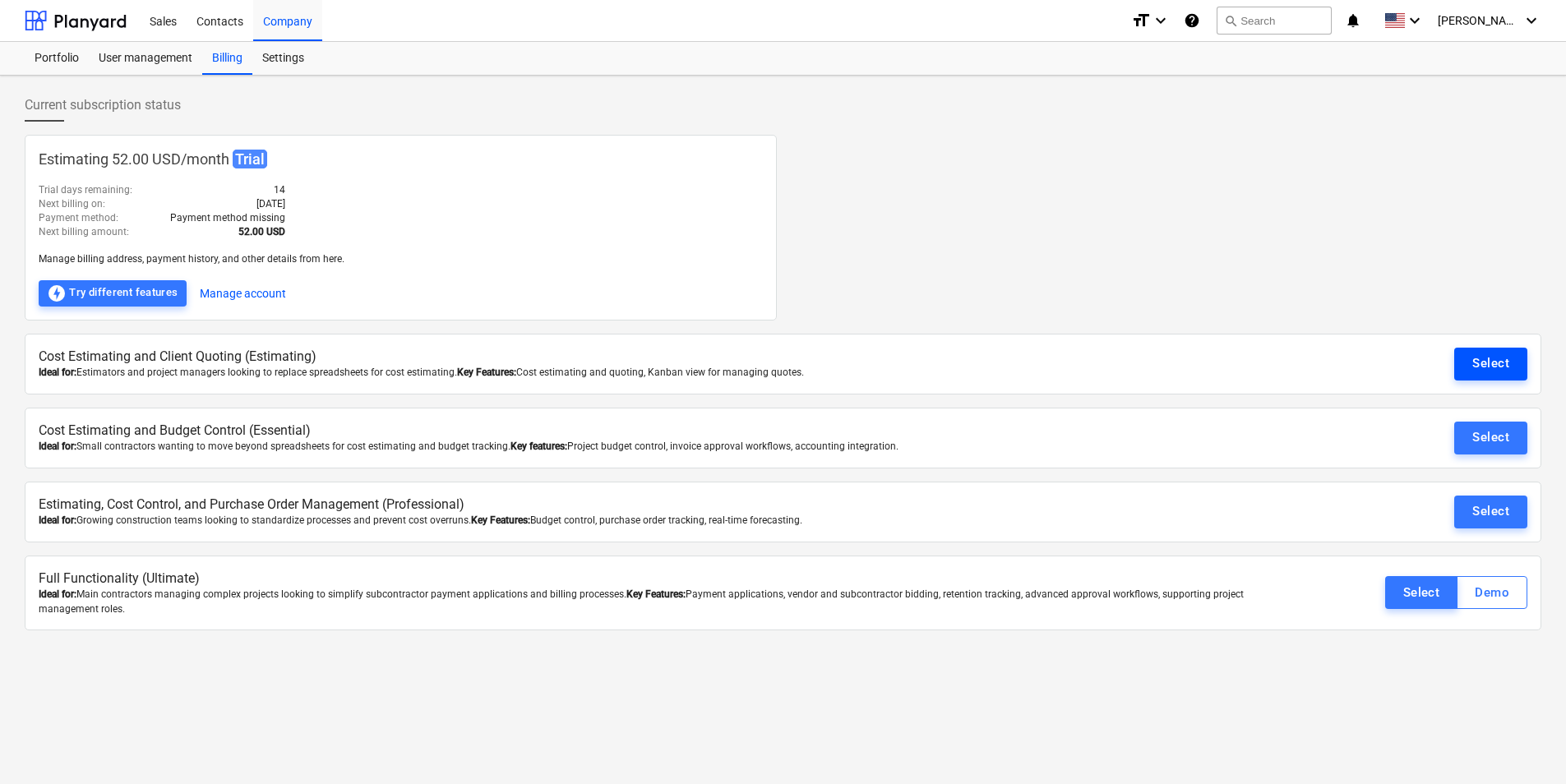
click at [1483, 374] on button "Select" at bounding box center [1491, 364] width 74 height 33
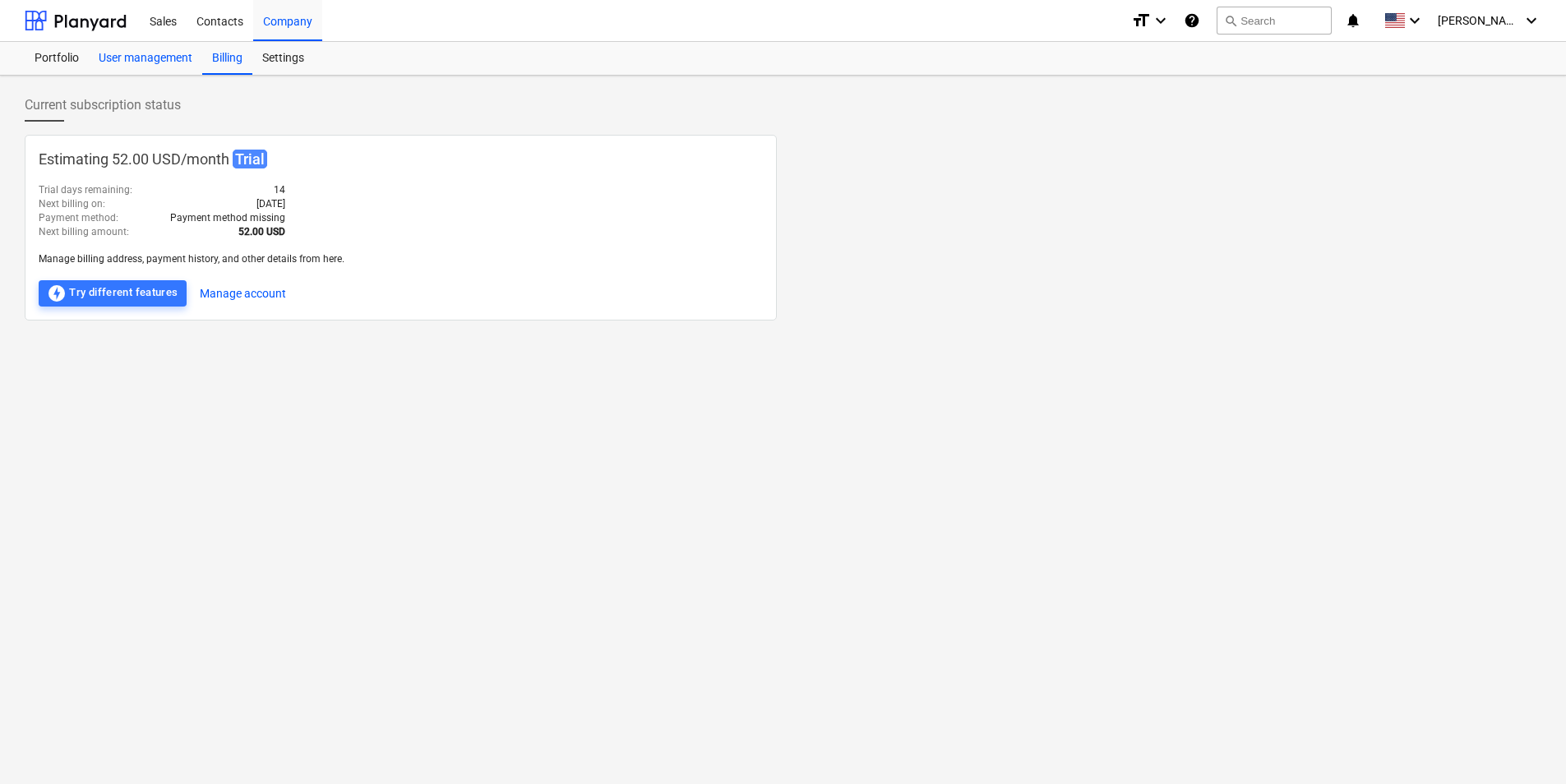
click at [121, 62] on div "User management" at bounding box center [145, 58] width 113 height 33
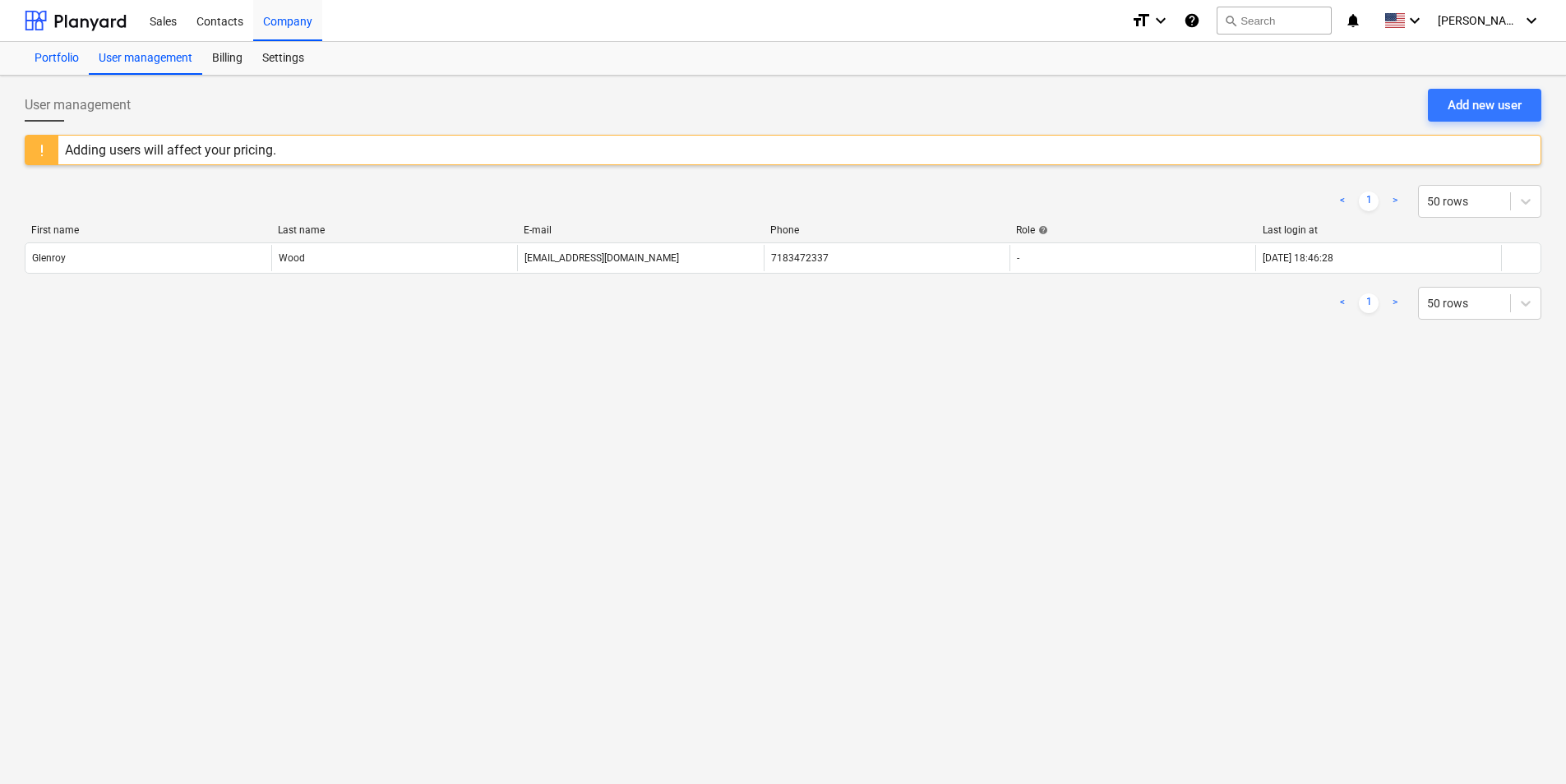
click at [43, 63] on div "Portfolio" at bounding box center [56, 58] width 64 height 33
click at [280, 77] on div "User management Add new user Adding users will affect your pricing. < 1 > 50 ro…" at bounding box center [783, 429] width 1566 height 709
click at [280, 61] on div "Settings" at bounding box center [283, 58] width 61 height 33
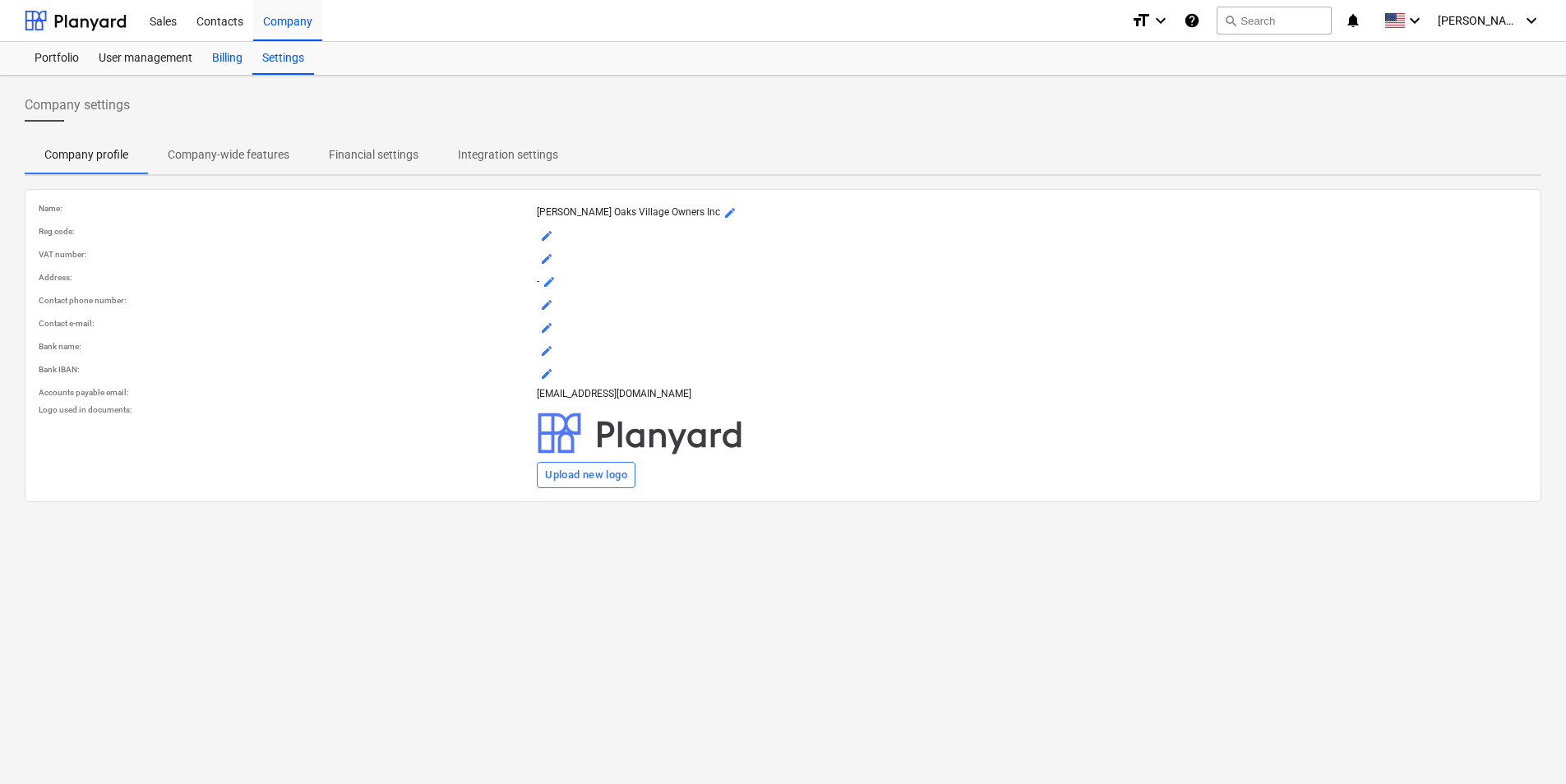
click at [223, 65] on div "Billing" at bounding box center [228, 58] width 50 height 33
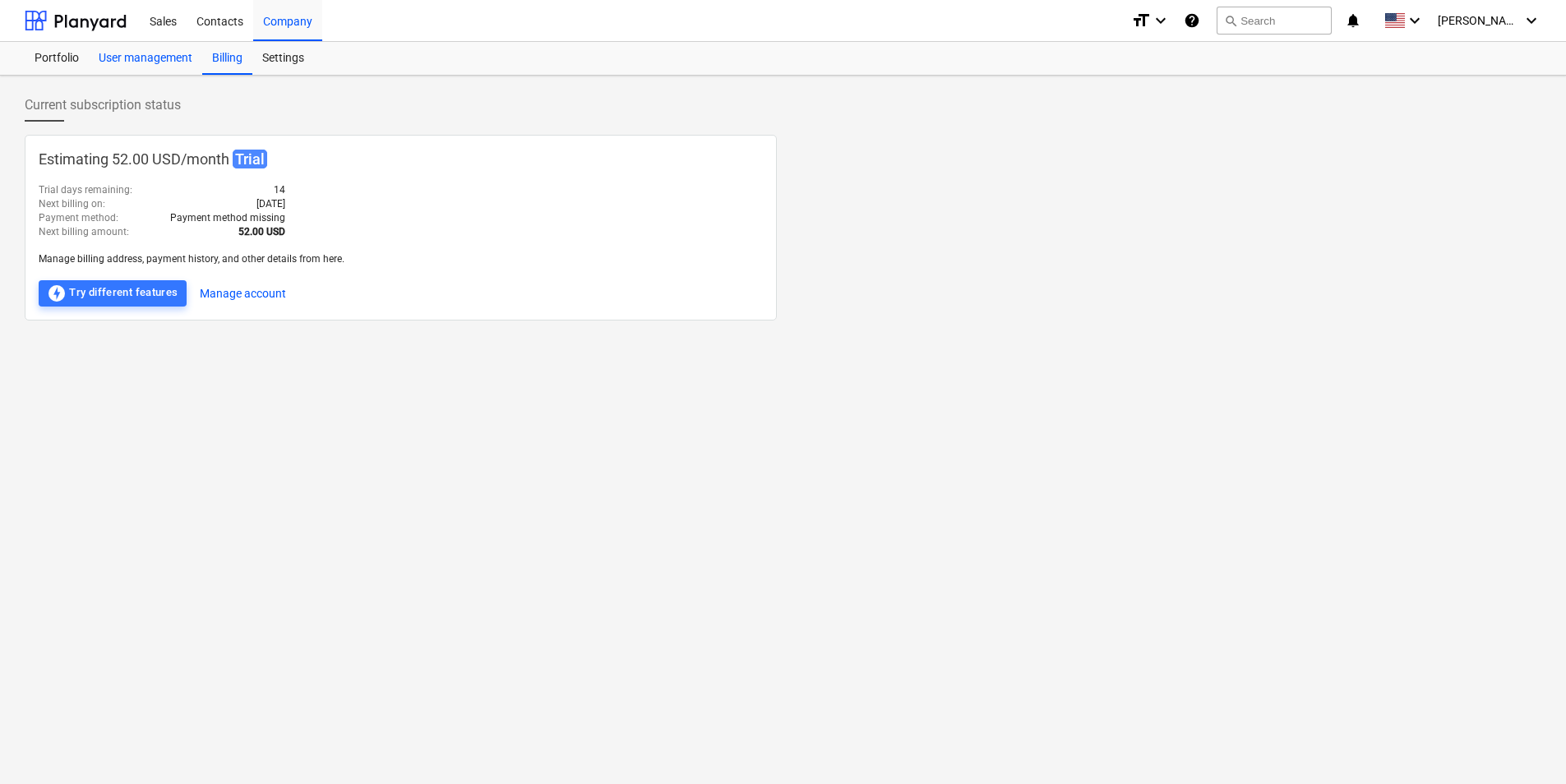
click at [158, 61] on div "User management" at bounding box center [145, 58] width 113 height 33
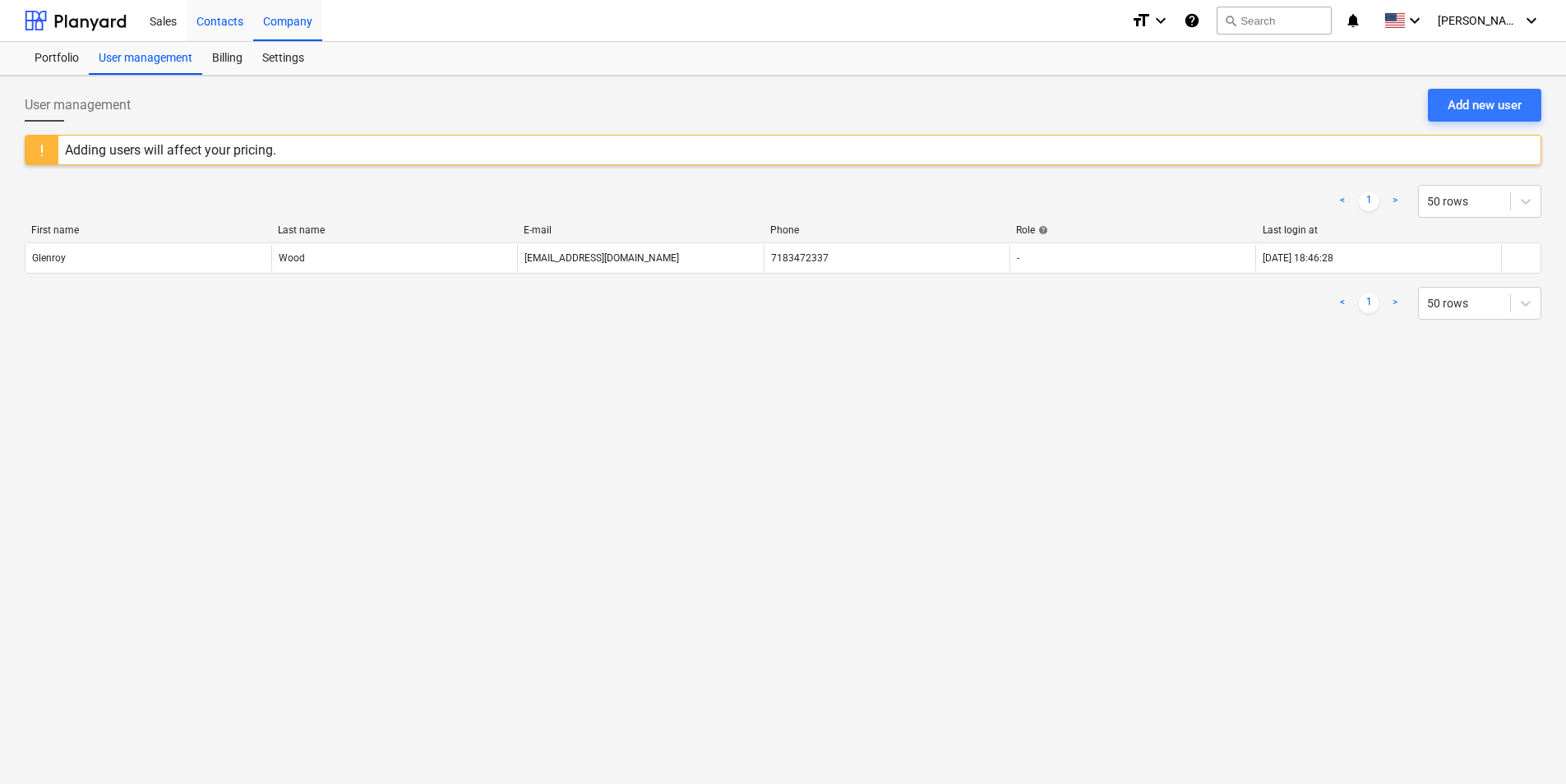
click at [204, 24] on div "Contacts" at bounding box center [220, 20] width 67 height 42
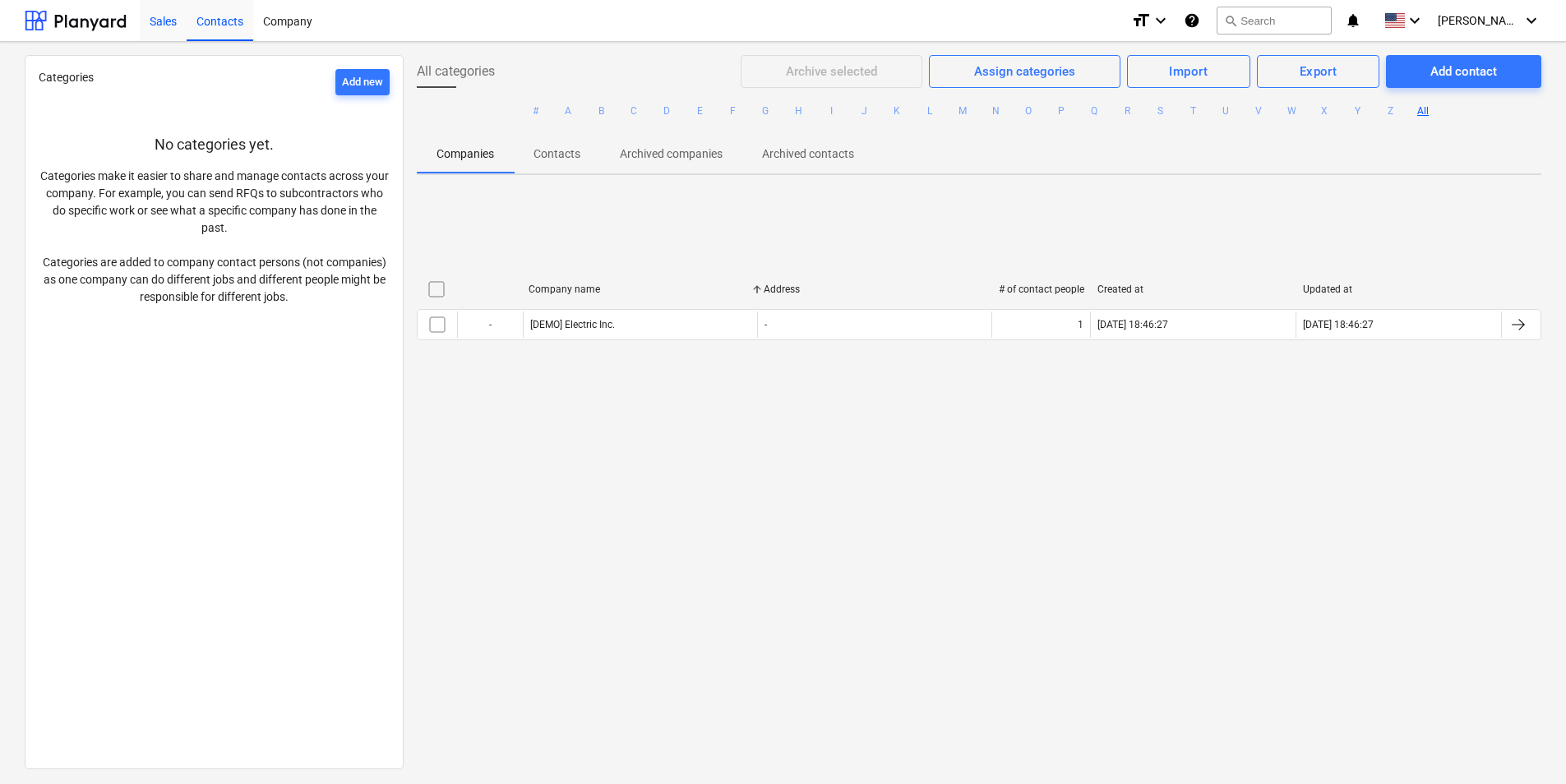
click at [174, 32] on div "Sales" at bounding box center [163, 20] width 47 height 42
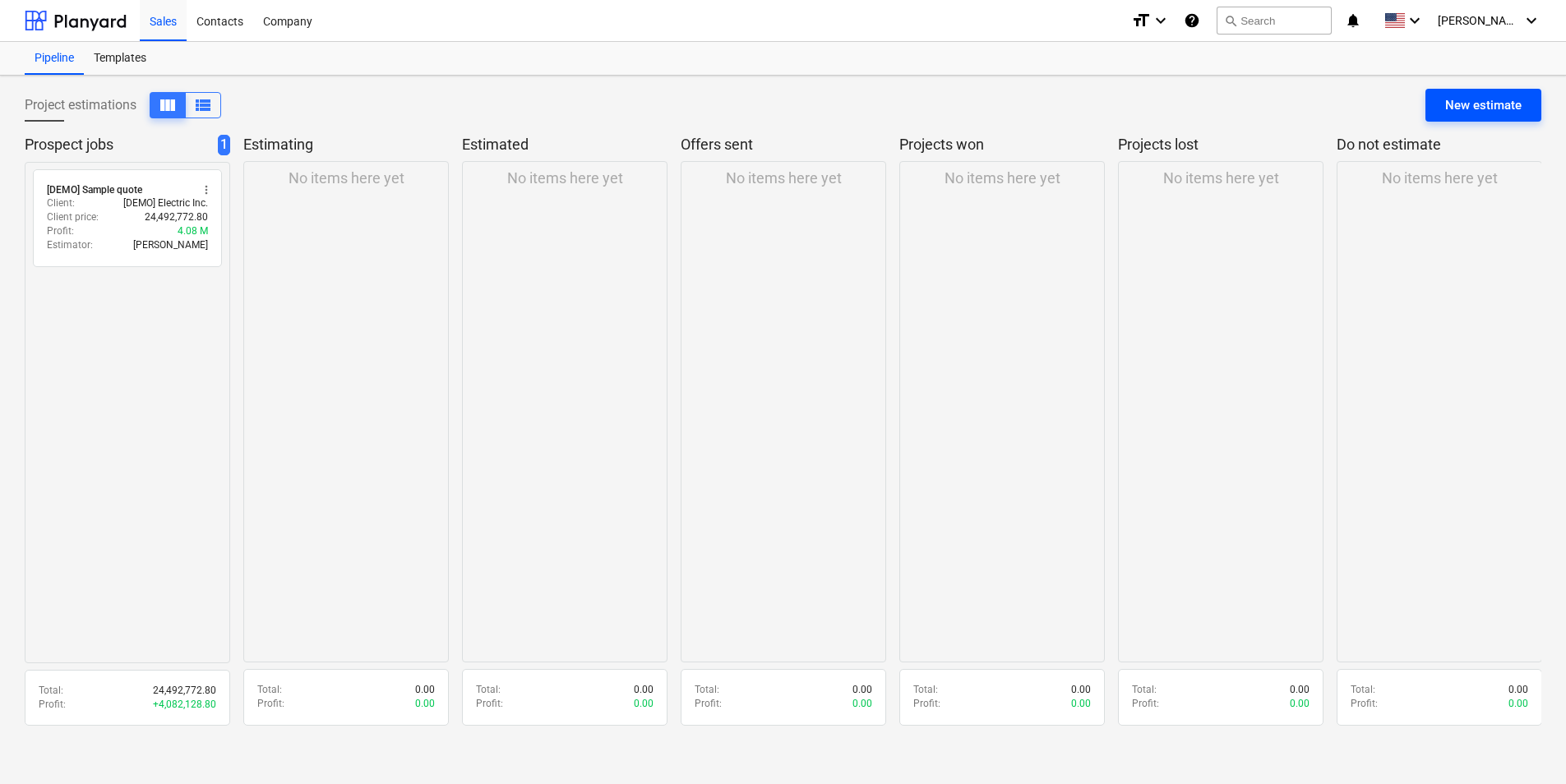
click at [1471, 108] on div "New estimate" at bounding box center [1484, 105] width 76 height 22
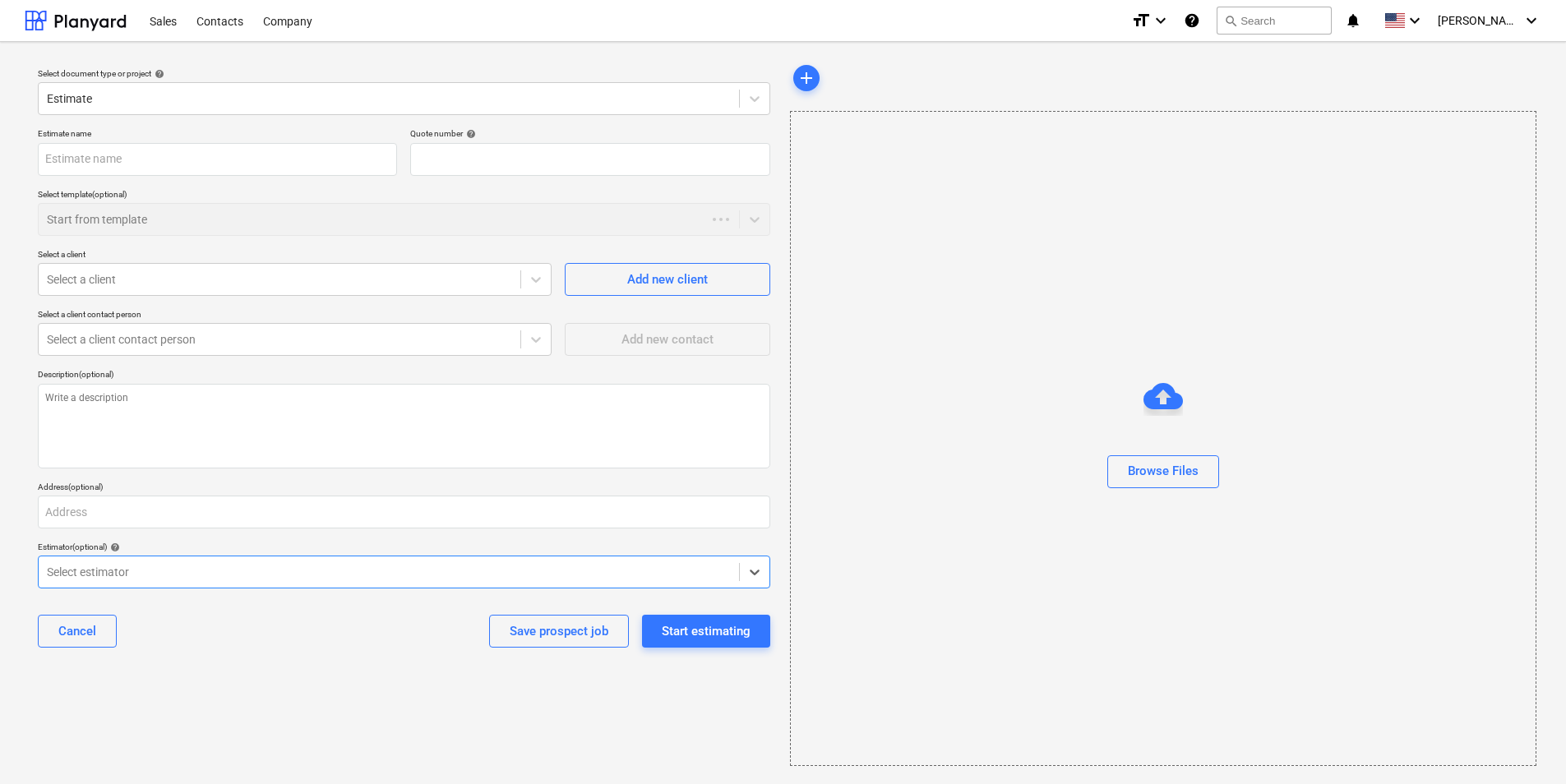
type textarea "x"
type input "QU-0001"
click at [567, 83] on div "Estimate" at bounding box center [404, 99] width 732 height 33
